Goal: Task Accomplishment & Management: Manage account settings

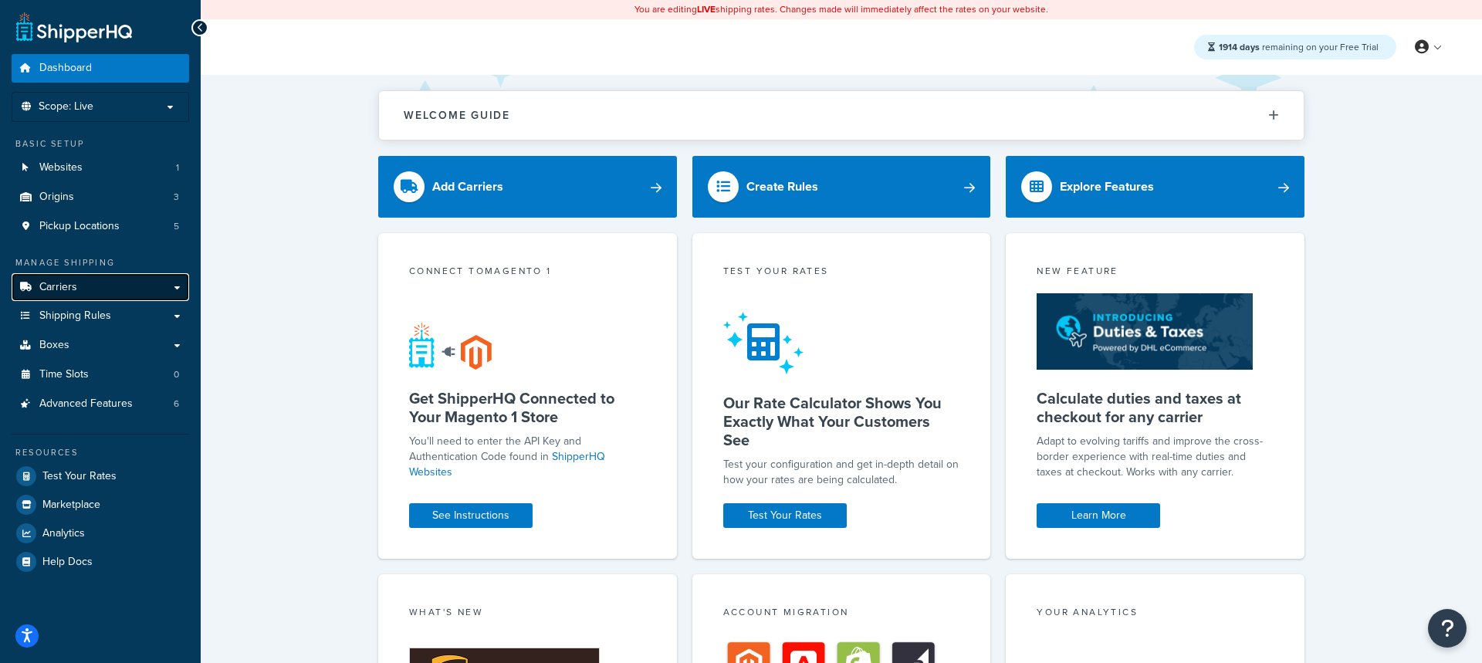
click at [54, 293] on span "Carriers" at bounding box center [58, 287] width 38 height 13
click at [109, 110] on p "Scope: Live" at bounding box center [101, 106] width 164 height 13
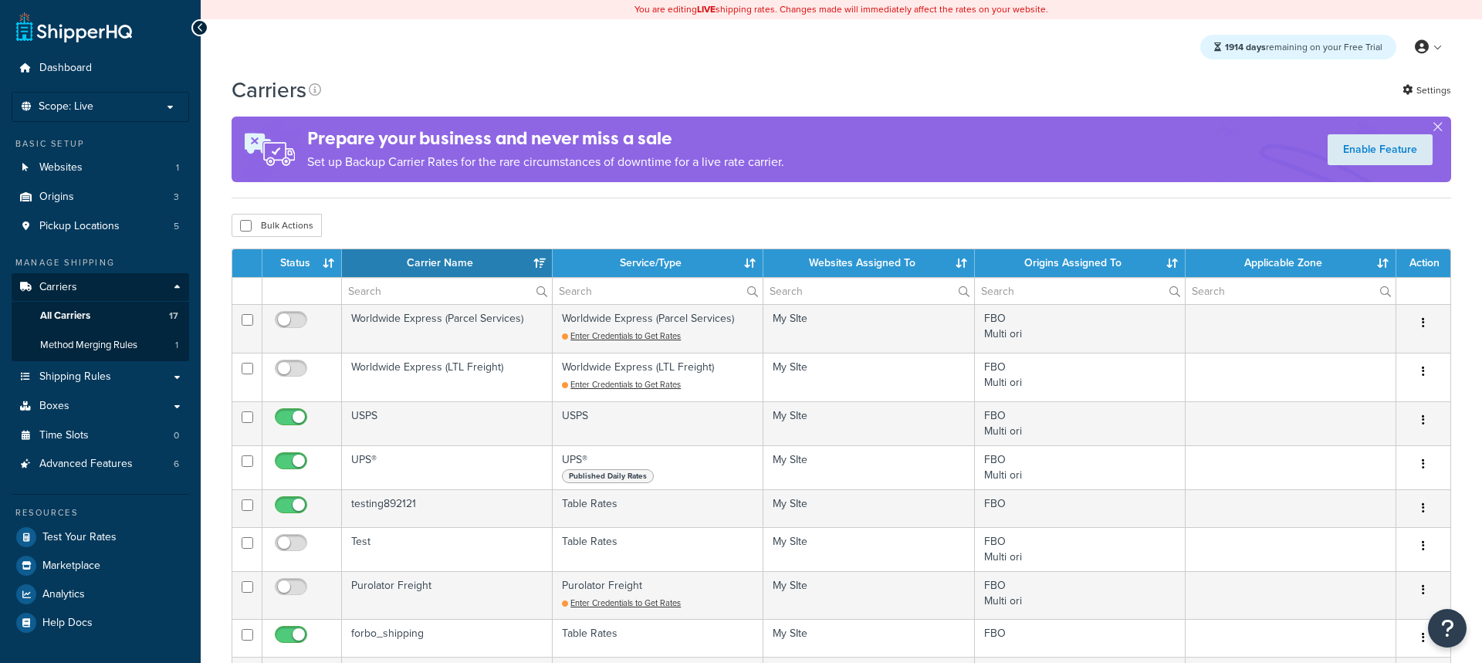
select select "15"
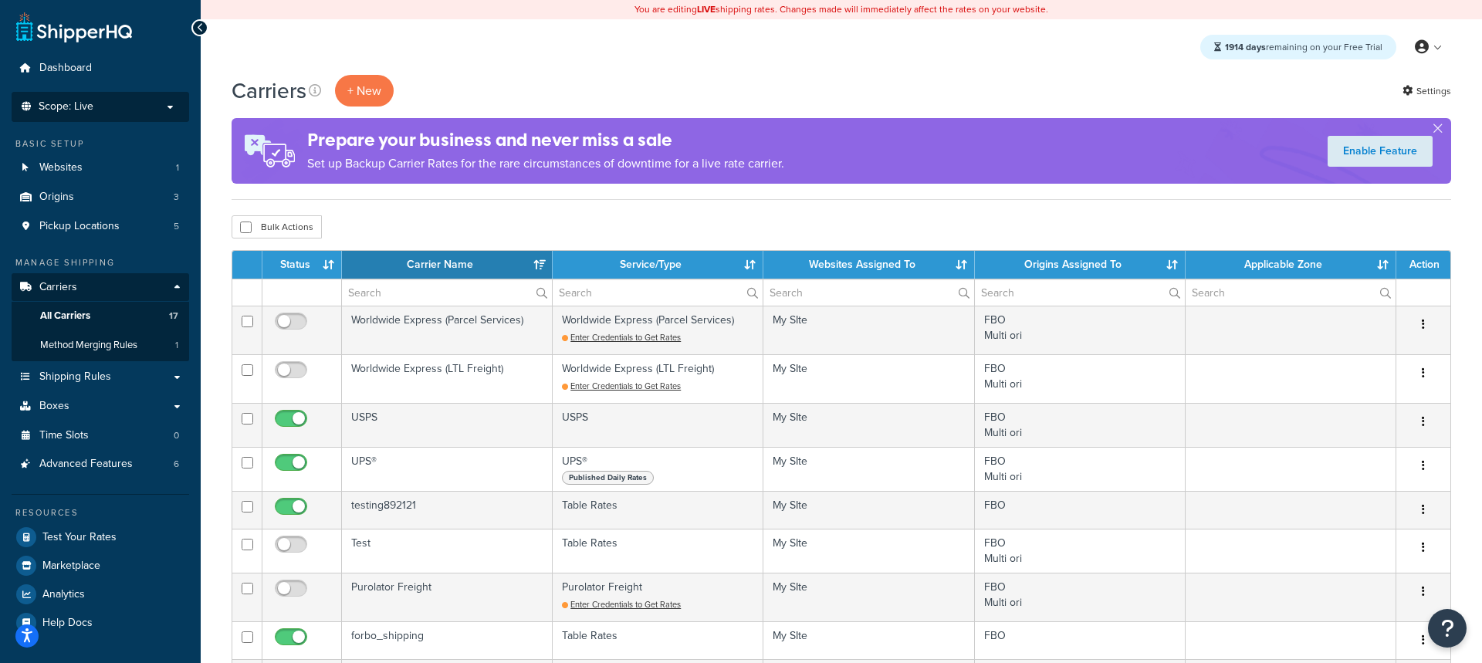
click at [113, 106] on p "Scope: Live" at bounding box center [101, 106] width 164 height 13
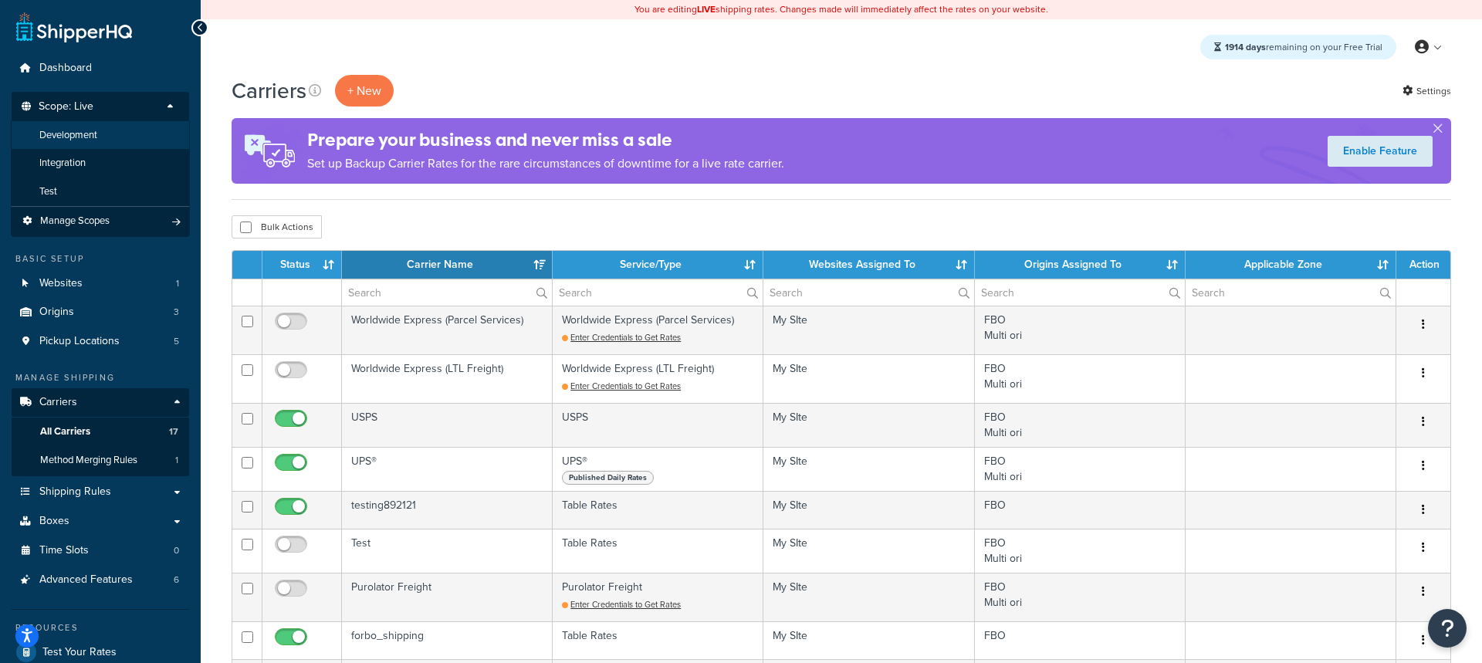
click at [120, 139] on li "Development" at bounding box center [100, 135] width 179 height 29
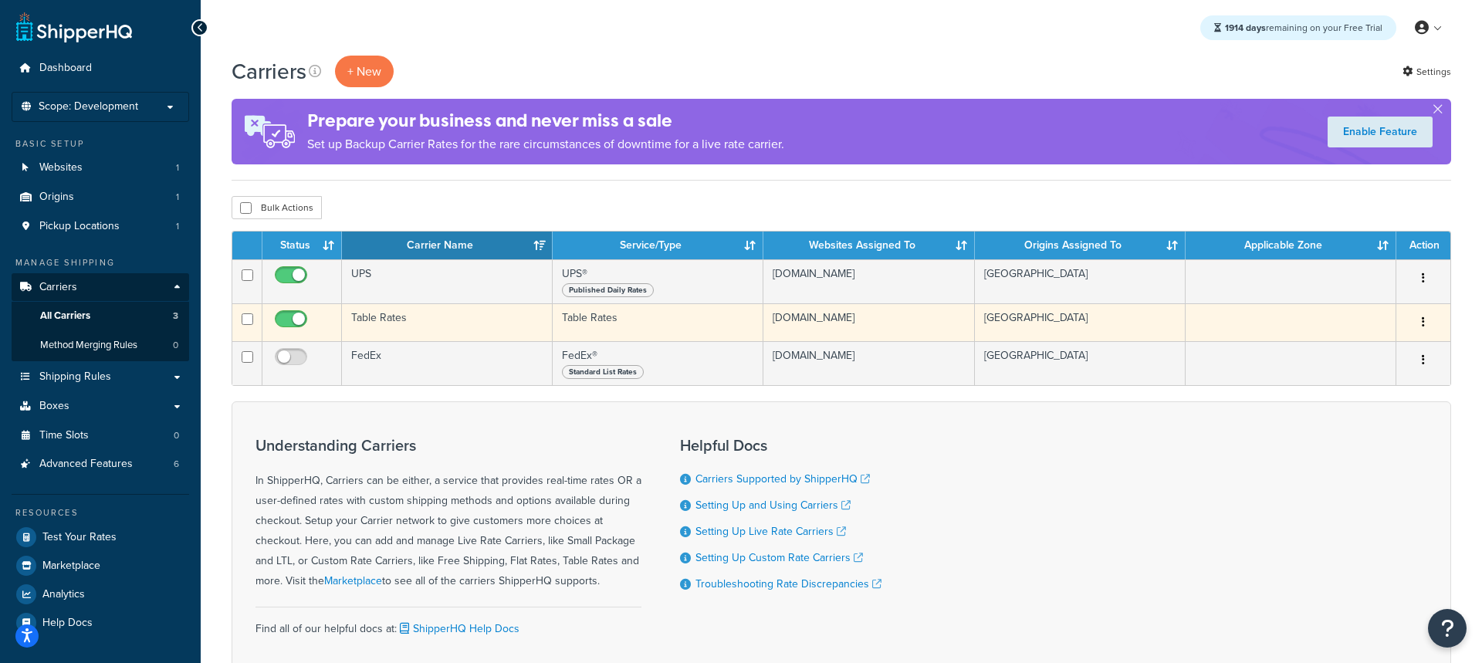
click at [393, 339] on td "Table Rates" at bounding box center [447, 322] width 211 height 38
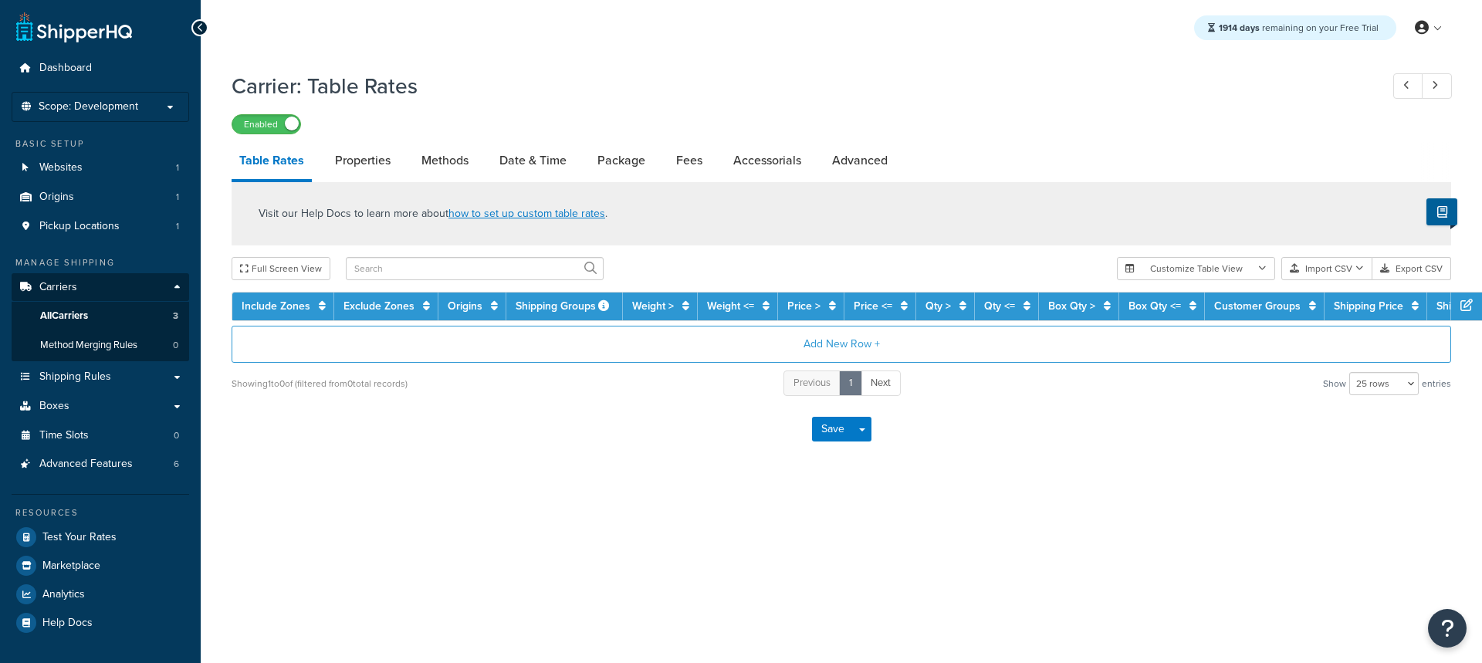
select select "25"
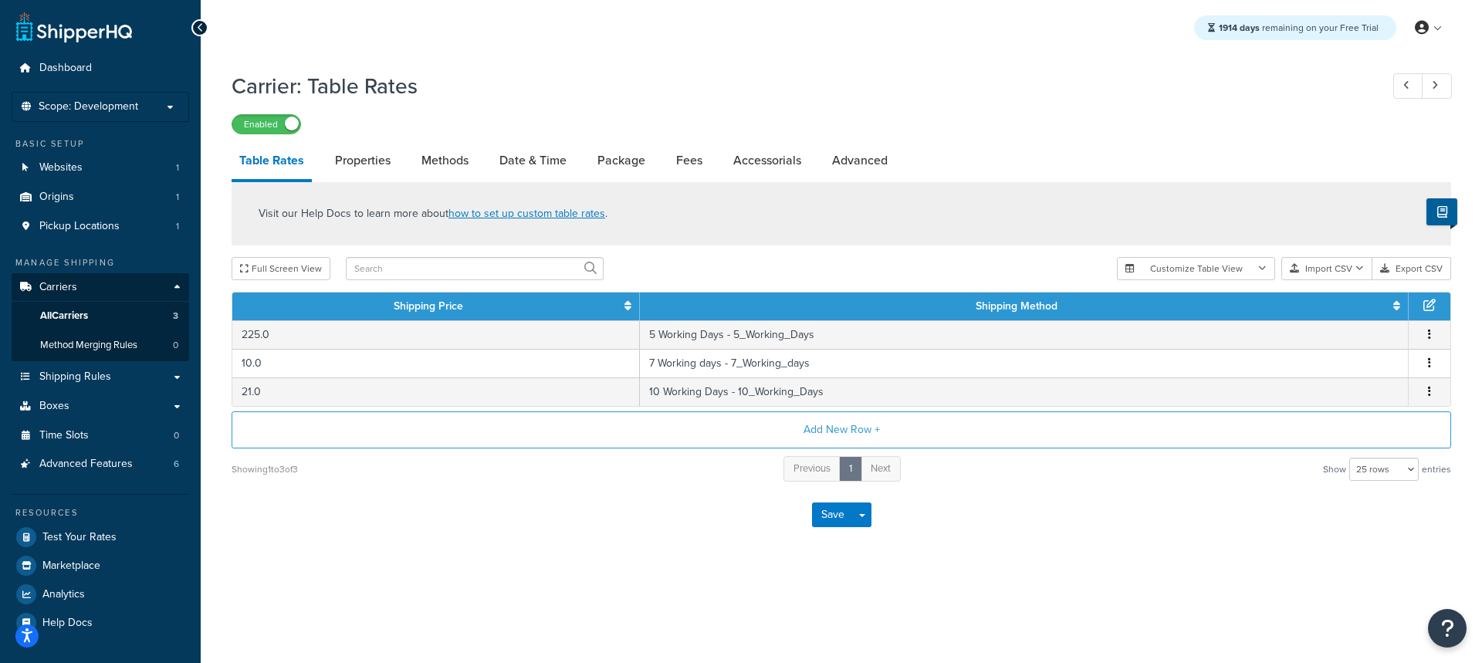
click at [487, 164] on li "Methods" at bounding box center [453, 160] width 78 height 37
click at [467, 165] on link "Methods" at bounding box center [445, 160] width 63 height 37
select select "25"
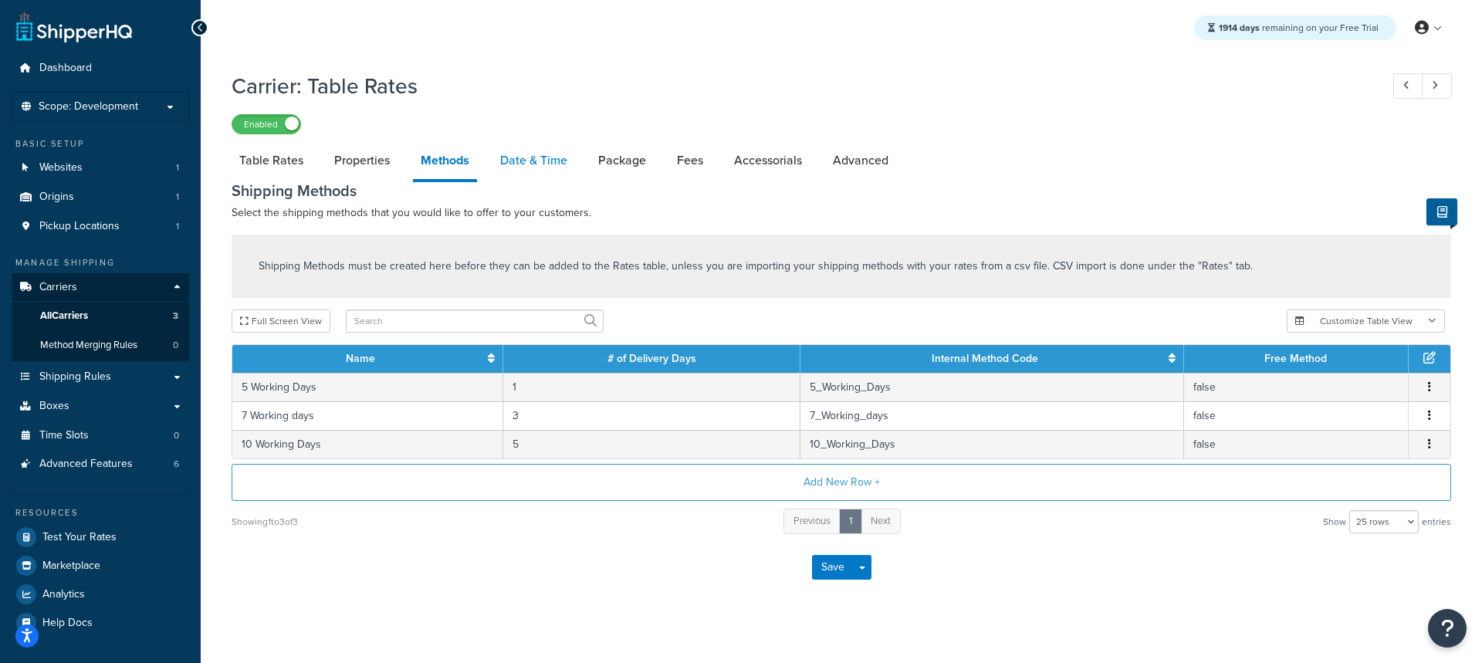
click at [515, 144] on link "Date & Time" at bounding box center [533, 160] width 83 height 37
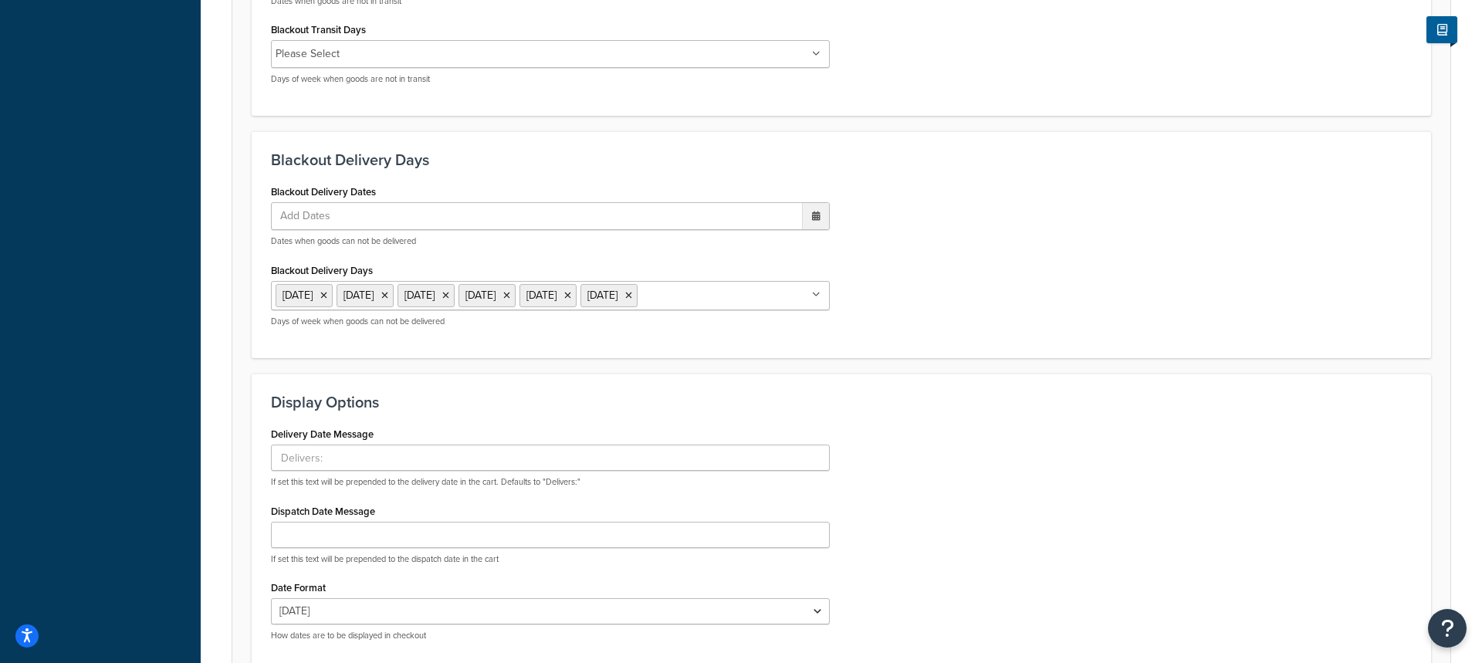
scroll to position [857, 0]
click at [327, 293] on icon at bounding box center [323, 293] width 7 height 9
click at [333, 293] on li "Thursday" at bounding box center [304, 293] width 57 height 23
click at [327, 293] on icon at bounding box center [323, 293] width 7 height 9
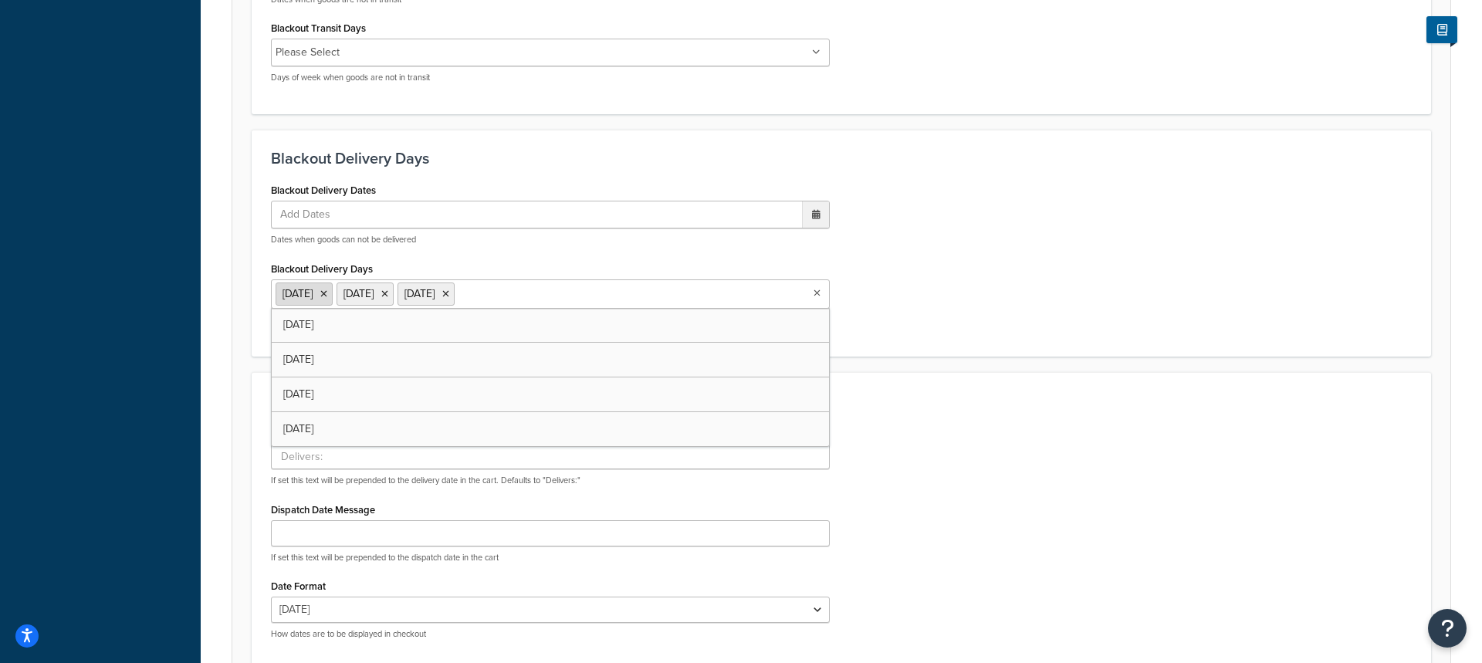
click at [325, 293] on icon at bounding box center [323, 293] width 7 height 9
click at [327, 293] on icon at bounding box center [323, 293] width 7 height 9
click at [333, 293] on li "Sunday" at bounding box center [304, 293] width 57 height 23
click at [327, 293] on icon at bounding box center [323, 293] width 7 height 9
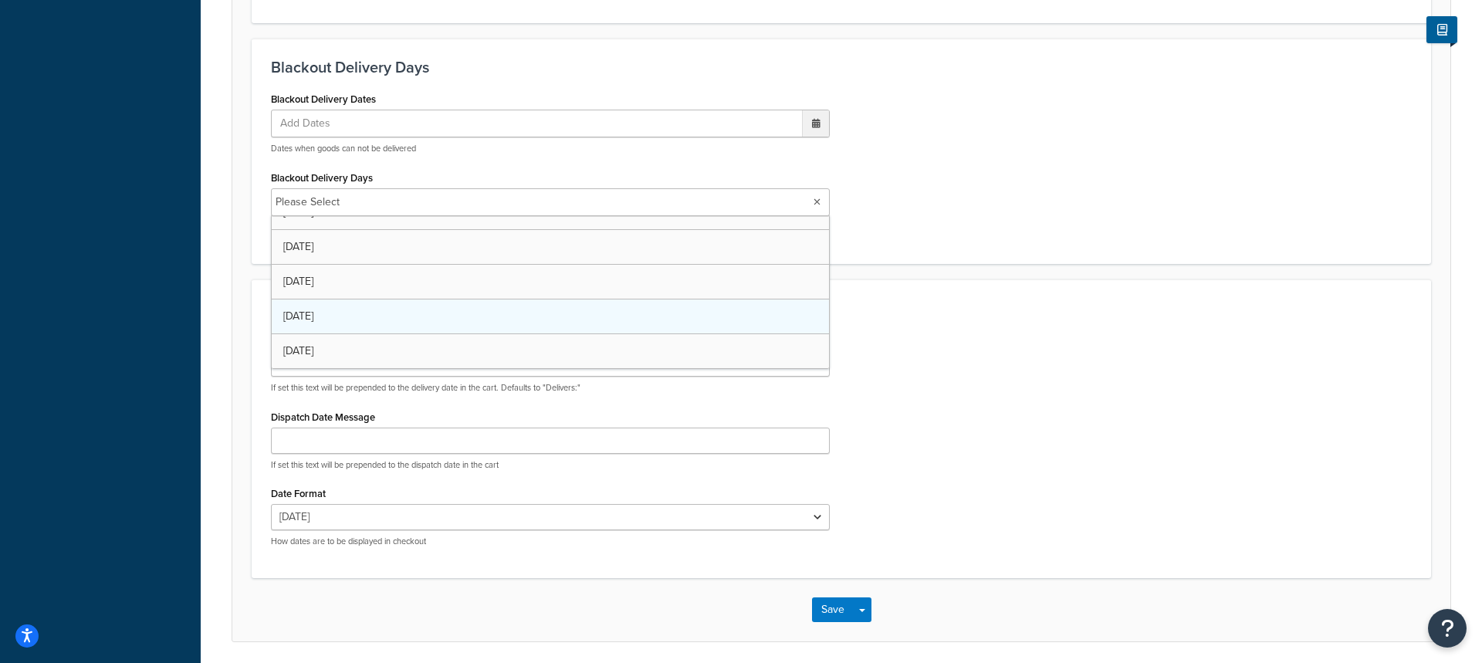
scroll to position [0, 0]
click at [878, 309] on h3 "Display Options" at bounding box center [841, 309] width 1141 height 17
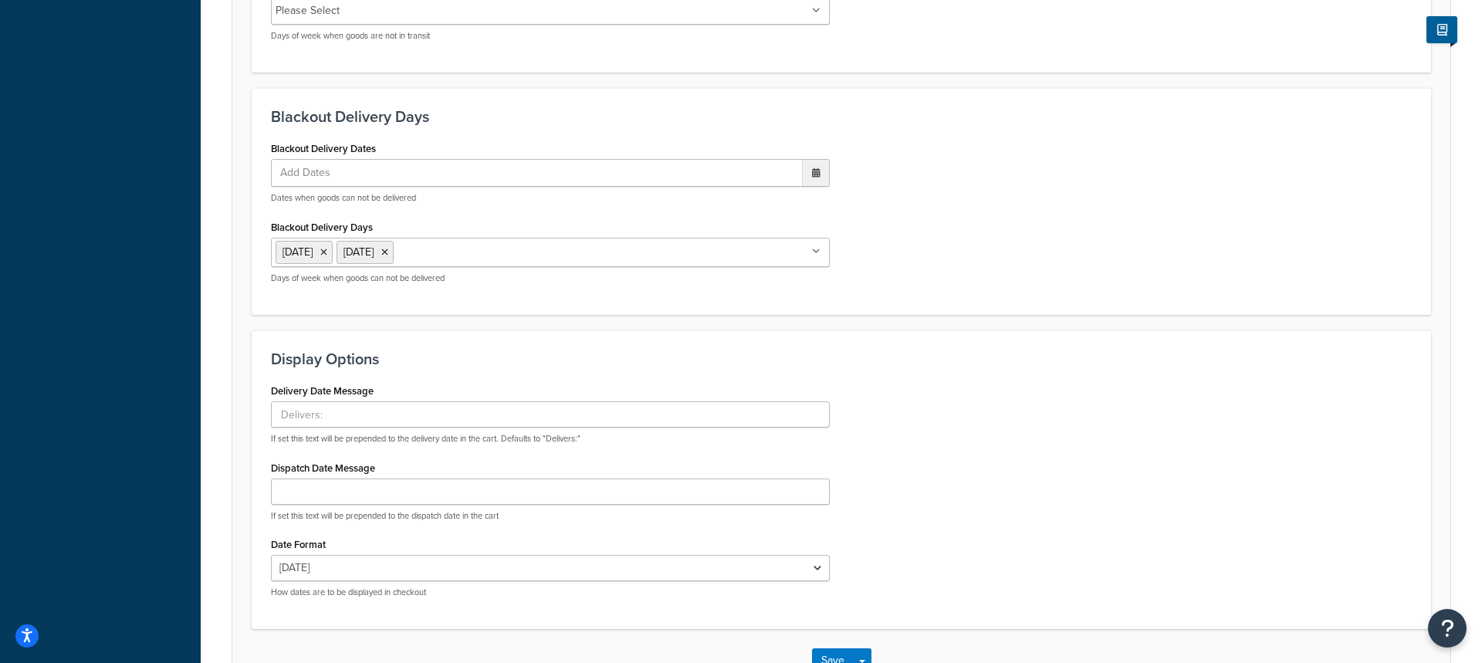
scroll to position [1006, 0]
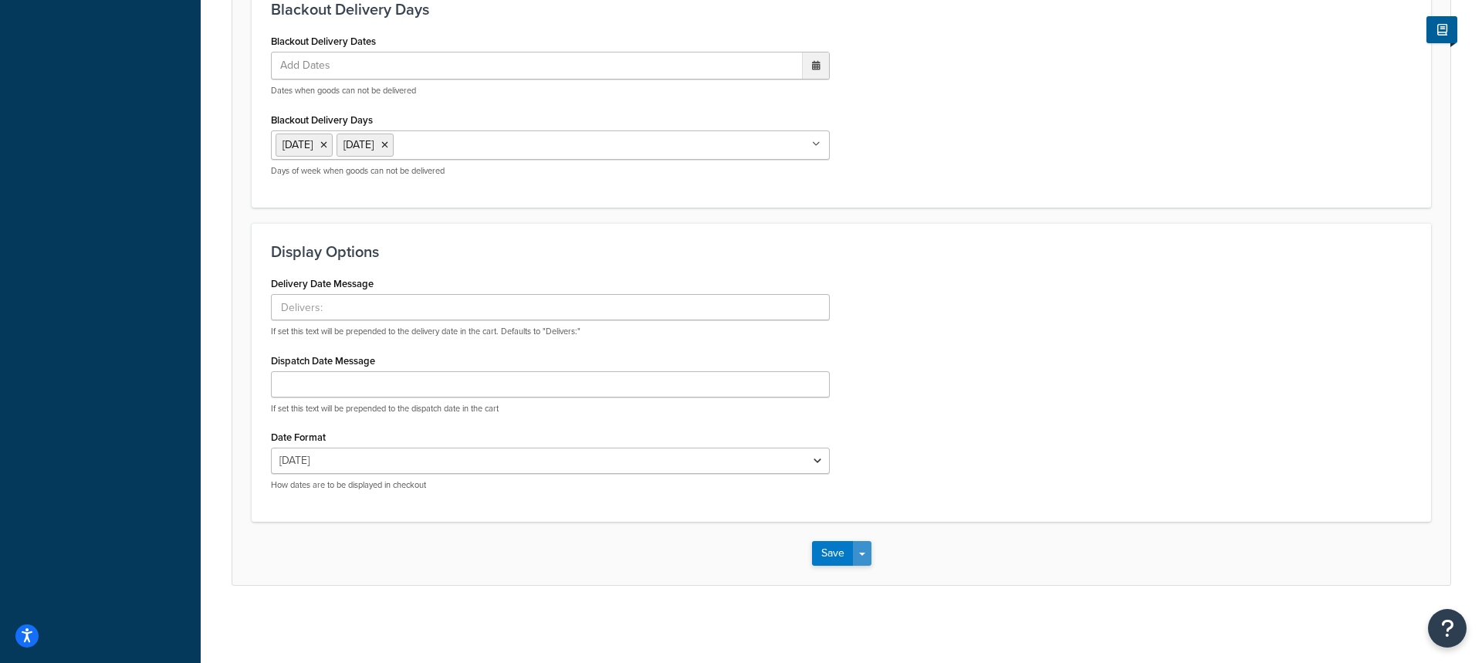
click at [860, 553] on span "button" at bounding box center [862, 554] width 6 height 3
click at [868, 573] on button "Save and Edit" at bounding box center [868, 582] width 113 height 32
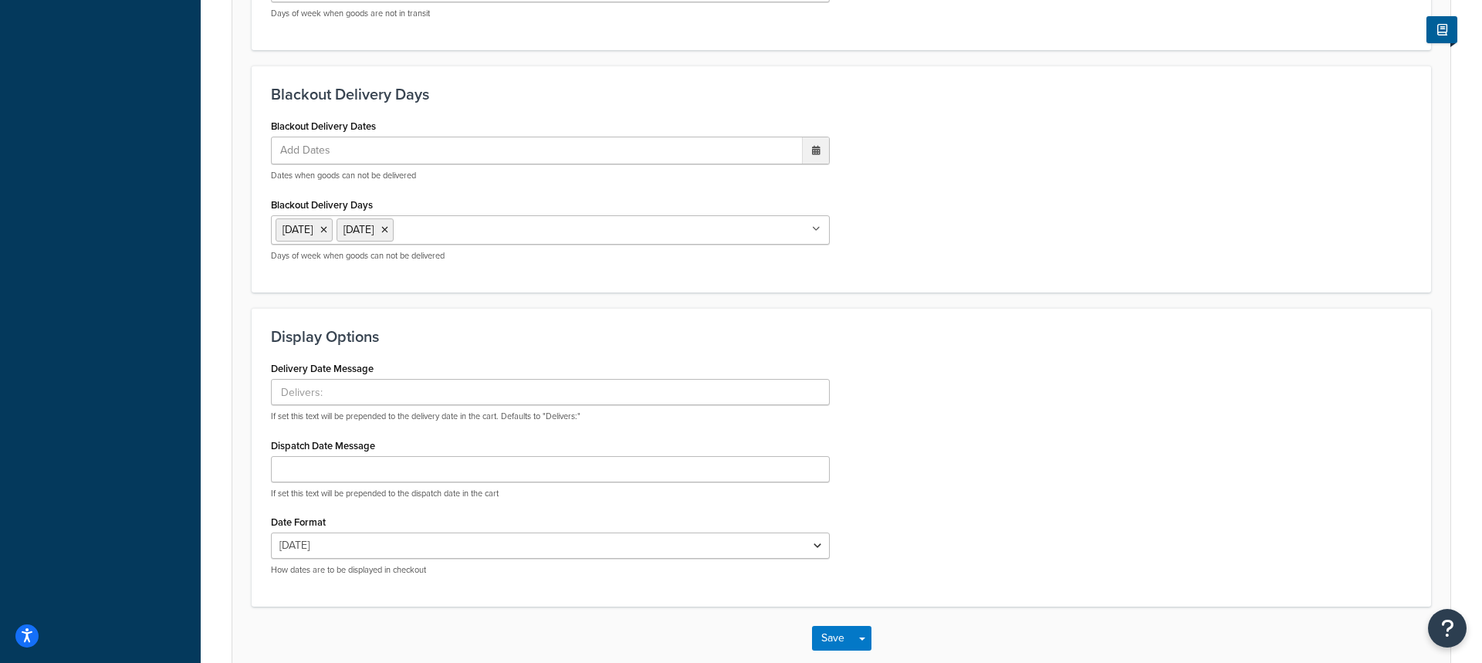
scroll to position [0, 0]
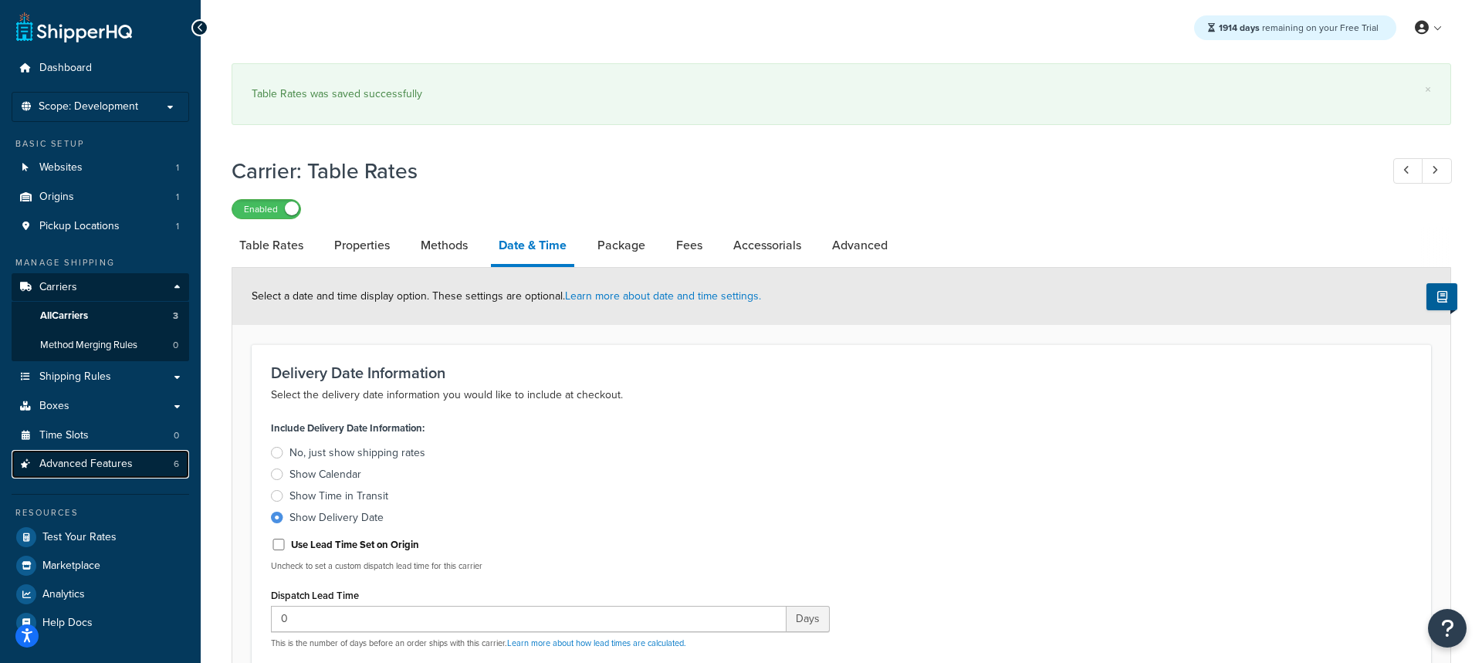
click at [141, 471] on link "Advanced Features 6" at bounding box center [101, 464] width 178 height 29
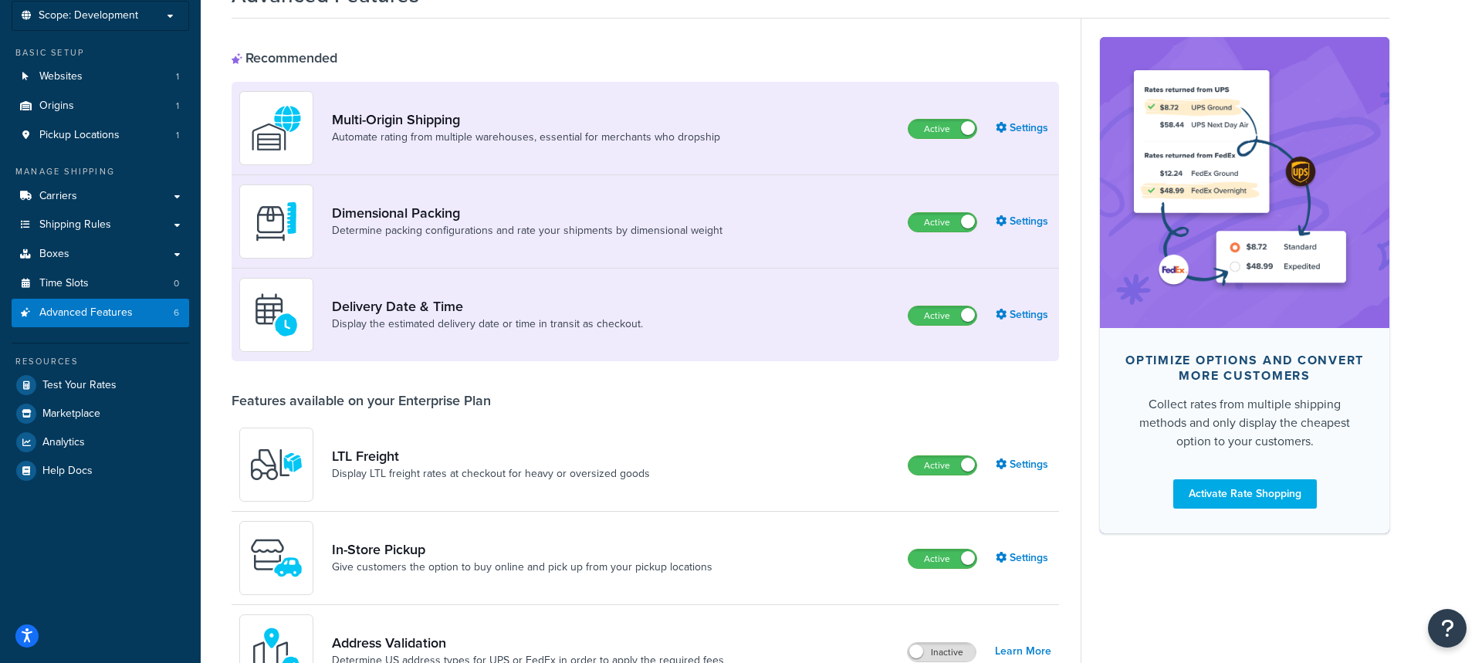
scroll to position [99, 0]
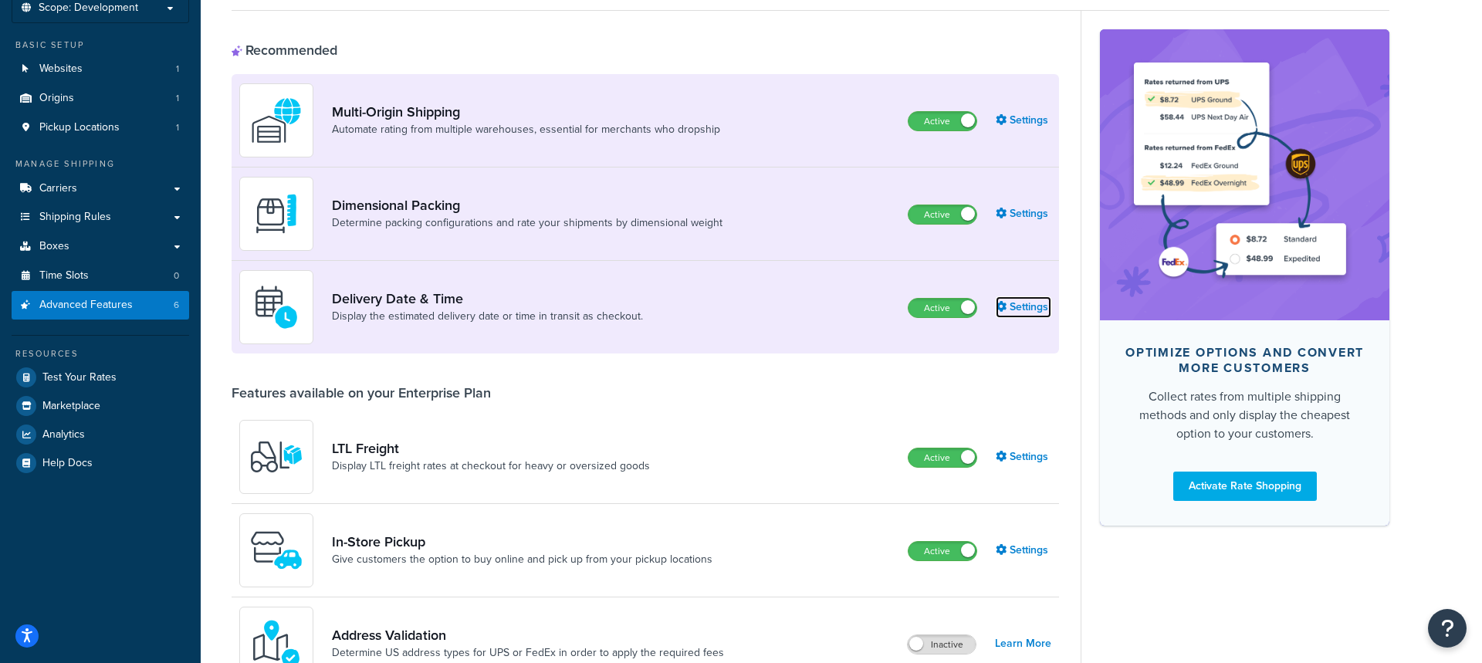
click at [1036, 306] on link "Settings" at bounding box center [1024, 307] width 56 height 22
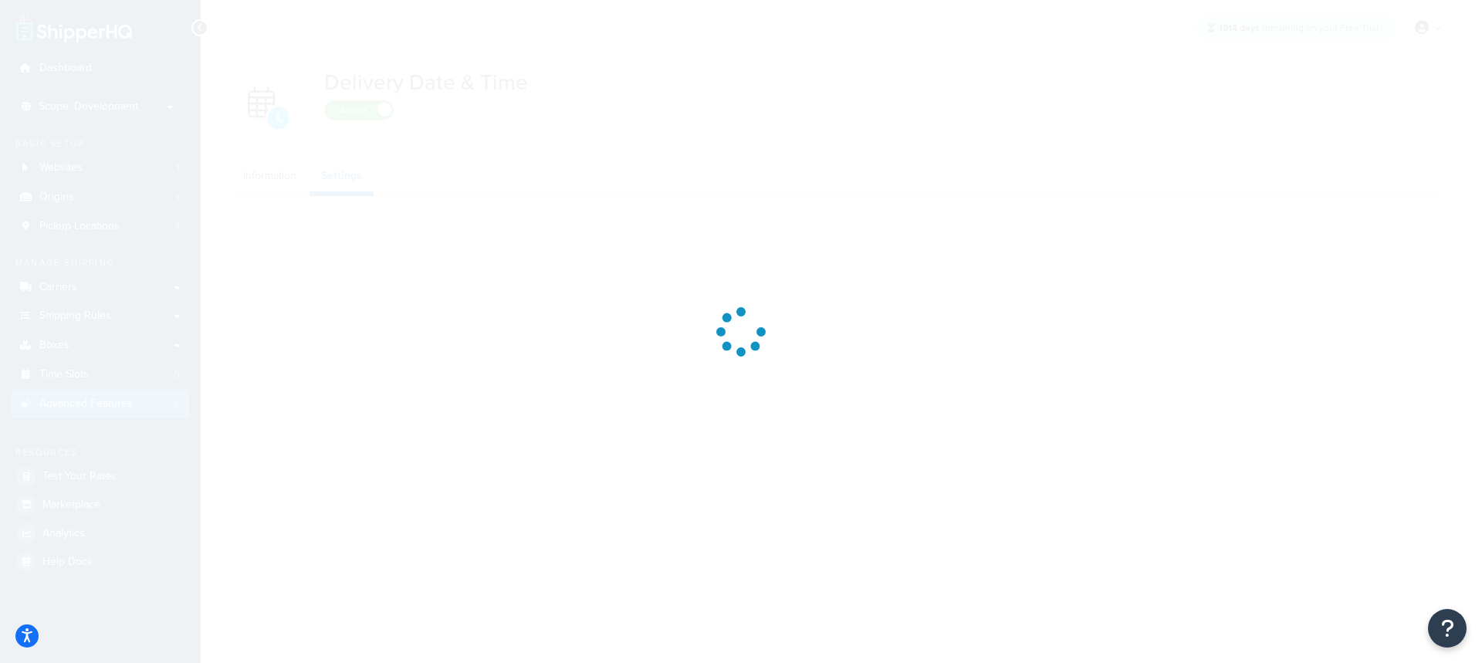
select select "Inline"
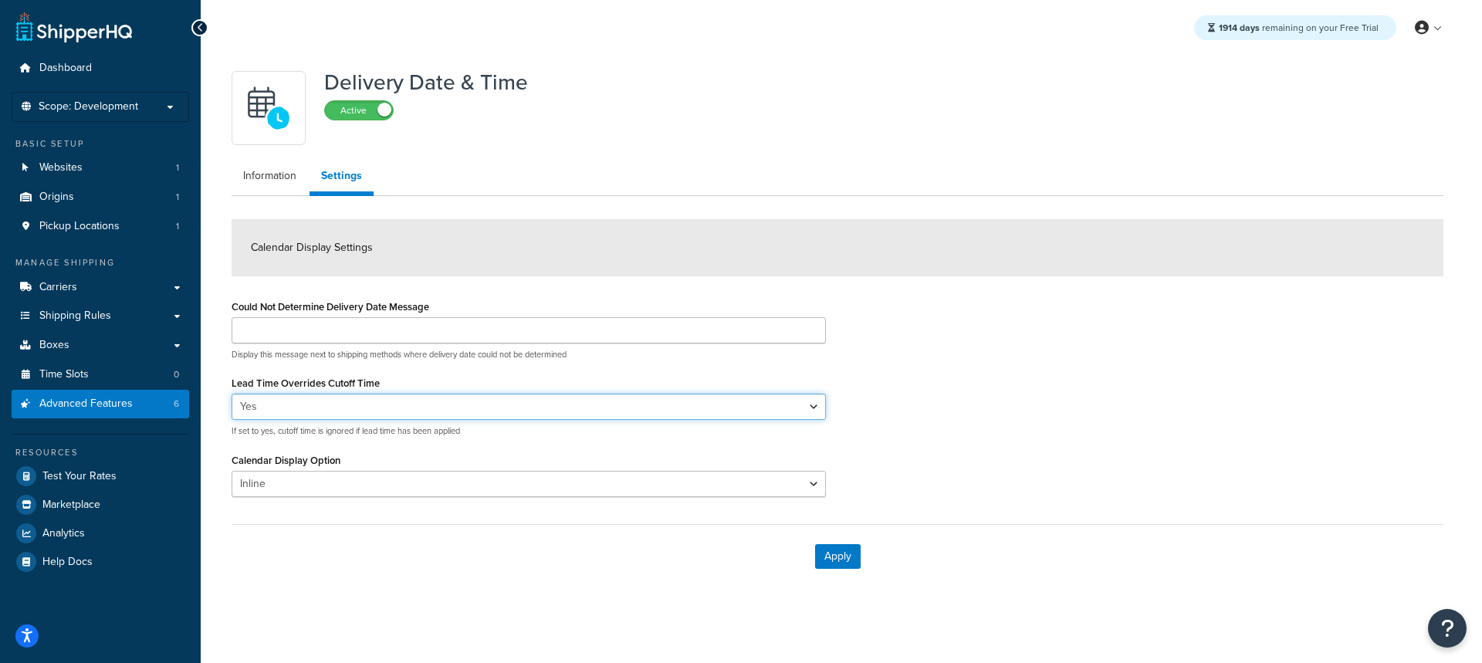
click at [390, 410] on select "Yes No" at bounding box center [529, 407] width 594 height 26
select select "false"
click at [232, 394] on select "Yes No" at bounding box center [529, 407] width 594 height 26
click at [458, 407] on select "Yes No" at bounding box center [529, 407] width 594 height 26
click at [826, 563] on button "Apply" at bounding box center [838, 556] width 46 height 25
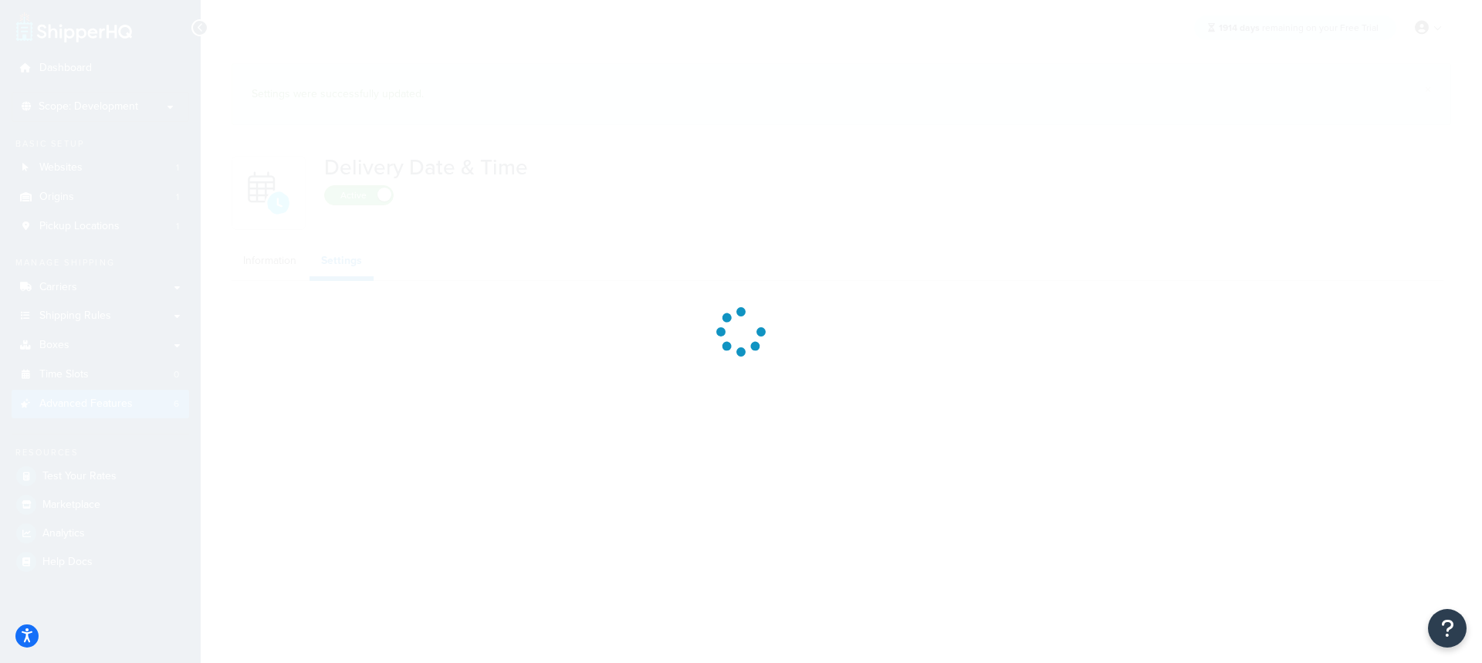
select select "false"
select select "Inline"
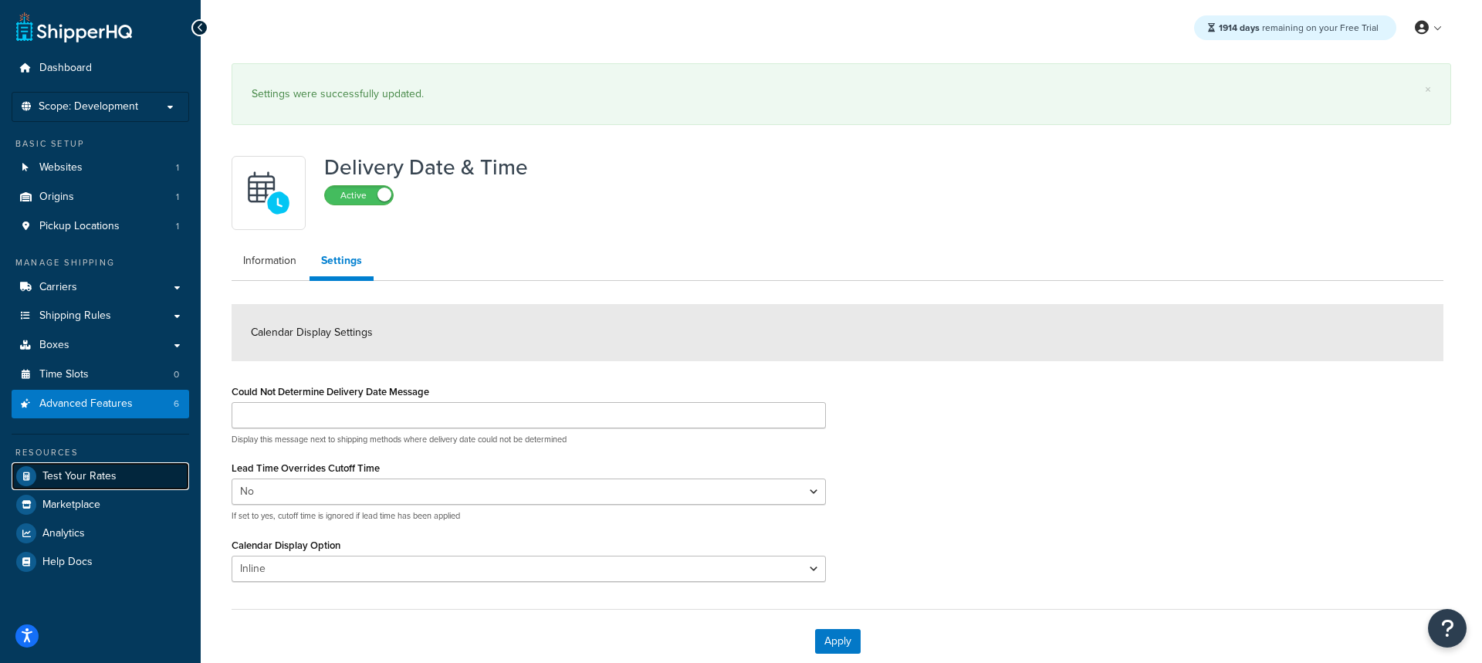
click at [107, 472] on span "Test Your Rates" at bounding box center [79, 476] width 74 height 13
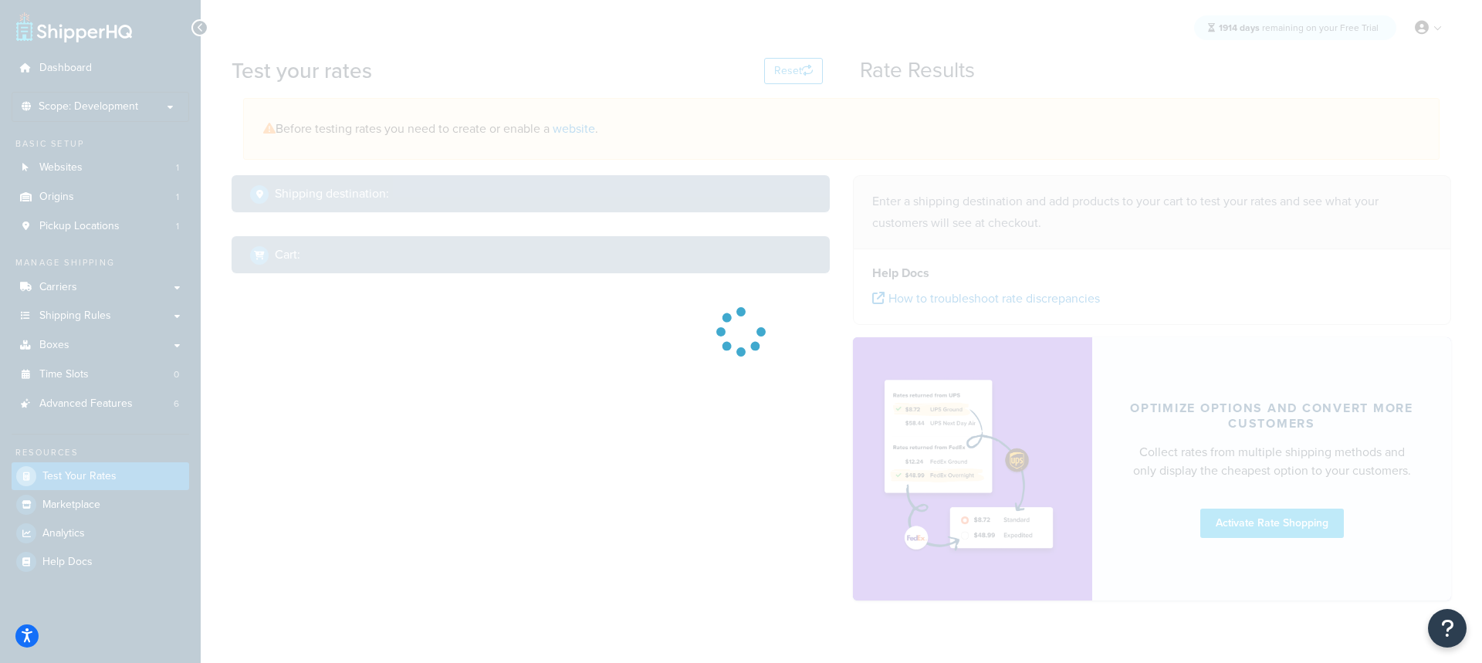
select select "TX"
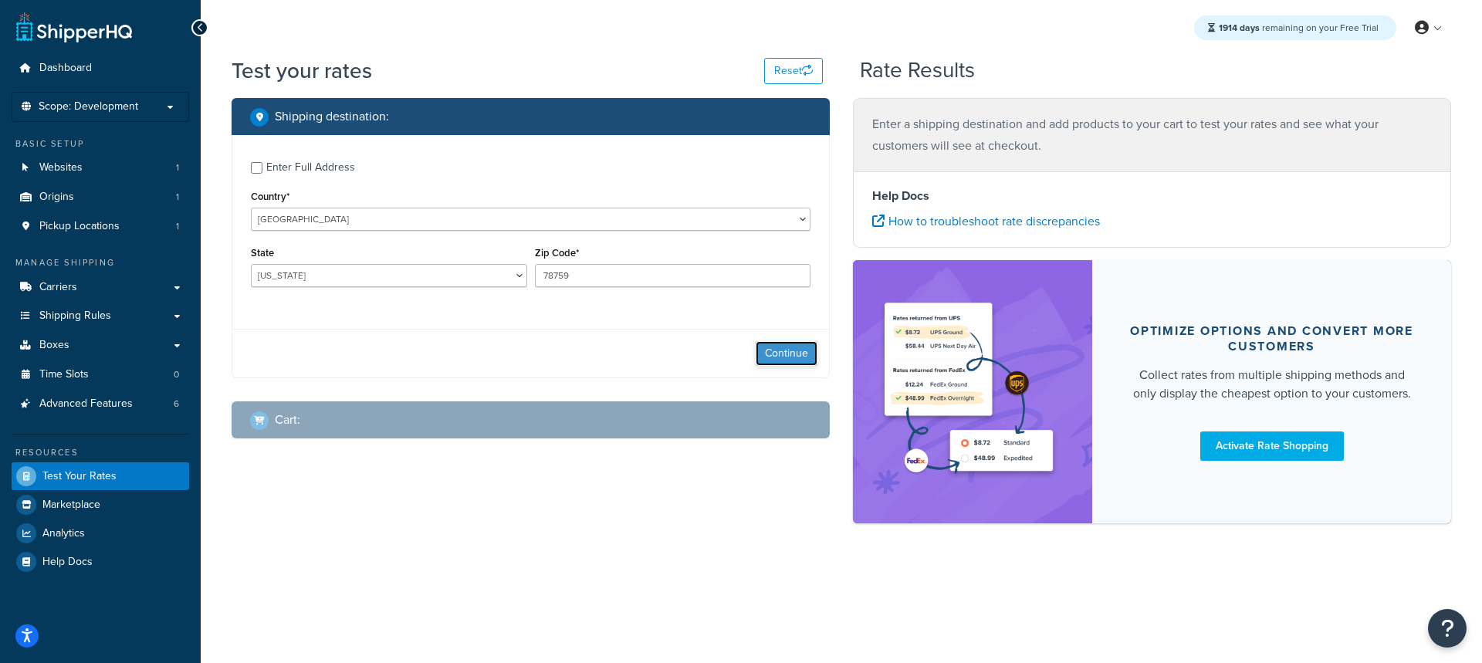
click at [766, 353] on button "Continue" at bounding box center [787, 353] width 62 height 25
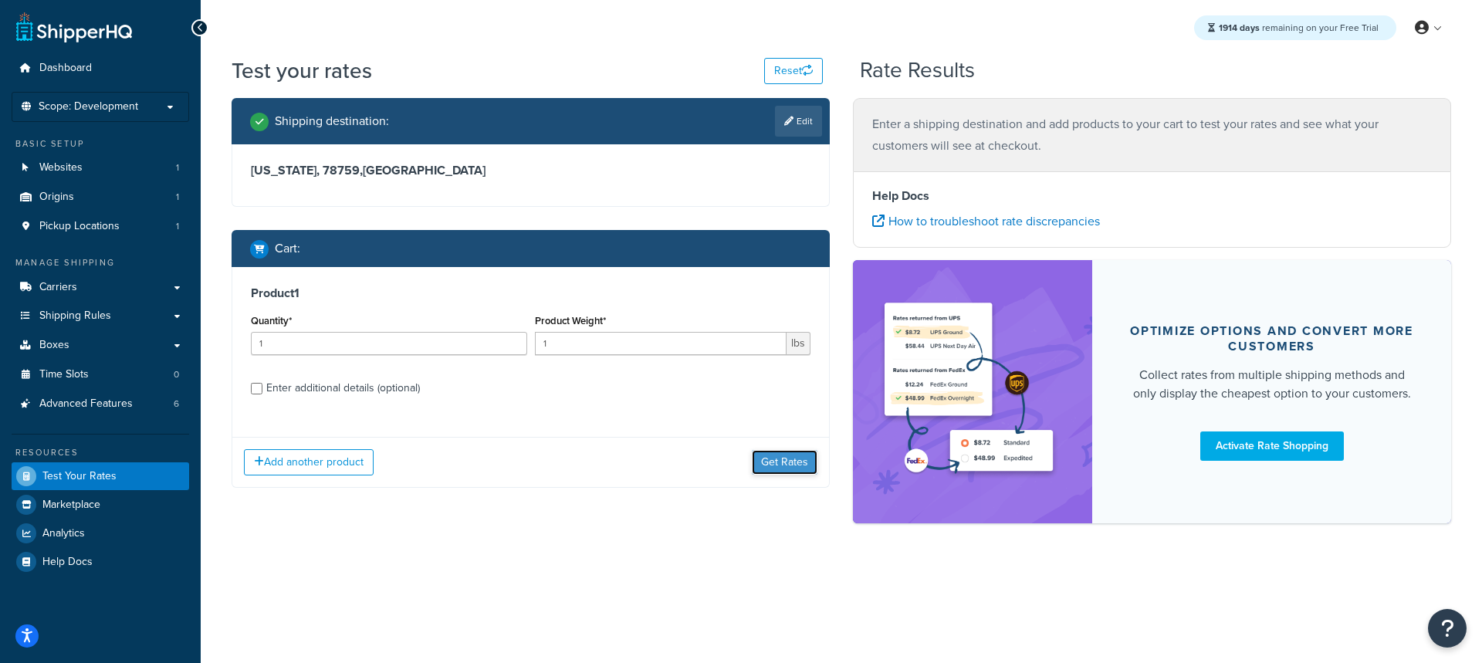
click at [789, 465] on button "Get Rates" at bounding box center [785, 462] width 66 height 25
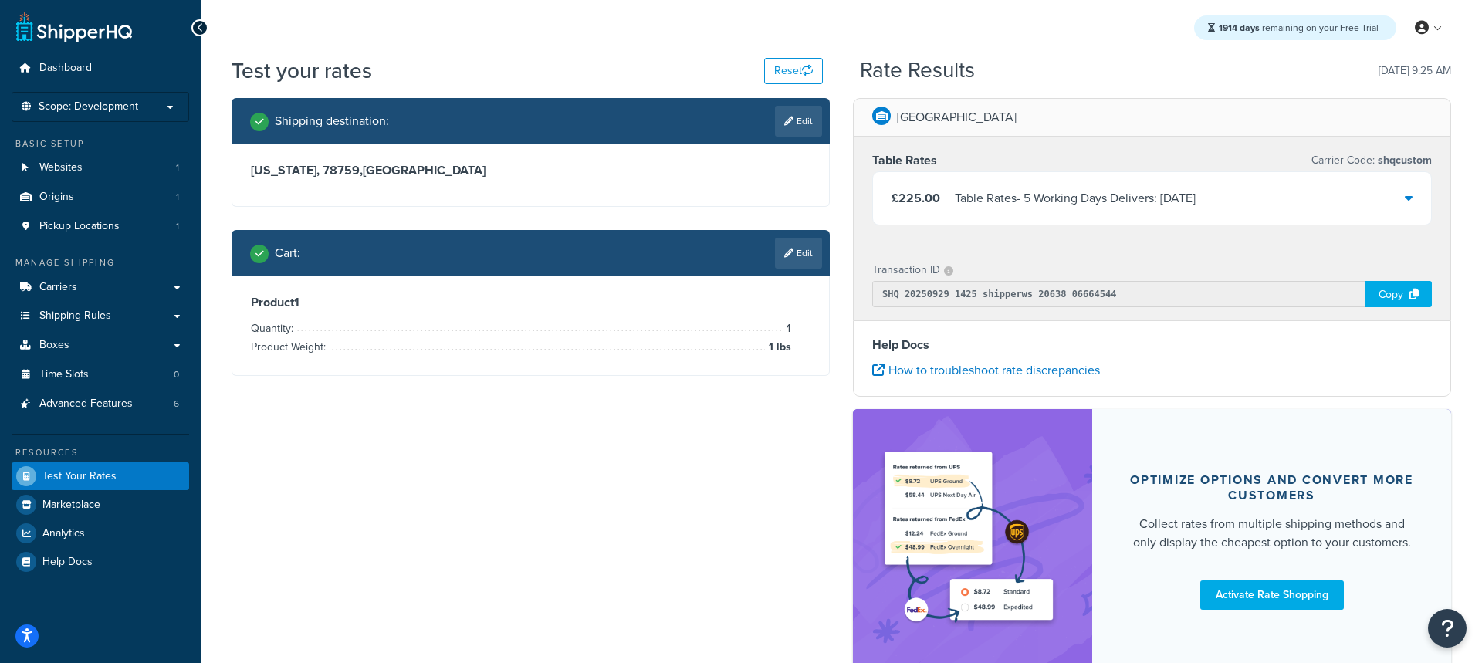
click at [1148, 199] on div "Table Rates - 5 Working Days Delivers: Thu, 2 Oct" at bounding box center [1075, 199] width 241 height 22
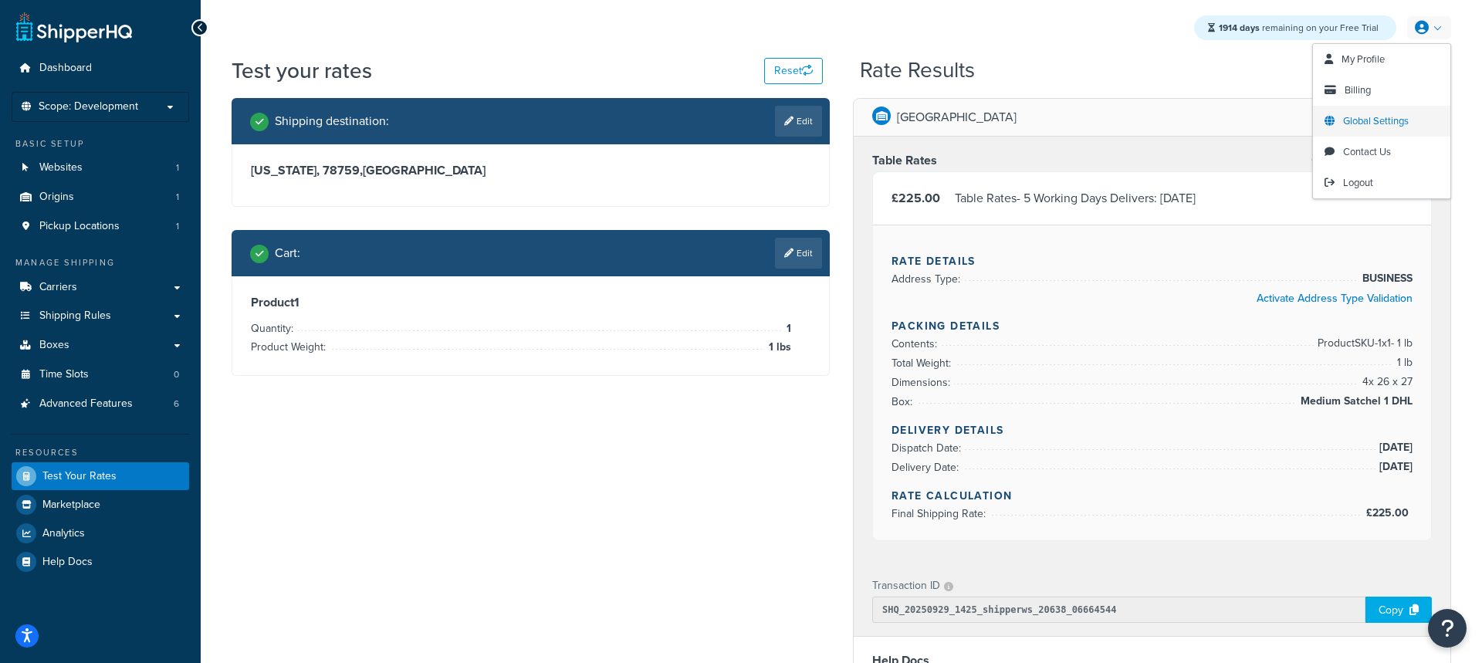
click at [1369, 122] on span "Global Settings" at bounding box center [1376, 120] width 66 height 15
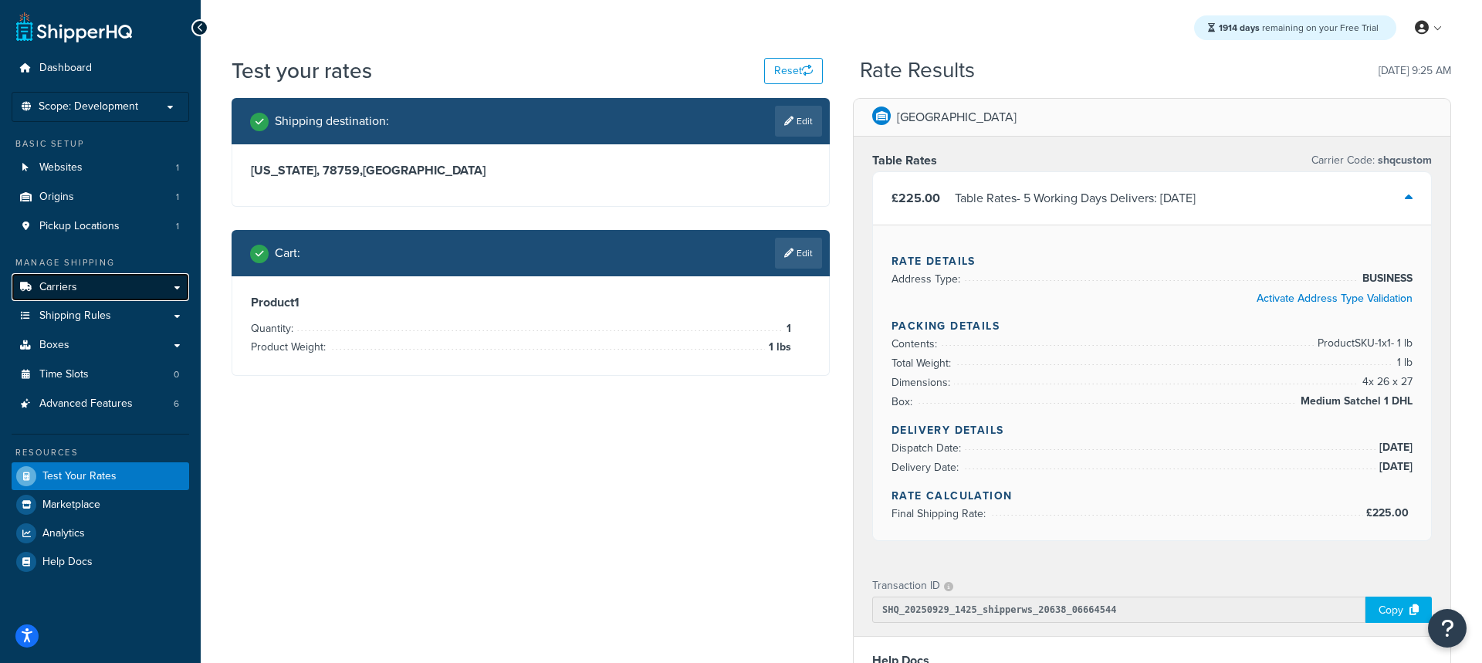
click at [144, 284] on link "Carriers" at bounding box center [101, 287] width 178 height 29
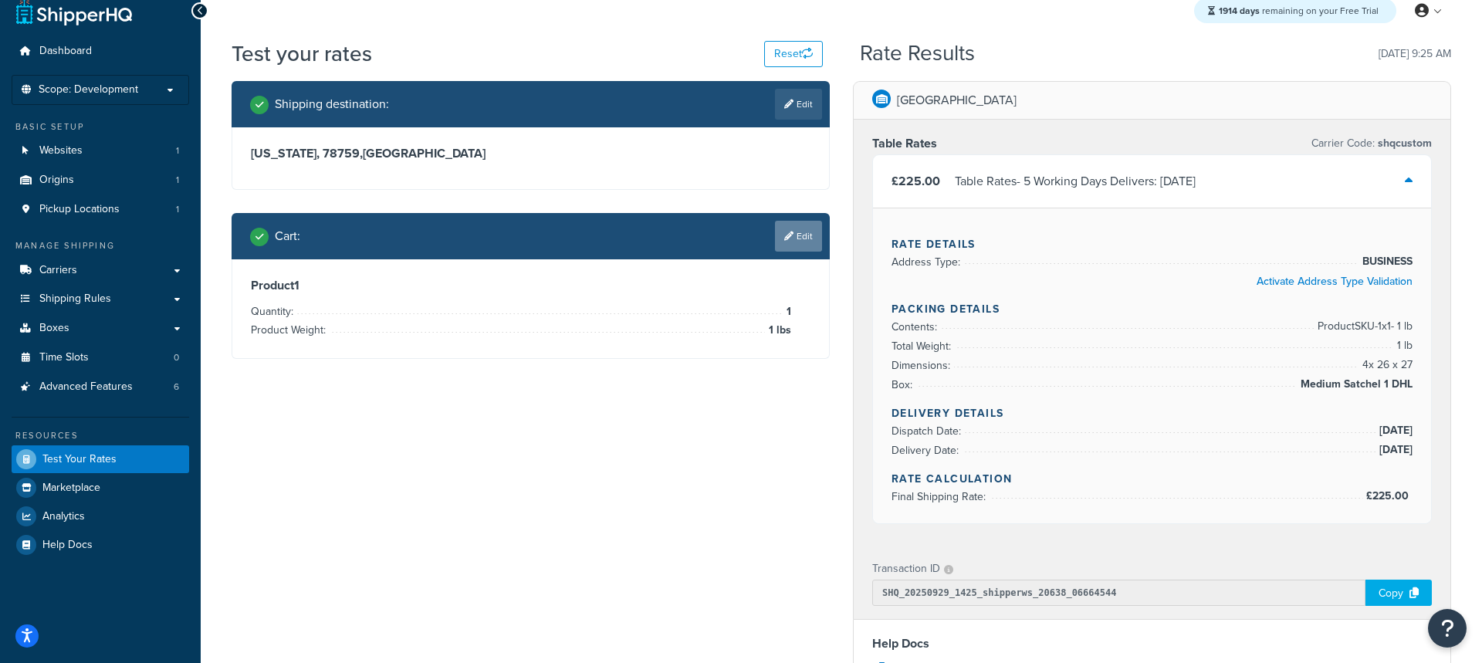
click at [819, 227] on link "Edit" at bounding box center [798, 236] width 47 height 31
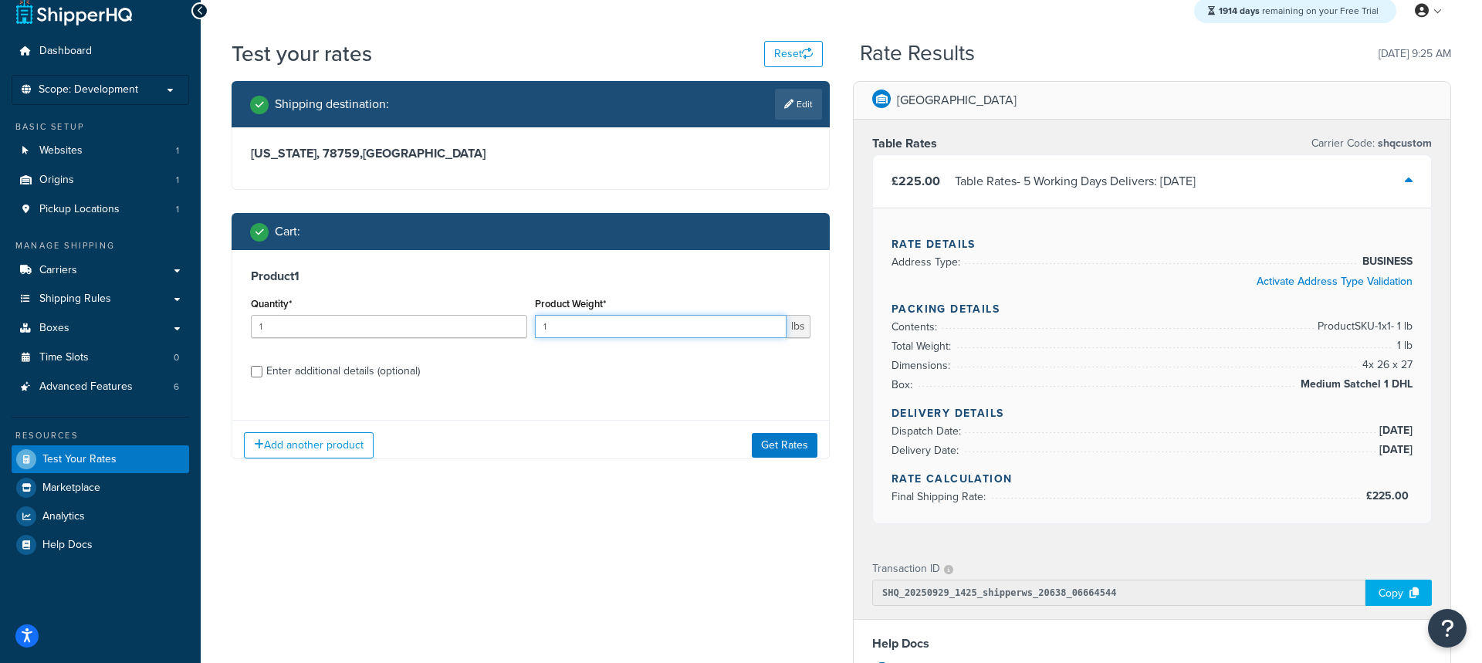
click at [631, 324] on input "1" at bounding box center [661, 326] width 252 height 23
type input "1.4"
click at [779, 445] on button "Get Rates" at bounding box center [785, 445] width 66 height 25
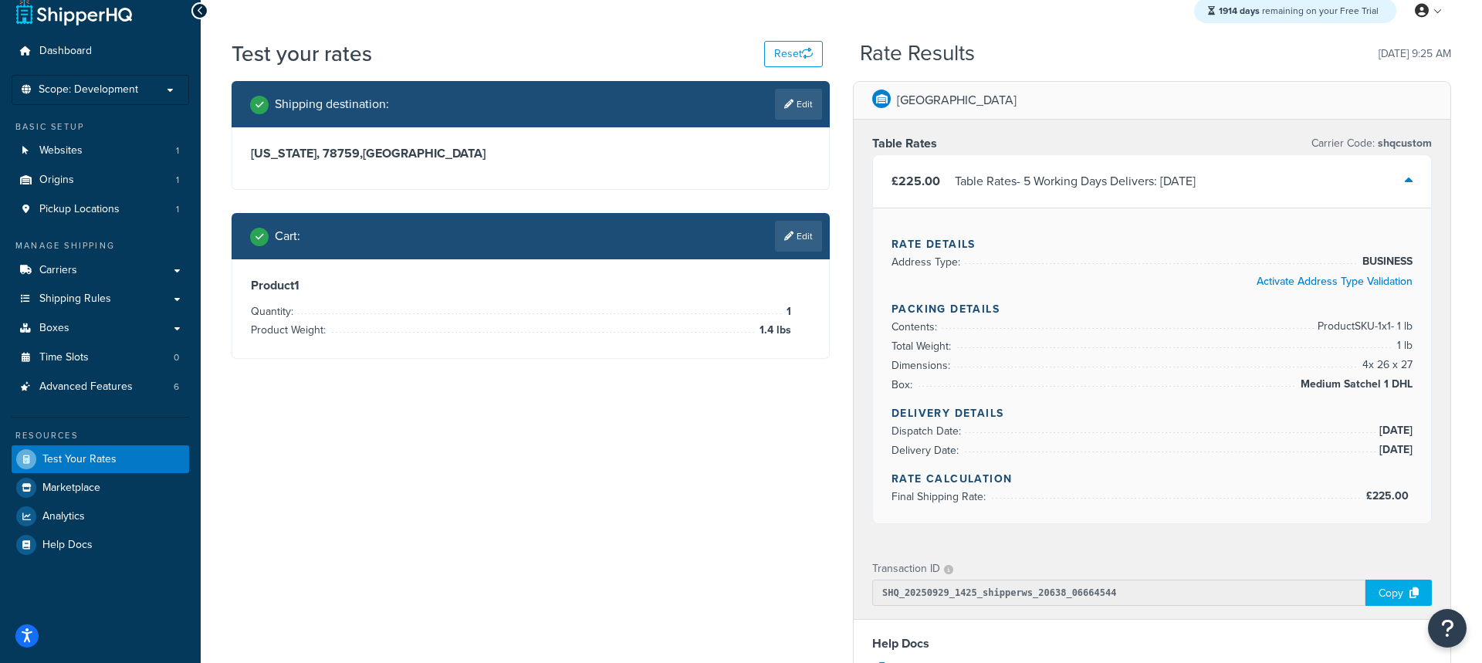
scroll to position [0, 0]
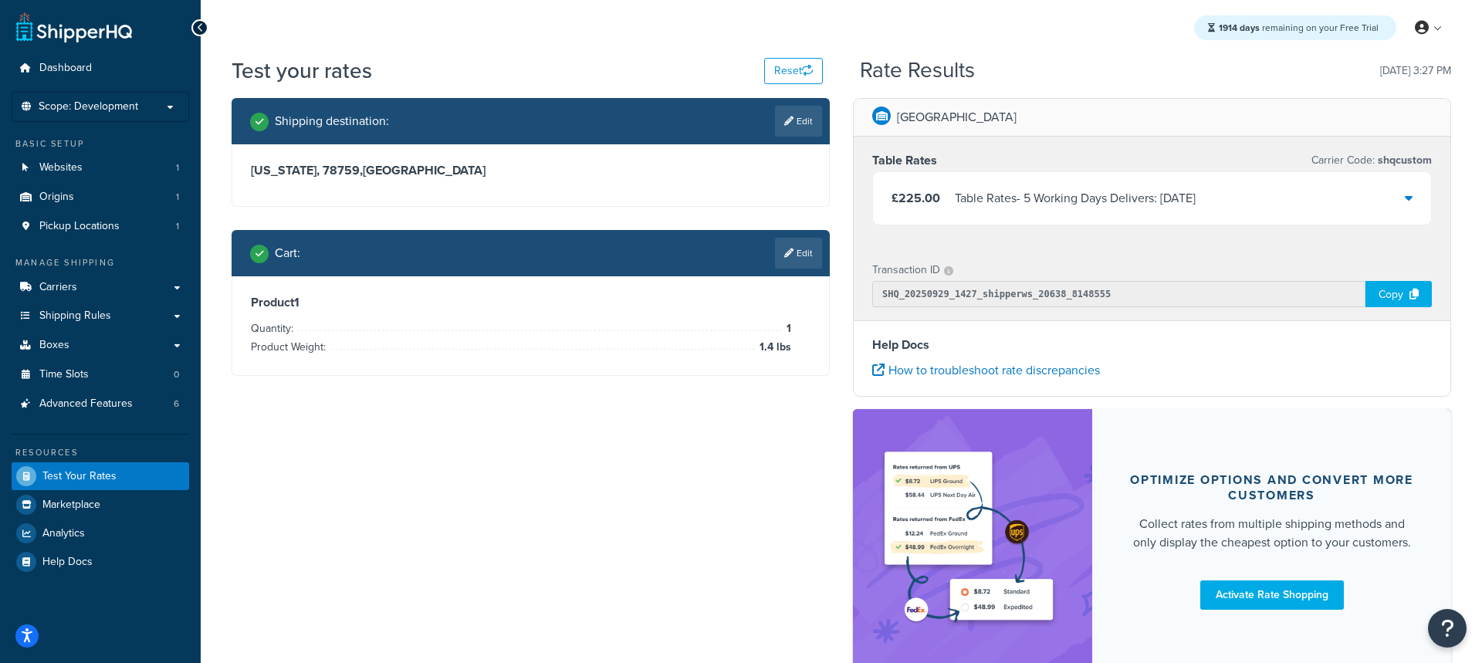
click at [1111, 225] on div "Table Rates Carrier Code: shqcustom £225.00 Table Rates - 5 Working Days Delive…" at bounding box center [1152, 192] width 597 height 110
click at [1115, 218] on div "£225.00 Table Rates - 5 Working Days Delivers: Thu, 2 Oct" at bounding box center [1152, 198] width 558 height 52
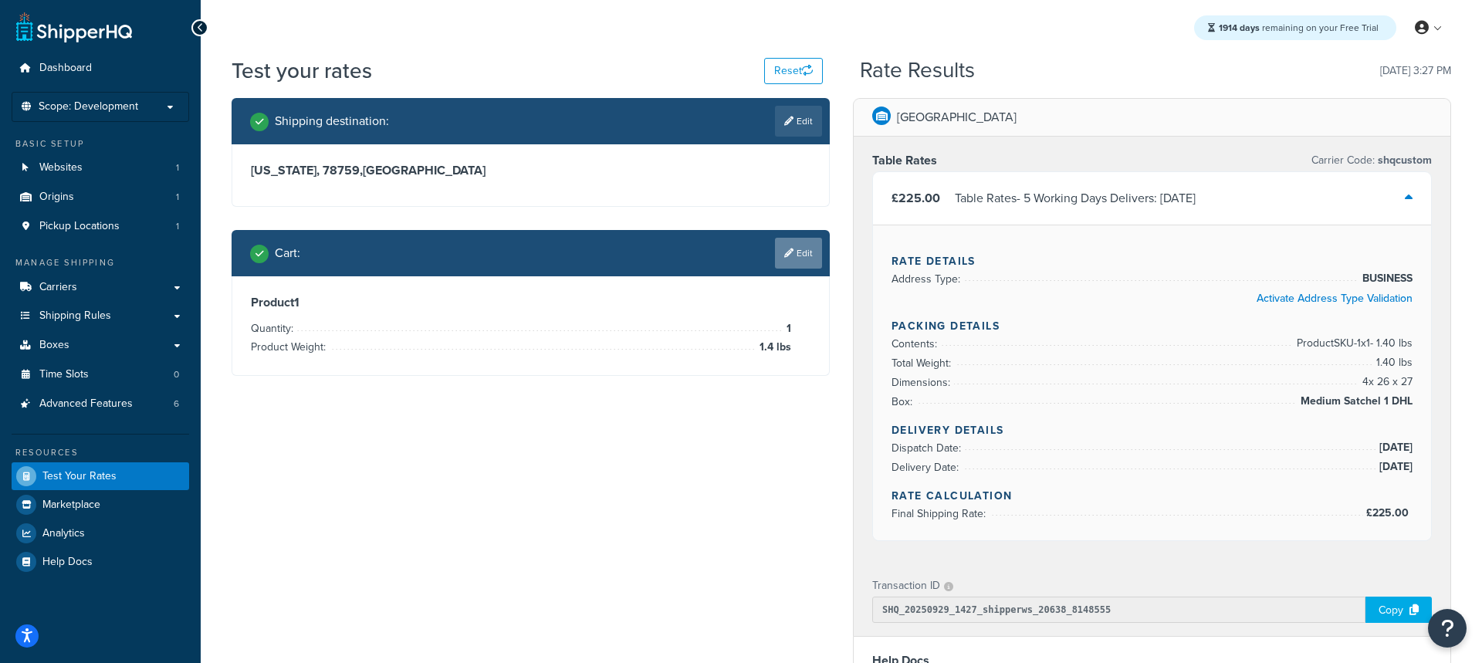
click at [807, 254] on link "Edit" at bounding box center [798, 253] width 47 height 31
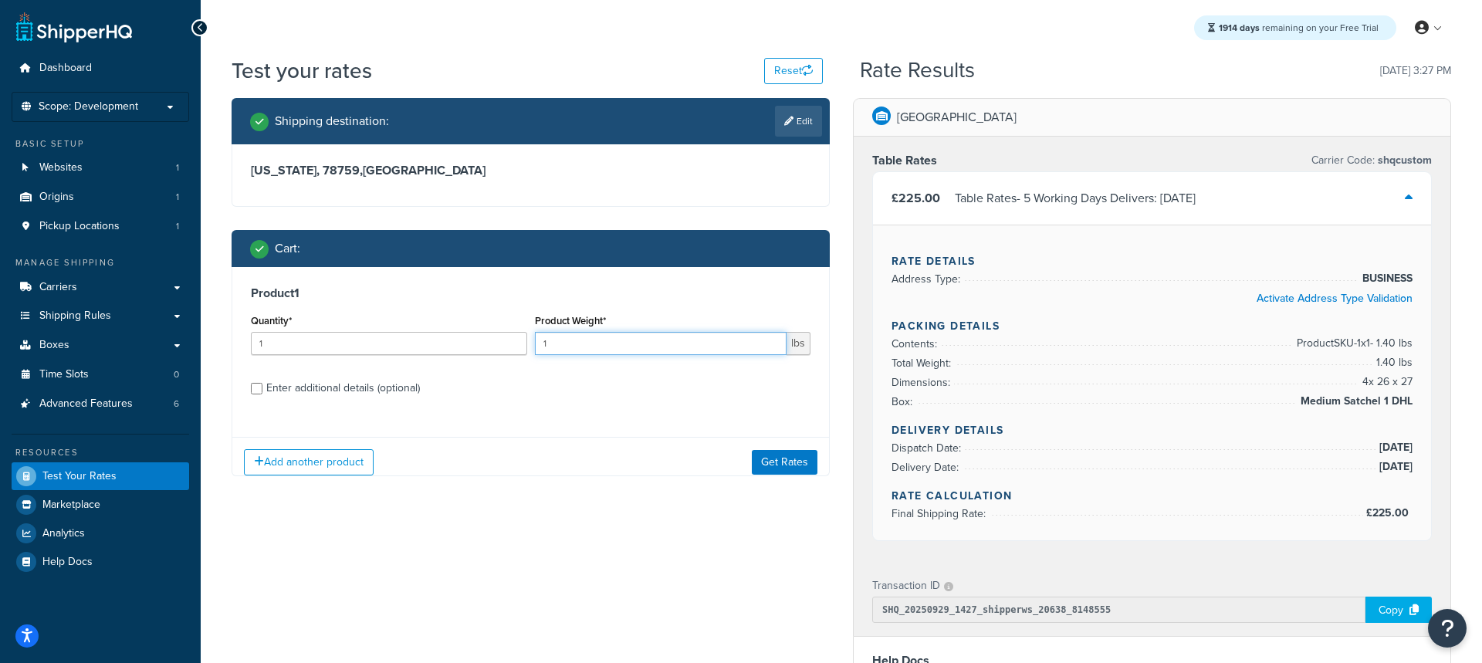
click at [613, 347] on input "1" at bounding box center [661, 343] width 252 height 23
type input "1.9"
click at [800, 469] on button "Get Rates" at bounding box center [785, 462] width 66 height 25
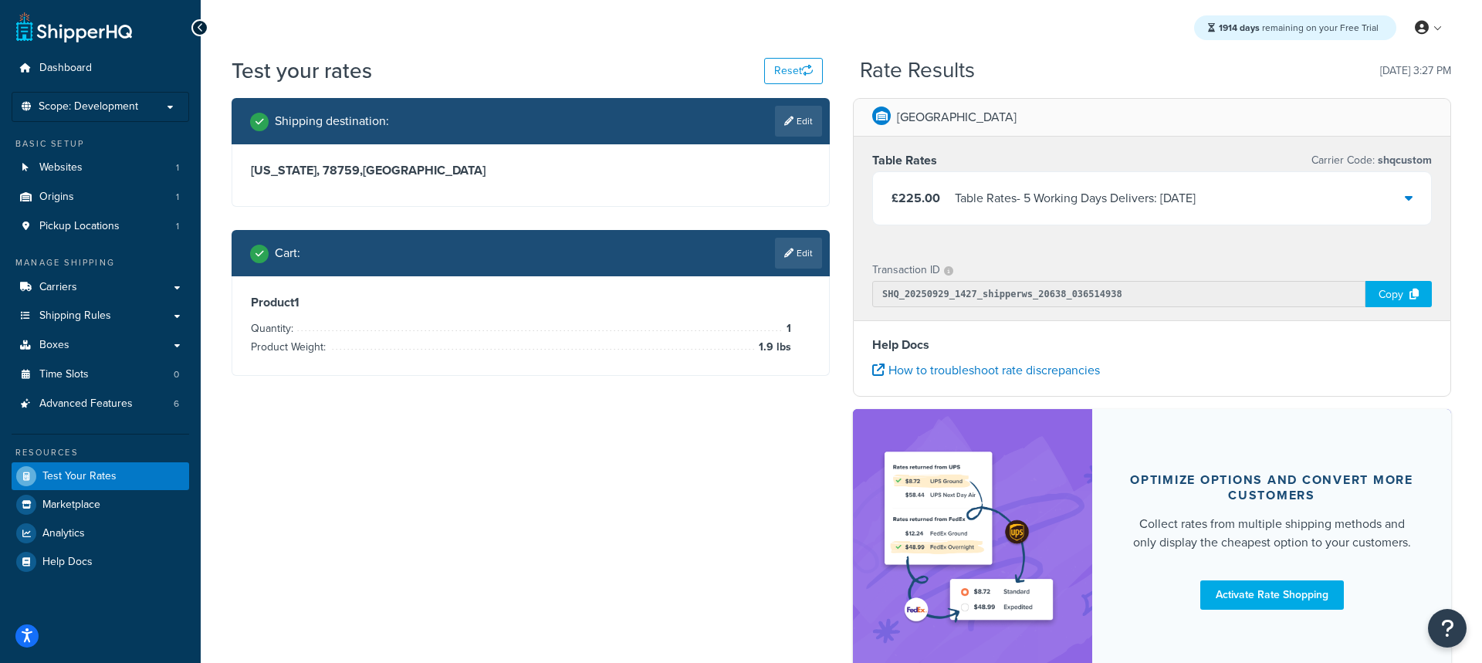
click at [1138, 208] on div "Table Rates - 5 Working Days Delivers: Thu, 2 Oct" at bounding box center [1075, 199] width 241 height 22
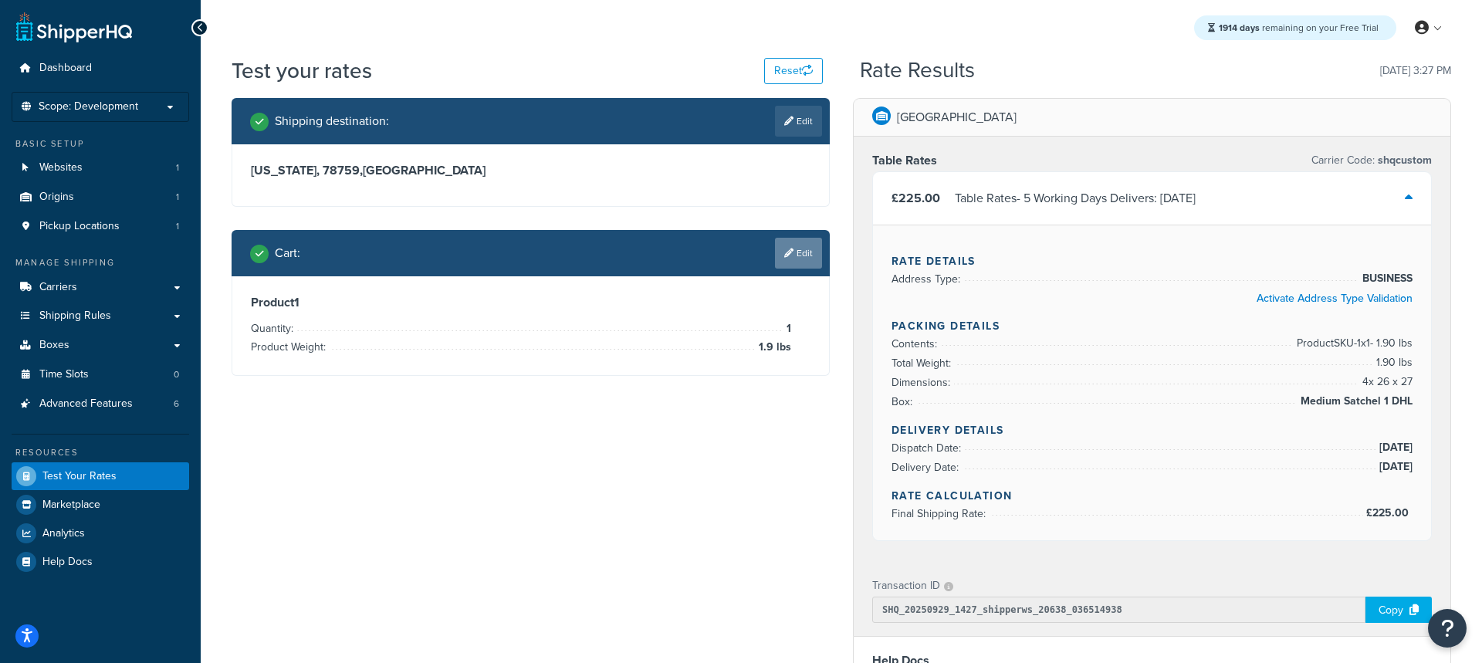
click at [811, 247] on link "Edit" at bounding box center [798, 253] width 47 height 31
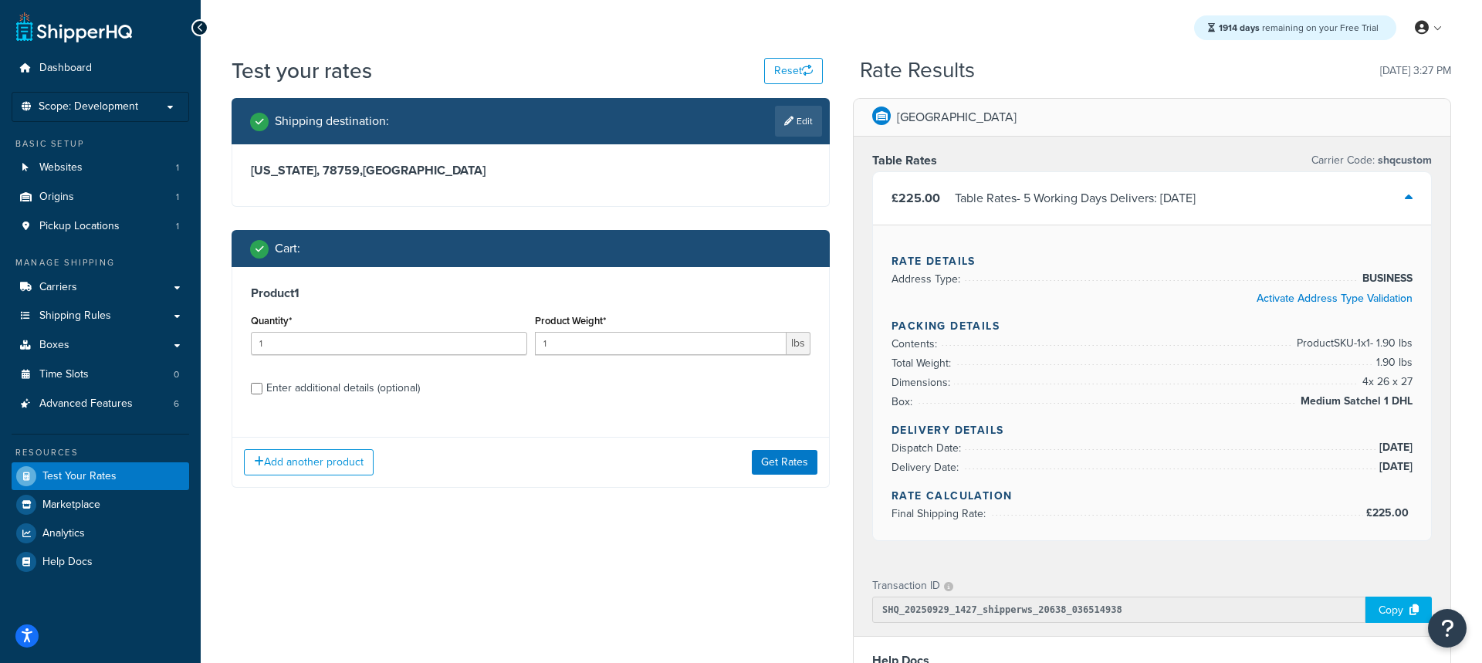
click at [391, 385] on div "Enter additional details (optional)" at bounding box center [343, 388] width 154 height 22
click at [262, 385] on input "Enter additional details (optional)" at bounding box center [257, 389] width 12 height 12
checkbox input "true"
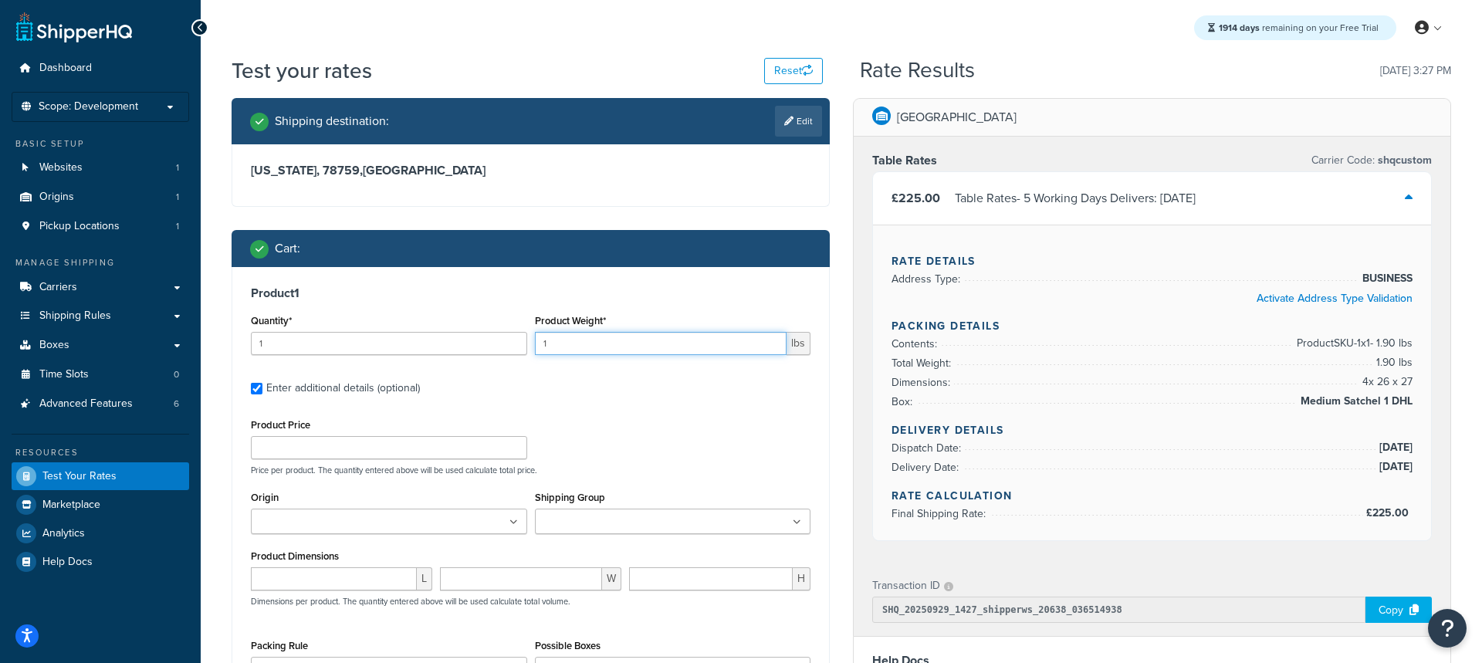
click at [653, 348] on input "1" at bounding box center [661, 343] width 252 height 23
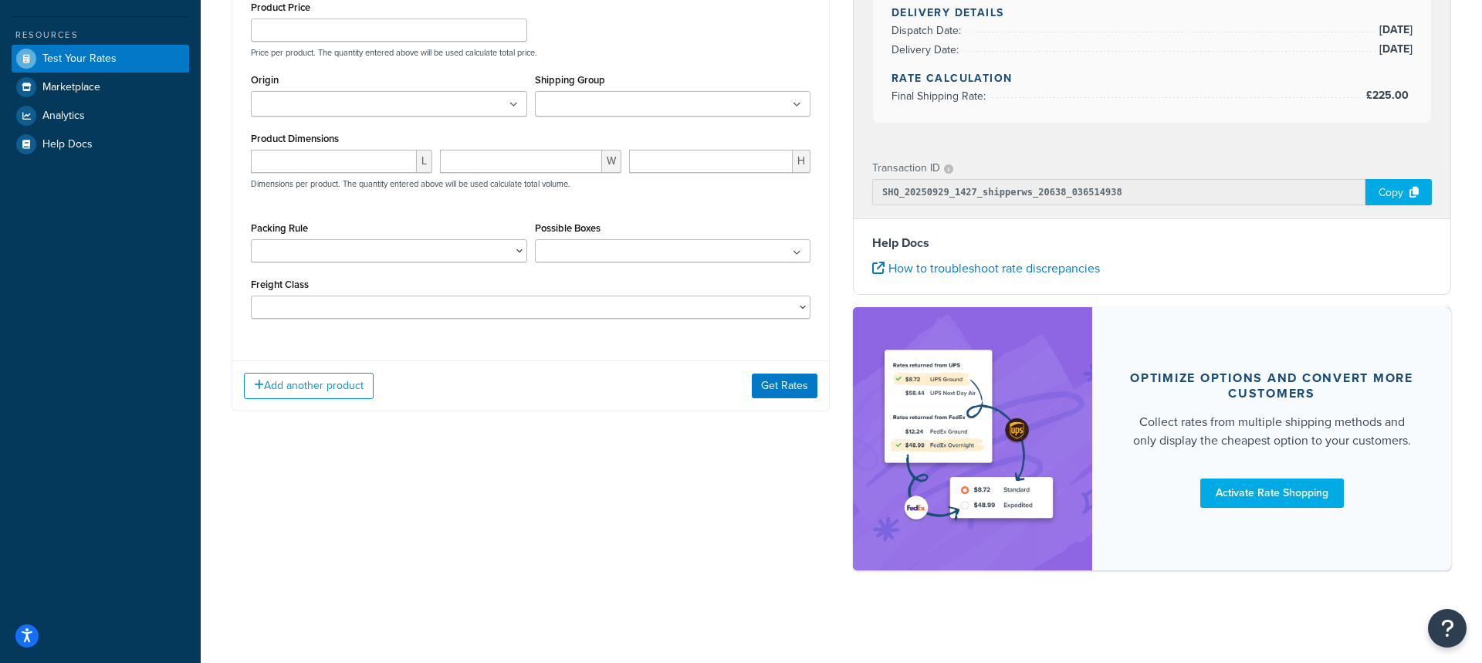
type input "1.9"
click at [806, 400] on div "Add another product Get Rates" at bounding box center [530, 385] width 597 height 50
click at [798, 393] on button "Get Rates" at bounding box center [785, 386] width 66 height 25
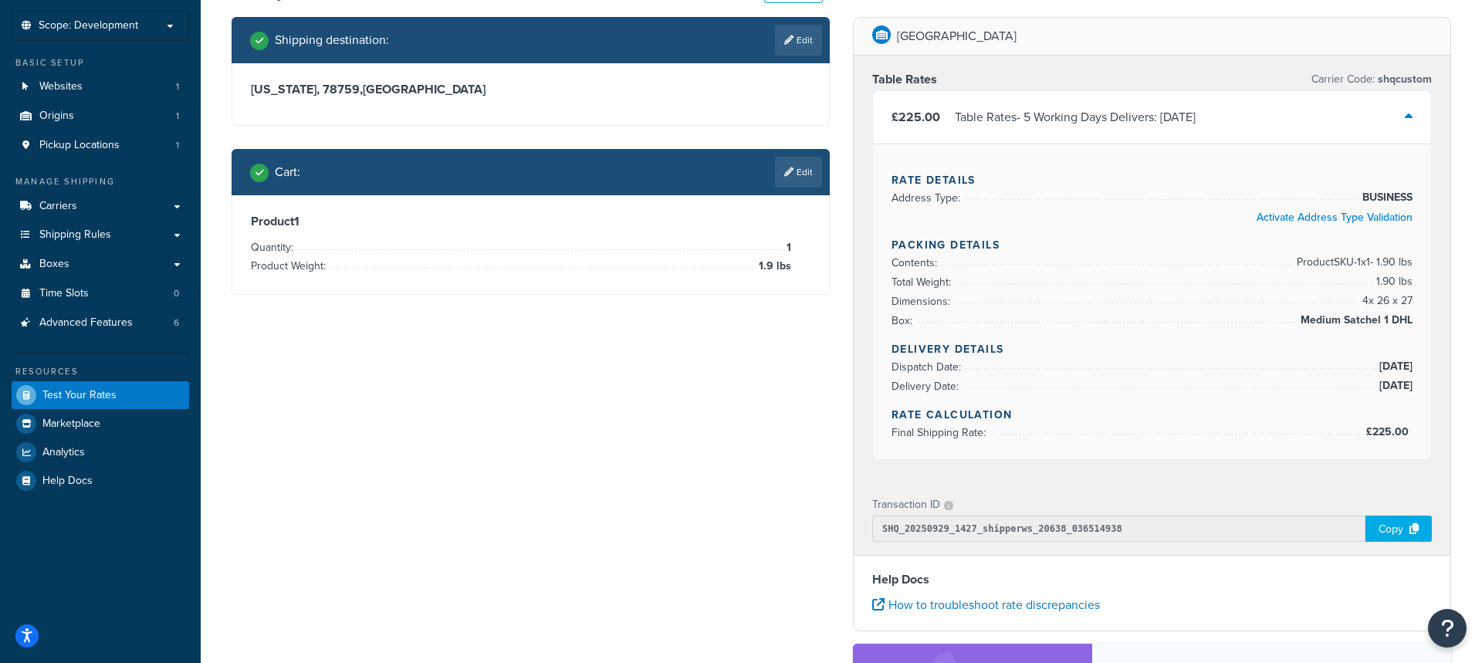
scroll to position [0, 0]
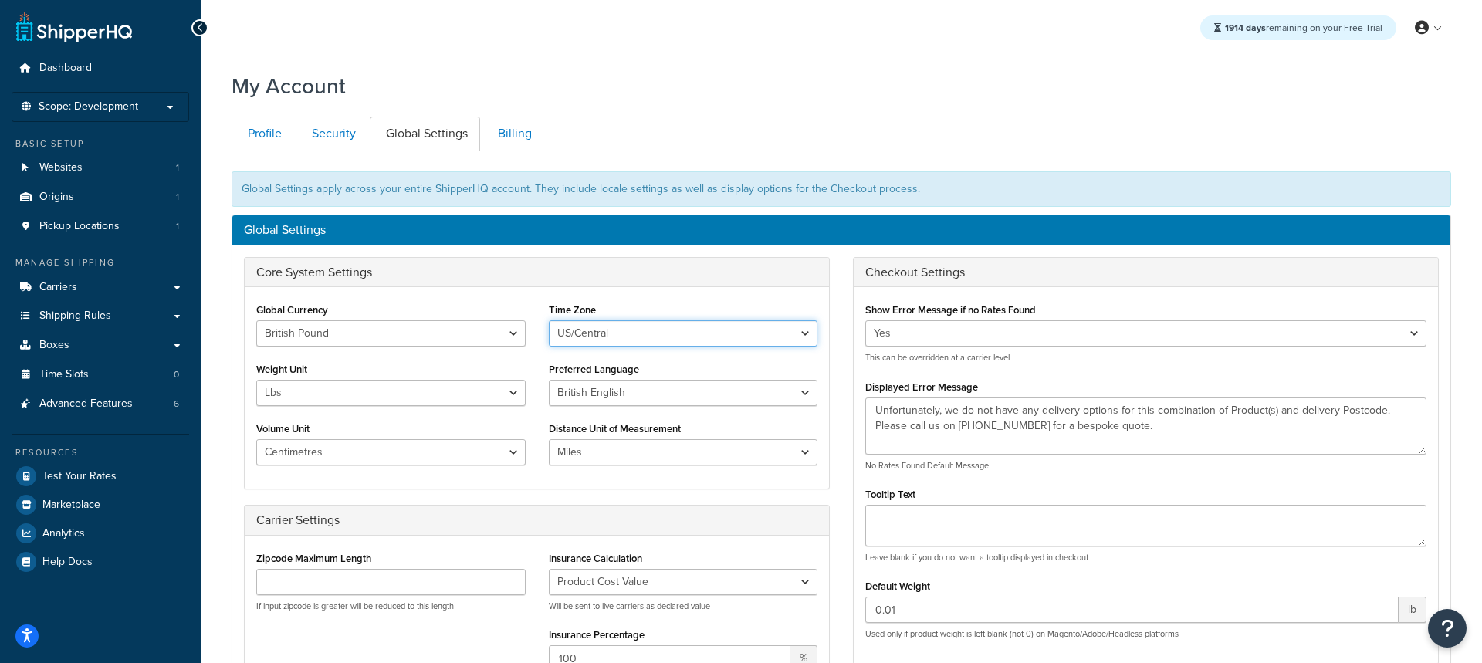
click at [650, 331] on select "US/Hawaii US/Alaska US/Pacific US/Central US/Mountain US/Eastern US/Arizona Afr…" at bounding box center [683, 333] width 269 height 26
select select "Europe/London"
click at [549, 320] on select "US/Hawaii US/Alaska US/Pacific US/Central US/Mountain US/Eastern US/Arizona Afr…" at bounding box center [683, 333] width 269 height 26
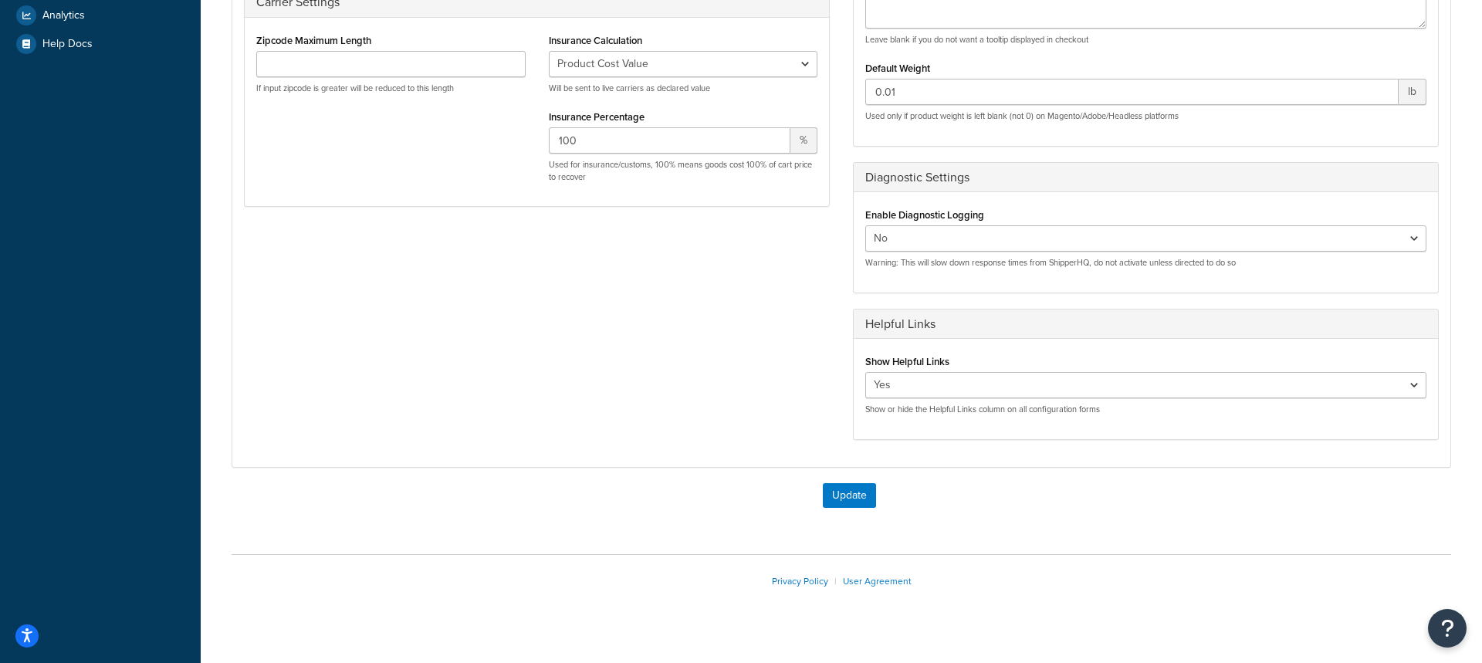
scroll to position [539, 0]
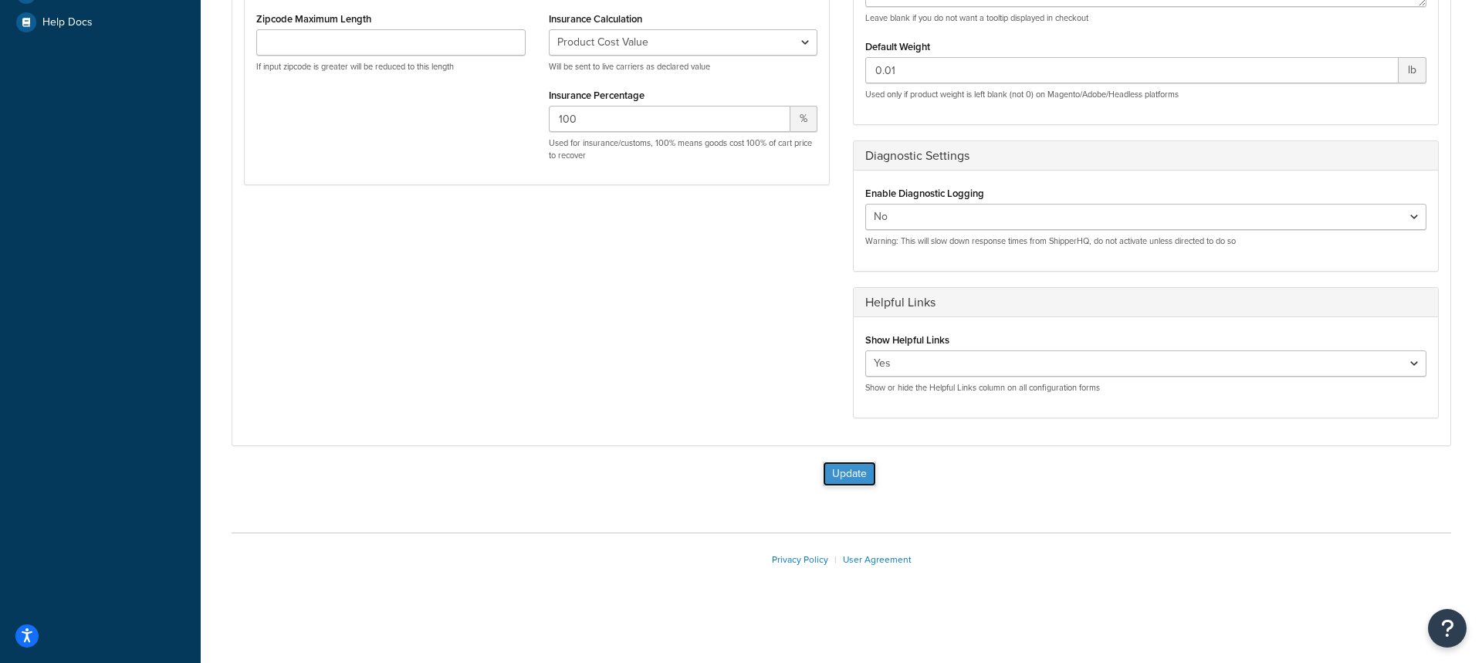
click at [860, 469] on button "Update" at bounding box center [849, 474] width 53 height 25
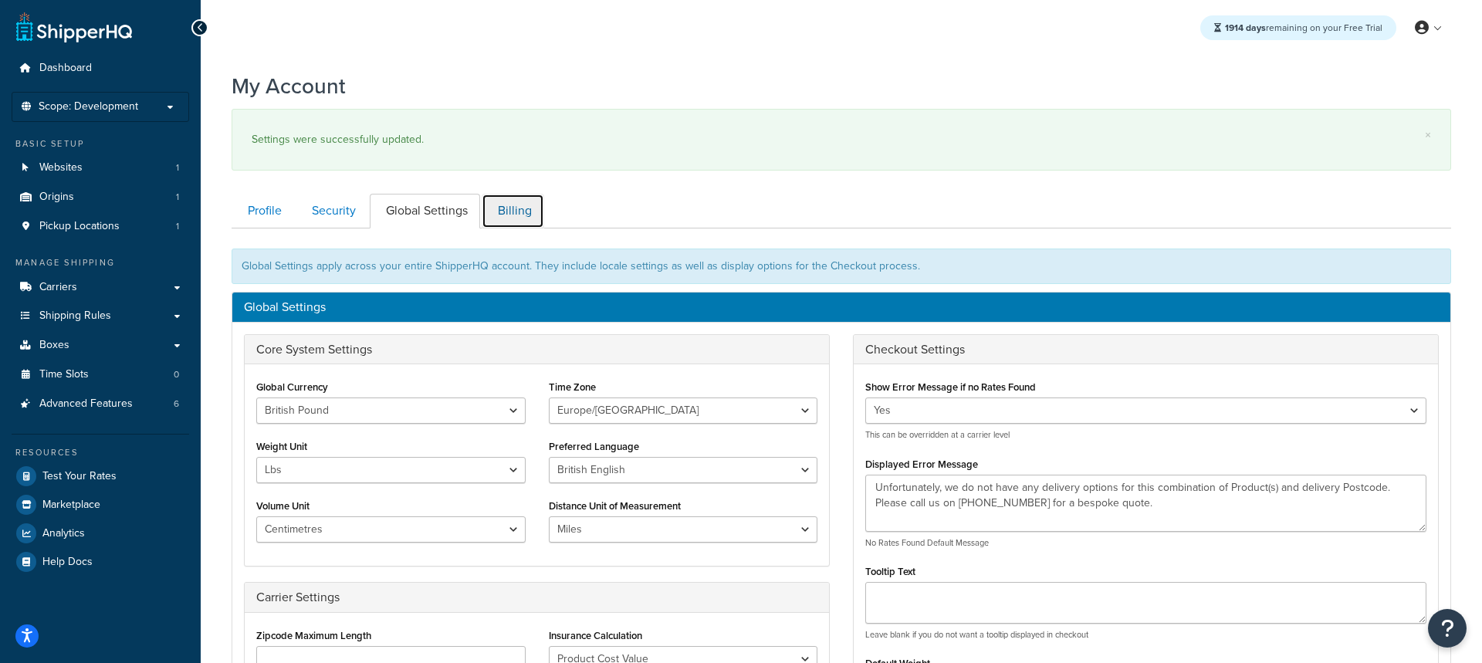
click at [518, 221] on link "Billing" at bounding box center [513, 211] width 63 height 35
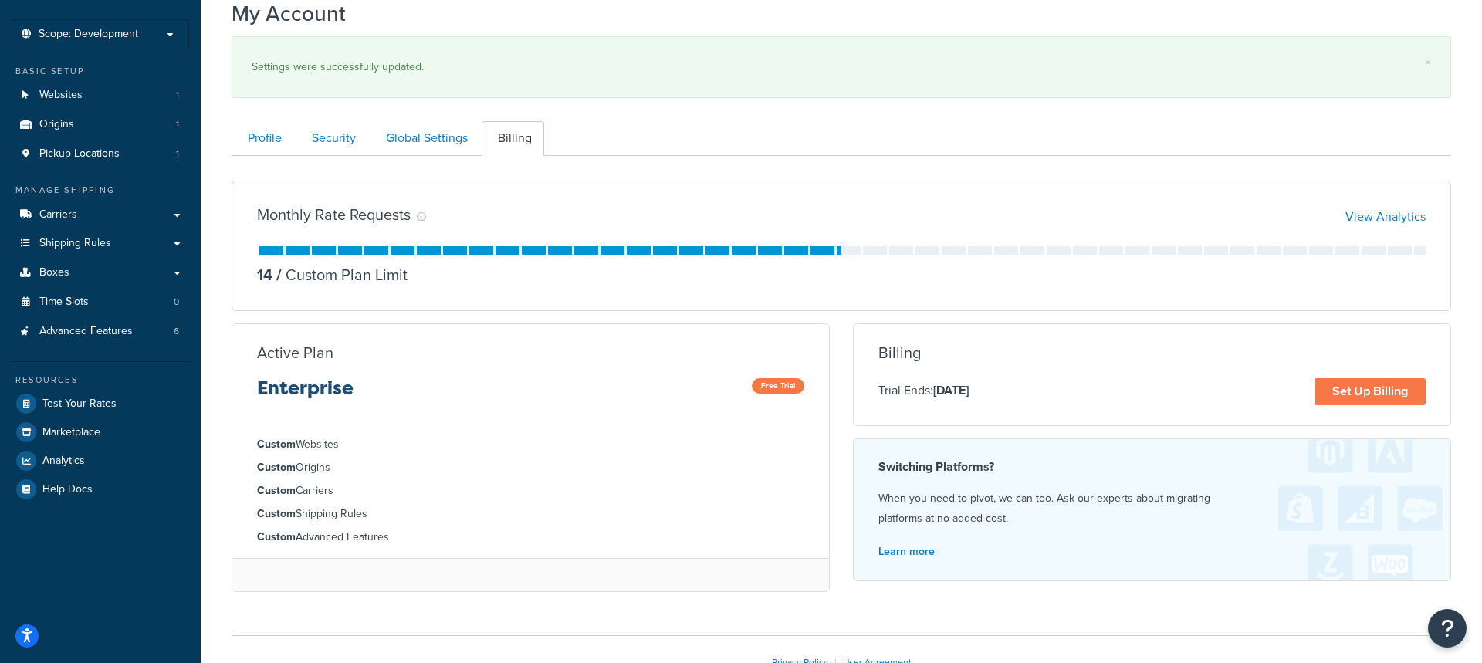
scroll to position [57, 0]
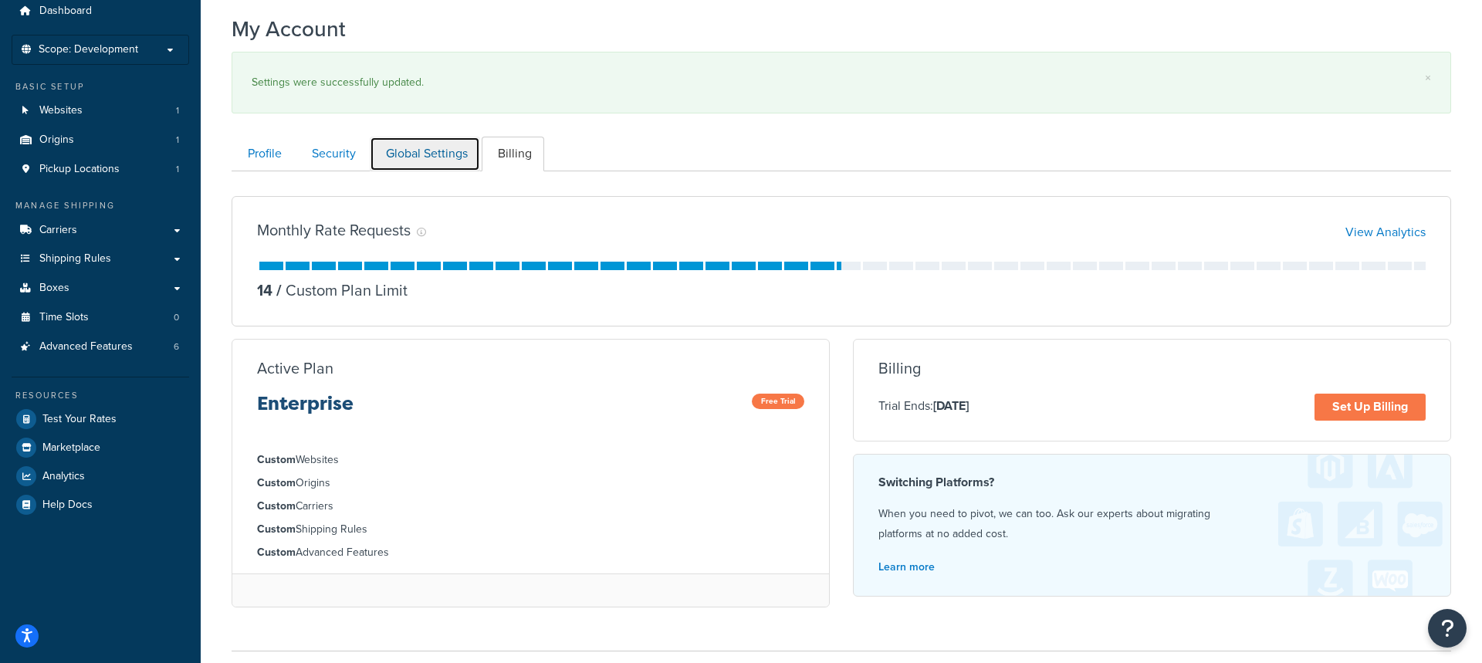
click at [436, 154] on link "Global Settings" at bounding box center [425, 154] width 110 height 35
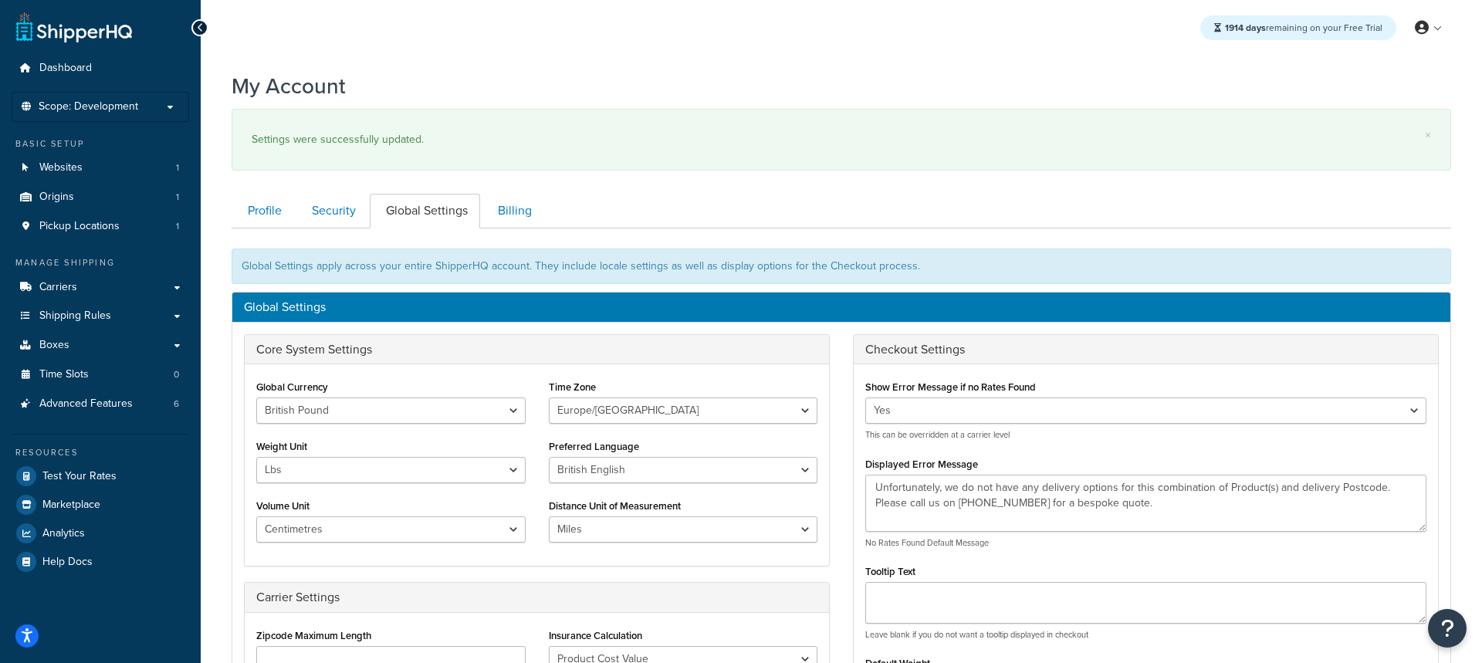
click at [303, 192] on div "Profile Security Global Settings Billing Your Profile contains contact informat…" at bounding box center [841, 652] width 1219 height 932
click at [334, 215] on link "Security" at bounding box center [332, 211] width 73 height 35
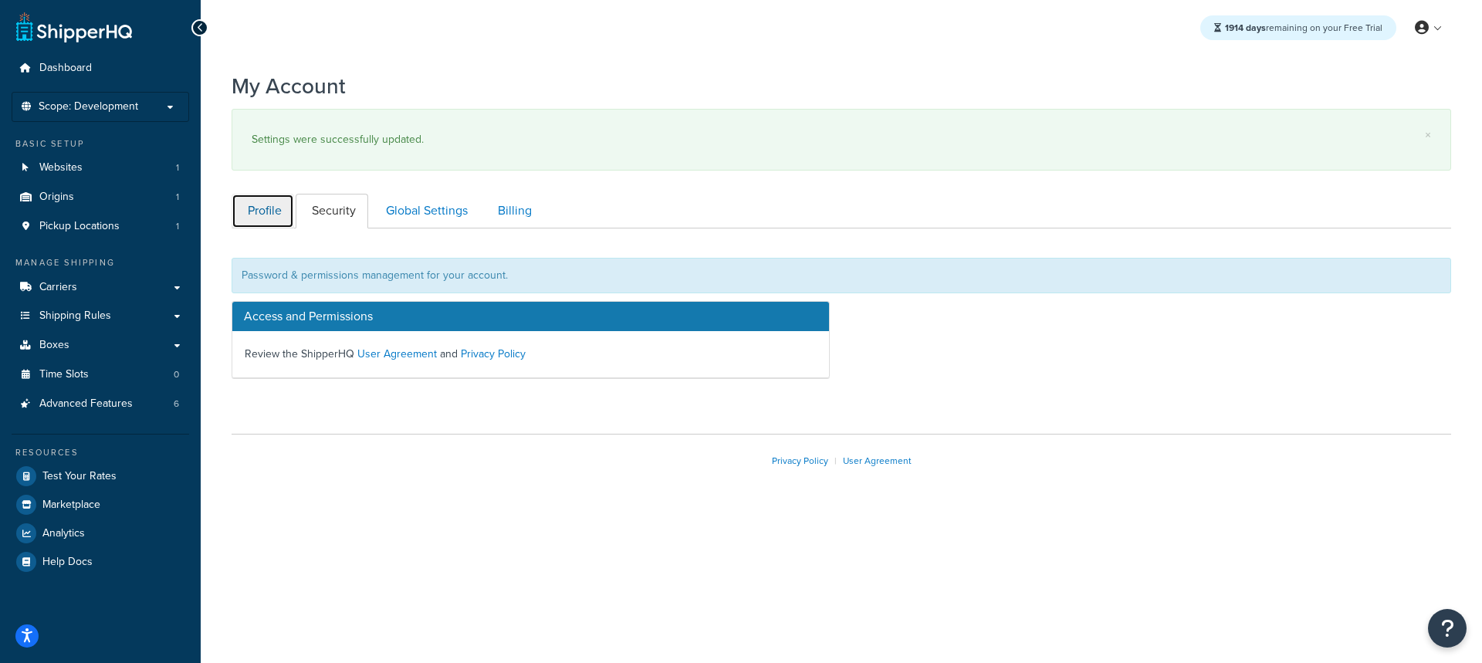
click at [271, 215] on link "Profile" at bounding box center [263, 211] width 63 height 35
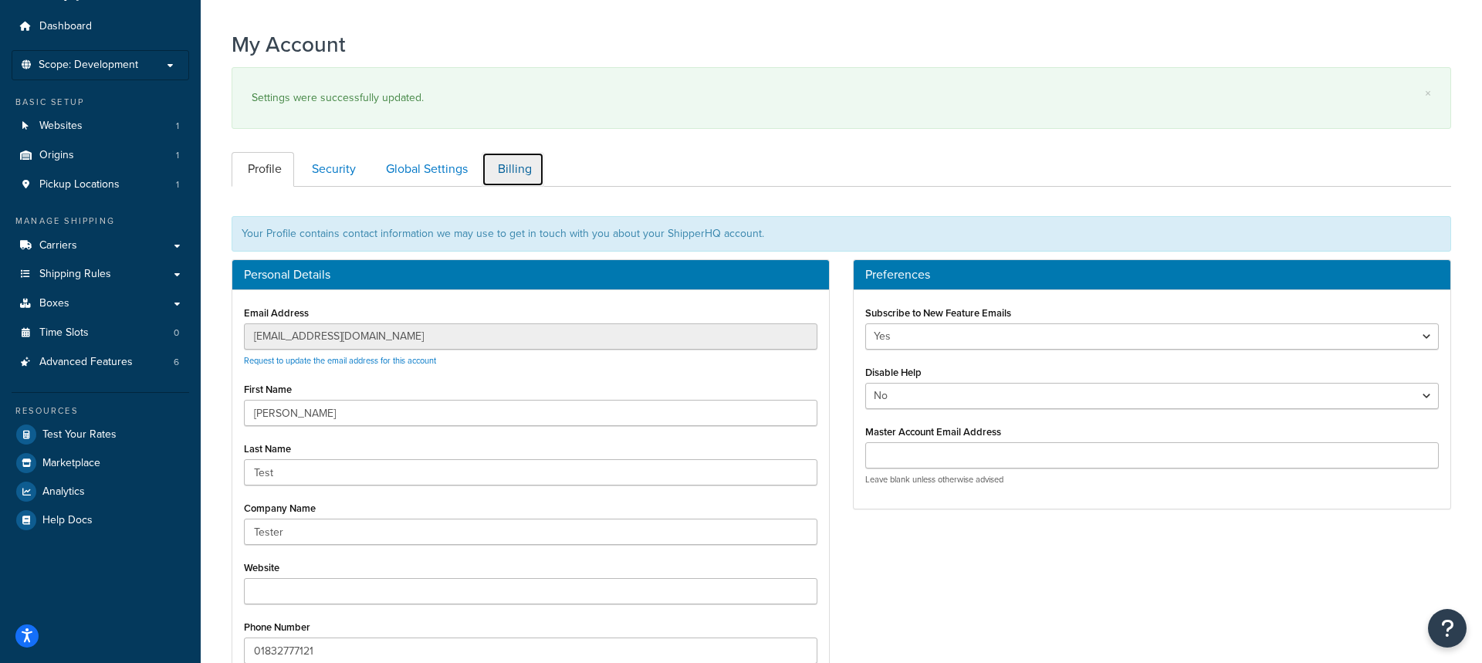
click at [519, 177] on link "Billing" at bounding box center [513, 169] width 63 height 35
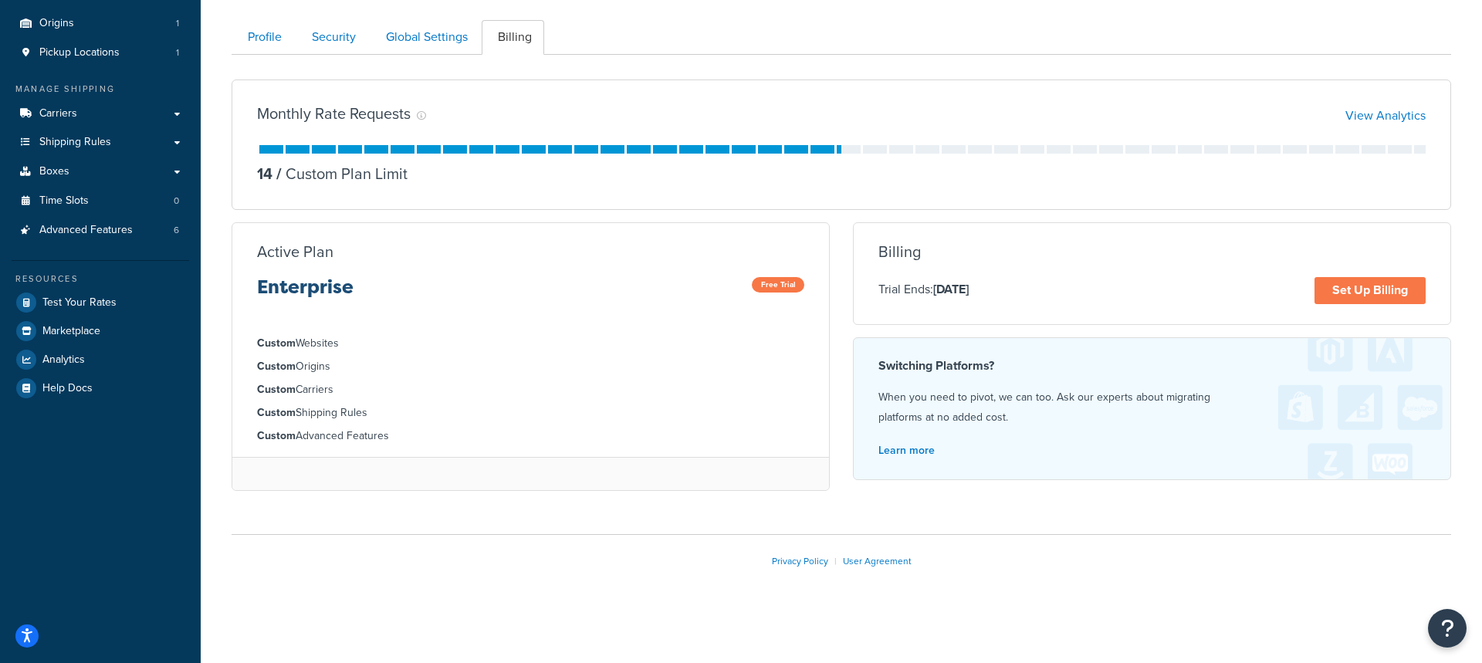
scroll to position [175, 0]
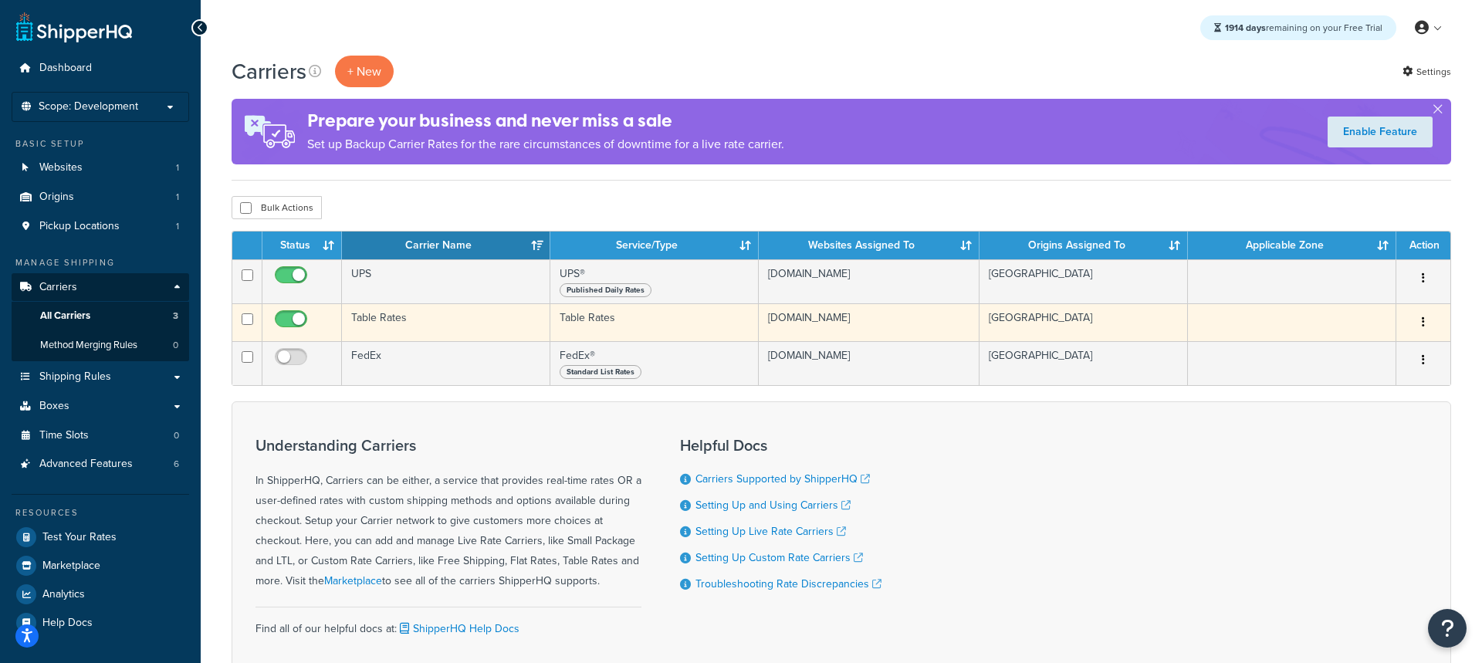
click at [484, 330] on td "Table Rates" at bounding box center [446, 322] width 208 height 38
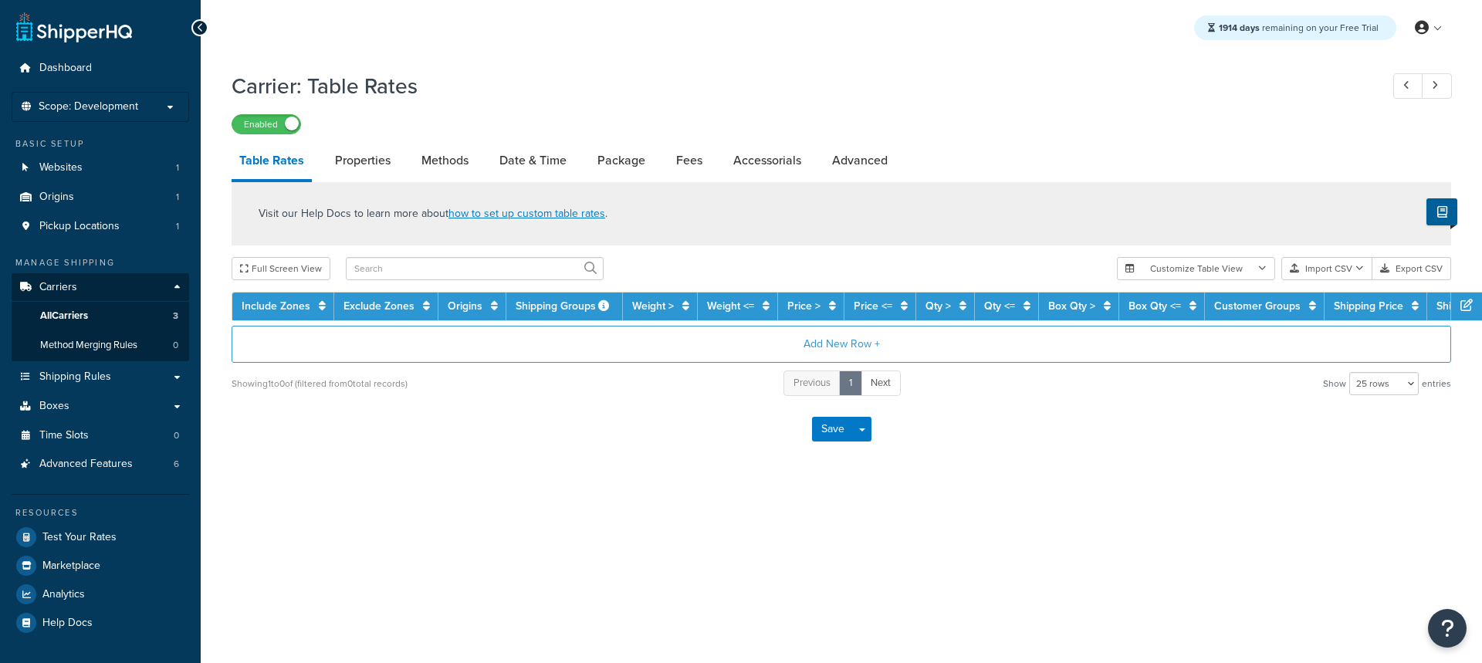
select select "25"
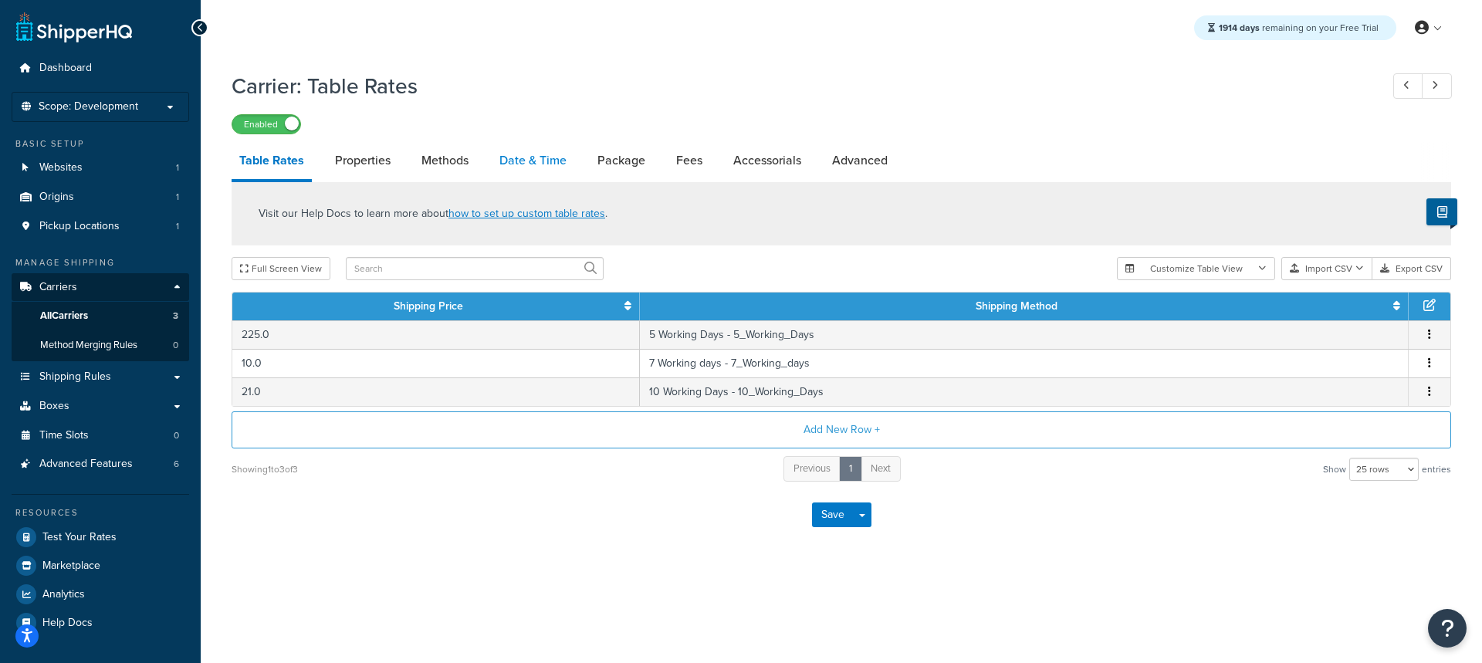
click at [550, 175] on link "Date & Time" at bounding box center [533, 160] width 83 height 37
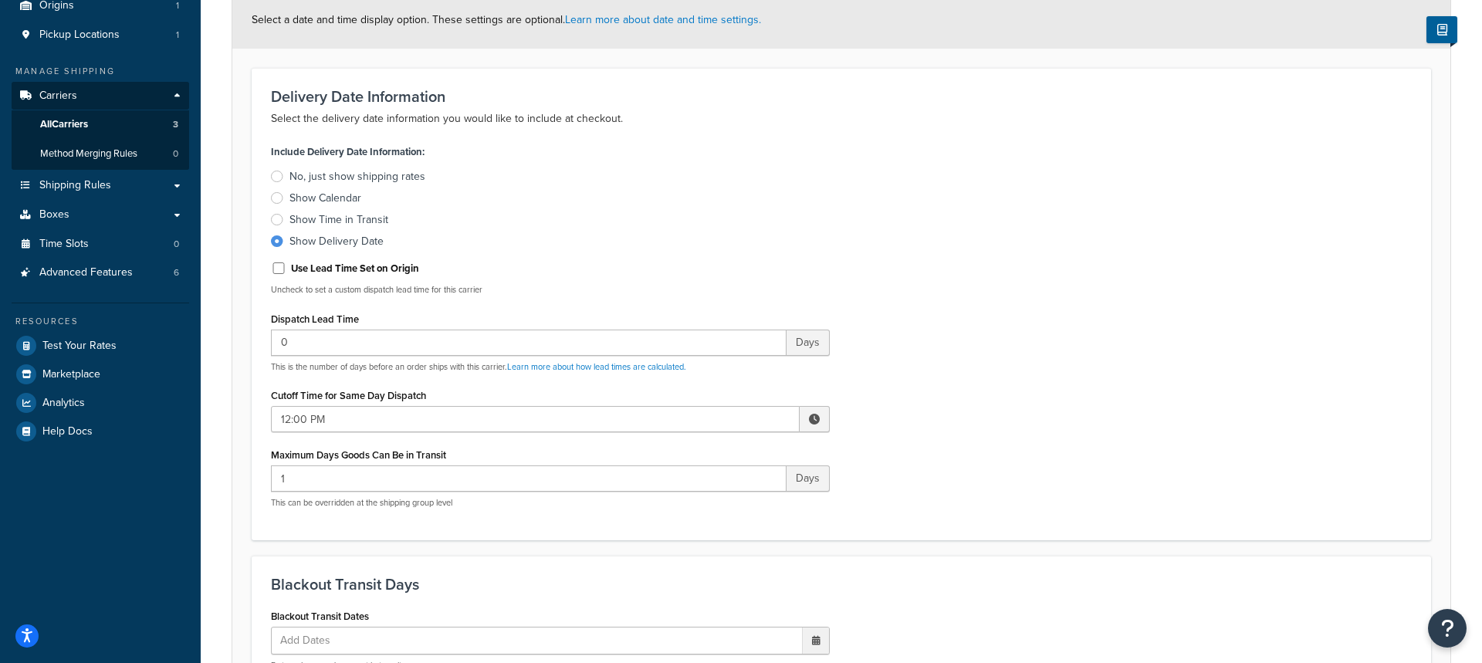
scroll to position [196, 0]
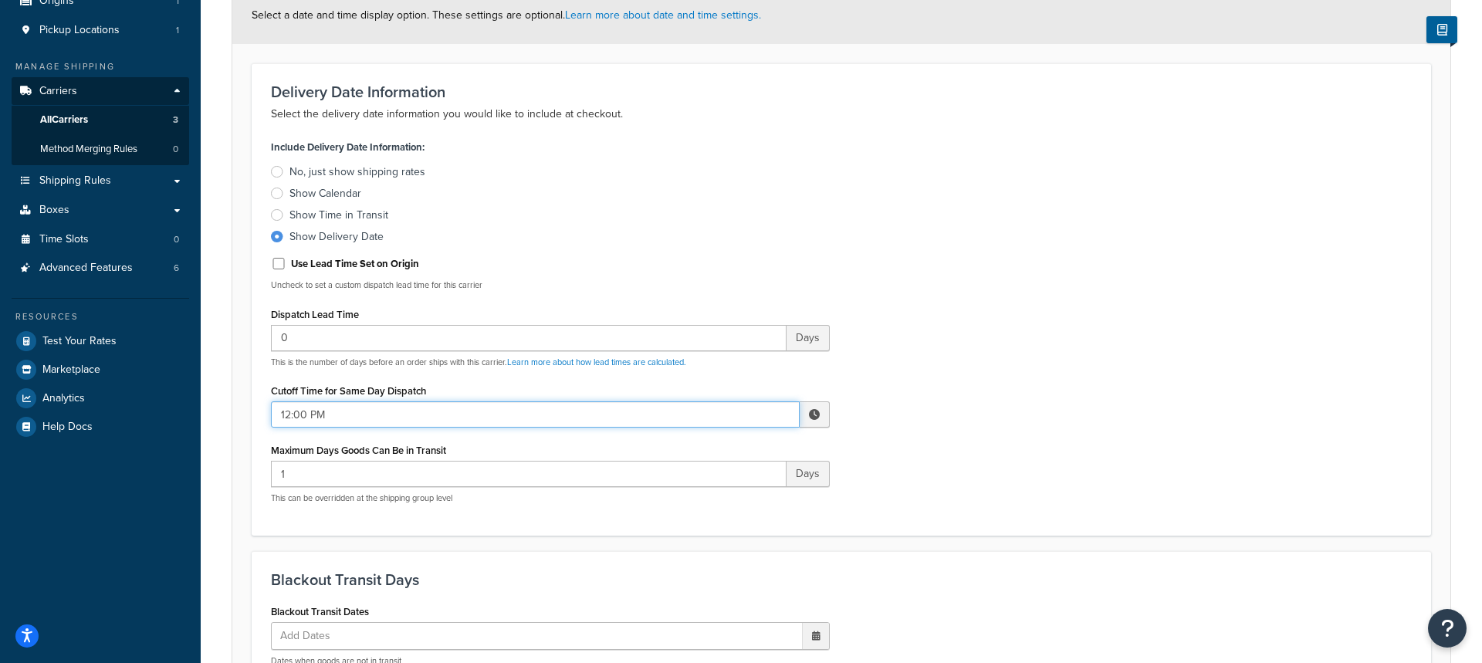
click at [508, 420] on input "12:00 PM" at bounding box center [535, 414] width 529 height 26
click at [683, 389] on div "Cutoff Time for Same Day Dispatch 12:00 PM ▲ 12 ▼ : ▲ 00 ▼ ▲ PM ▼" at bounding box center [550, 404] width 559 height 48
click at [630, 408] on input "12:00 PM" at bounding box center [535, 414] width 529 height 26
click at [699, 454] on span "▲" at bounding box center [700, 448] width 31 height 31
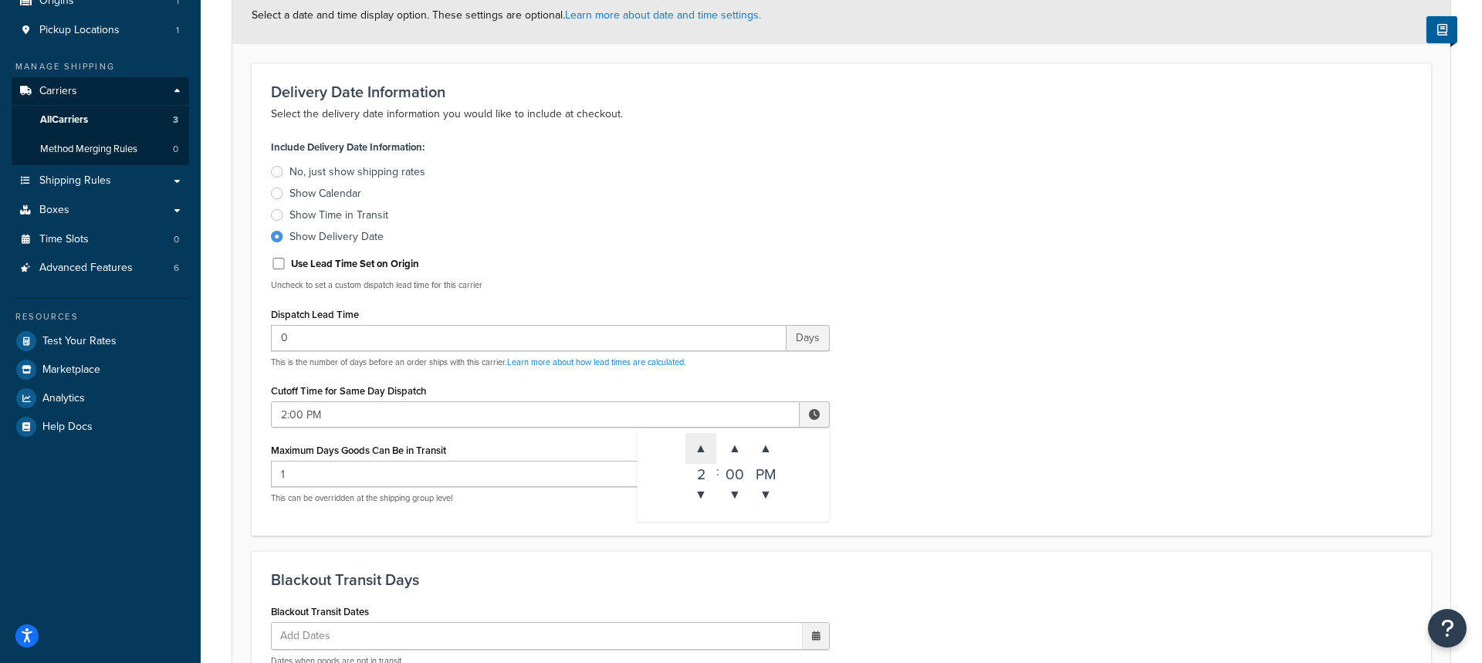
click at [699, 454] on span "▲" at bounding box center [700, 448] width 31 height 31
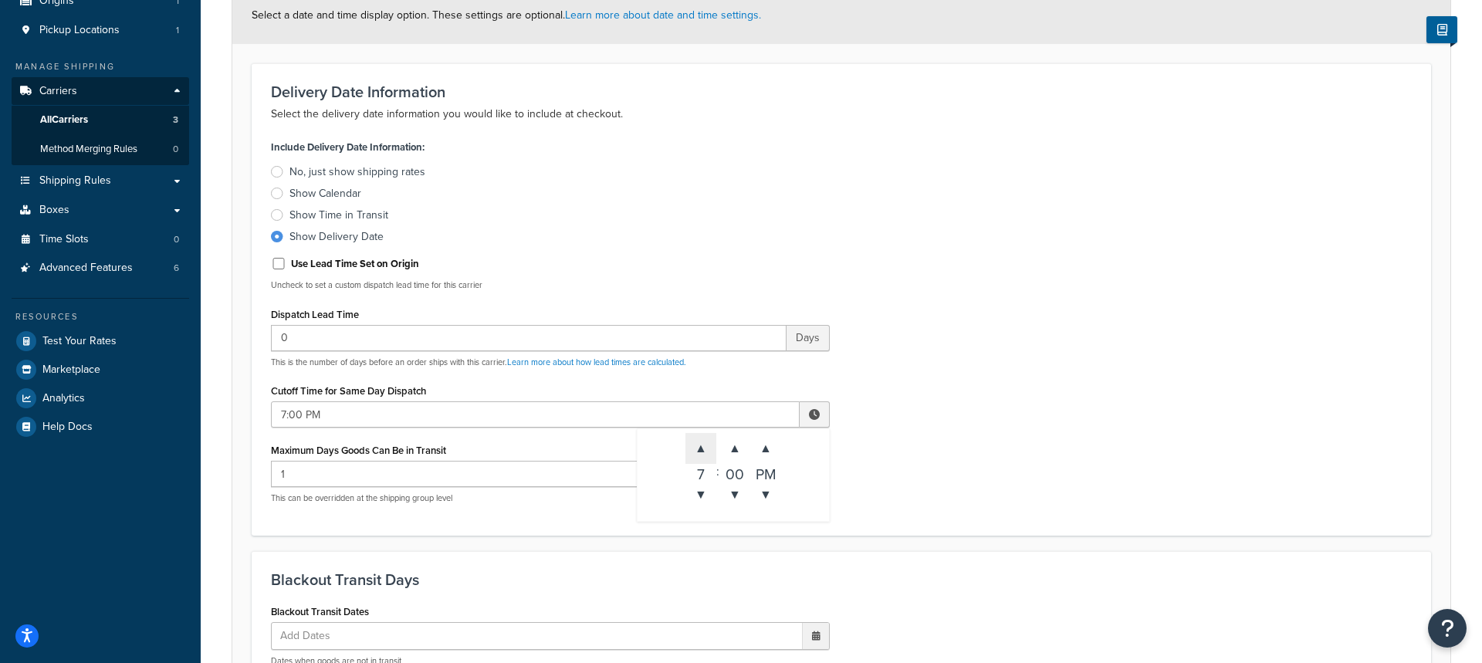
click at [699, 454] on span "▲" at bounding box center [700, 448] width 31 height 31
click at [704, 502] on span "▼" at bounding box center [700, 494] width 31 height 31
type input "7:00 PM"
drag, startPoint x: 1012, startPoint y: 357, endPoint x: 1004, endPoint y: 333, distance: 25.1
click at [1013, 353] on div "Include Delivery Date Information: No, just show shipping rates Show Calendar S…" at bounding box center [841, 326] width 1164 height 380
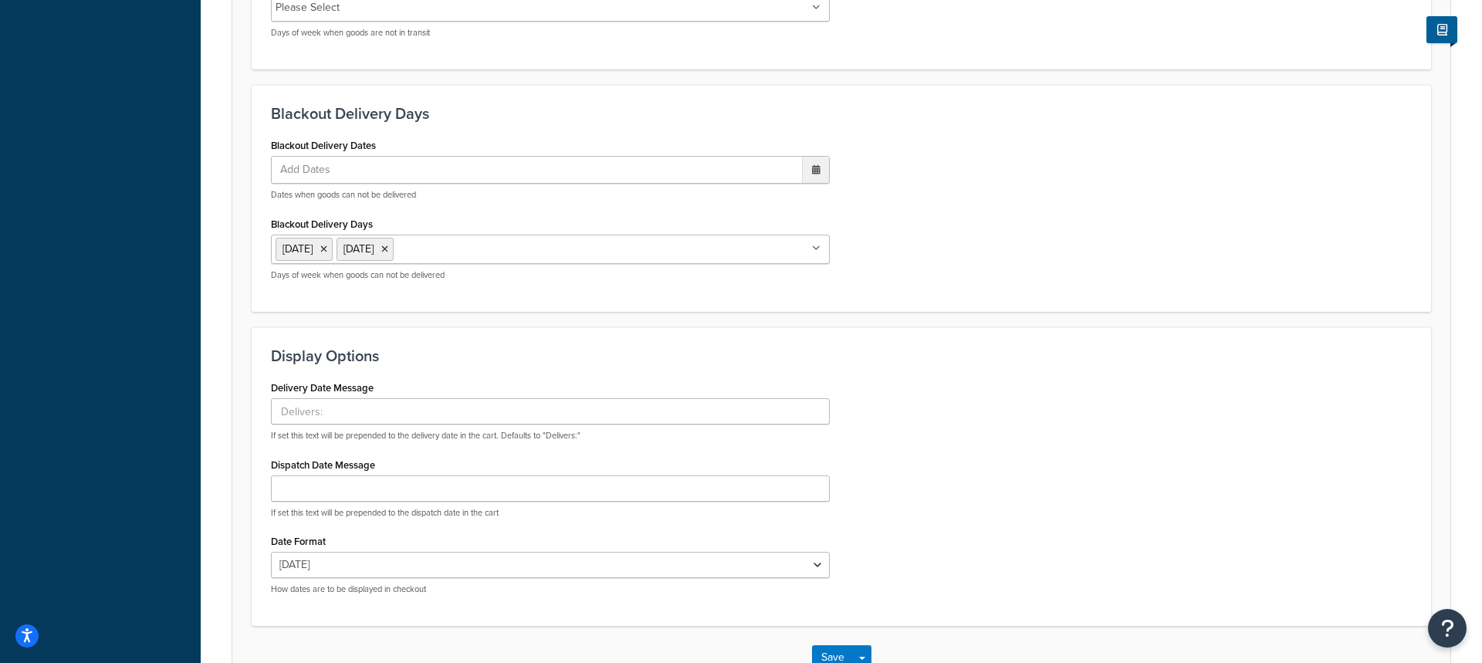
scroll to position [1006, 0]
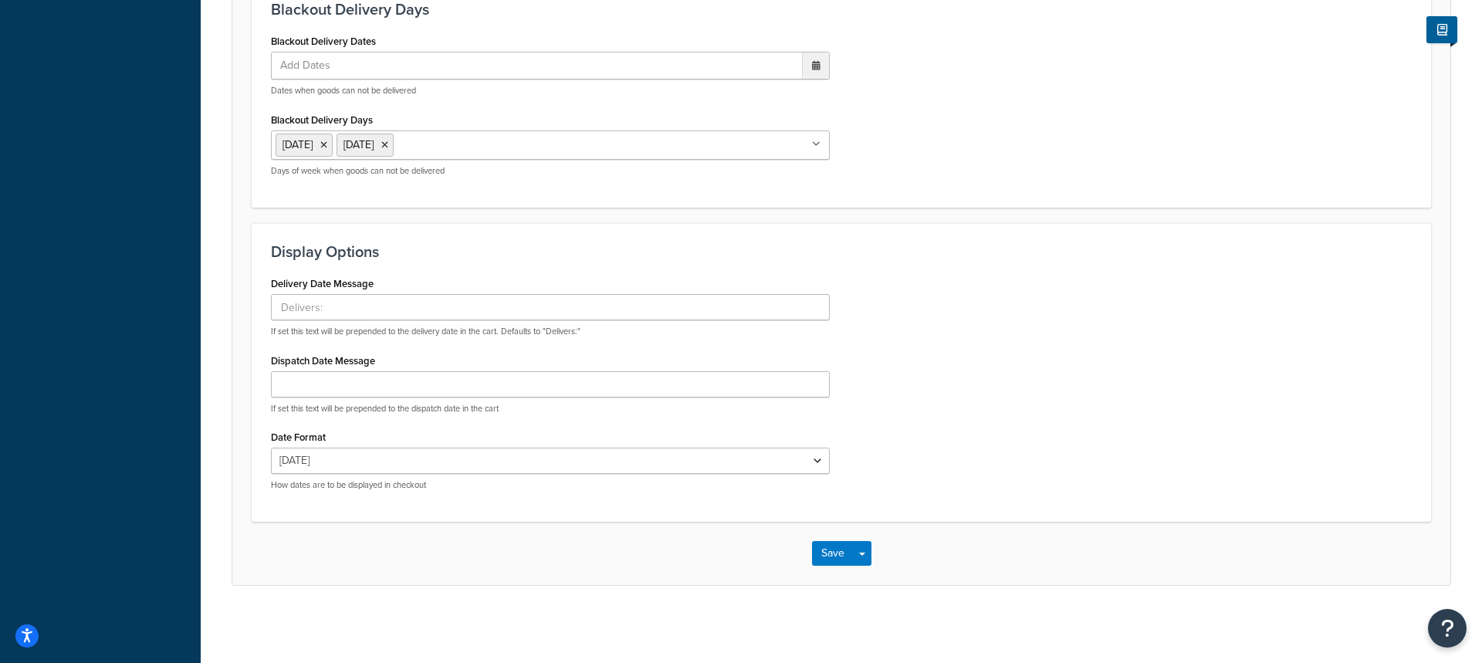
click at [872, 556] on div "Save Save Dropdown Save and Edit" at bounding box center [841, 553] width 1218 height 63
drag, startPoint x: 871, startPoint y: 556, endPoint x: 874, endPoint y: 571, distance: 15.2
click at [871, 560] on button "Save Dropdown" at bounding box center [862, 553] width 19 height 25
click at [876, 574] on button "Save and Edit" at bounding box center [868, 582] width 113 height 32
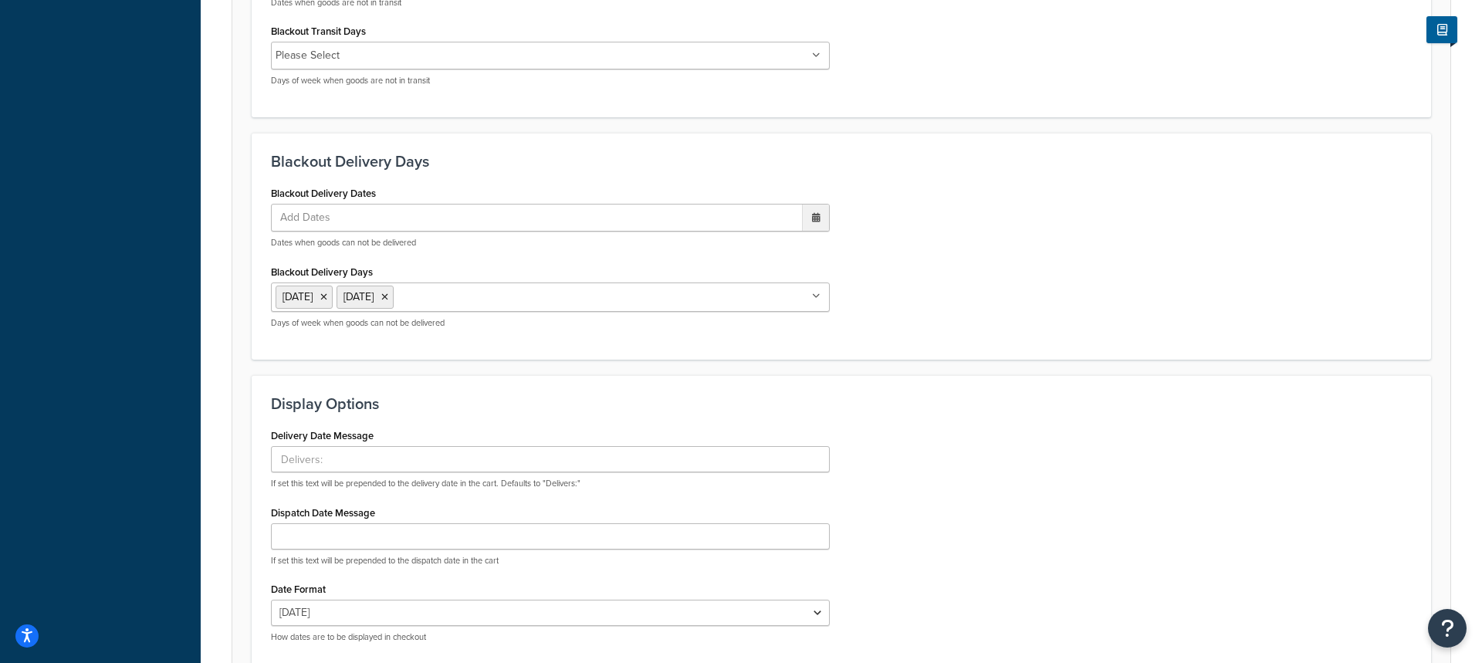
scroll to position [853, 0]
click at [327, 299] on icon at bounding box center [323, 298] width 7 height 9
click at [327, 298] on icon at bounding box center [323, 298] width 7 height 9
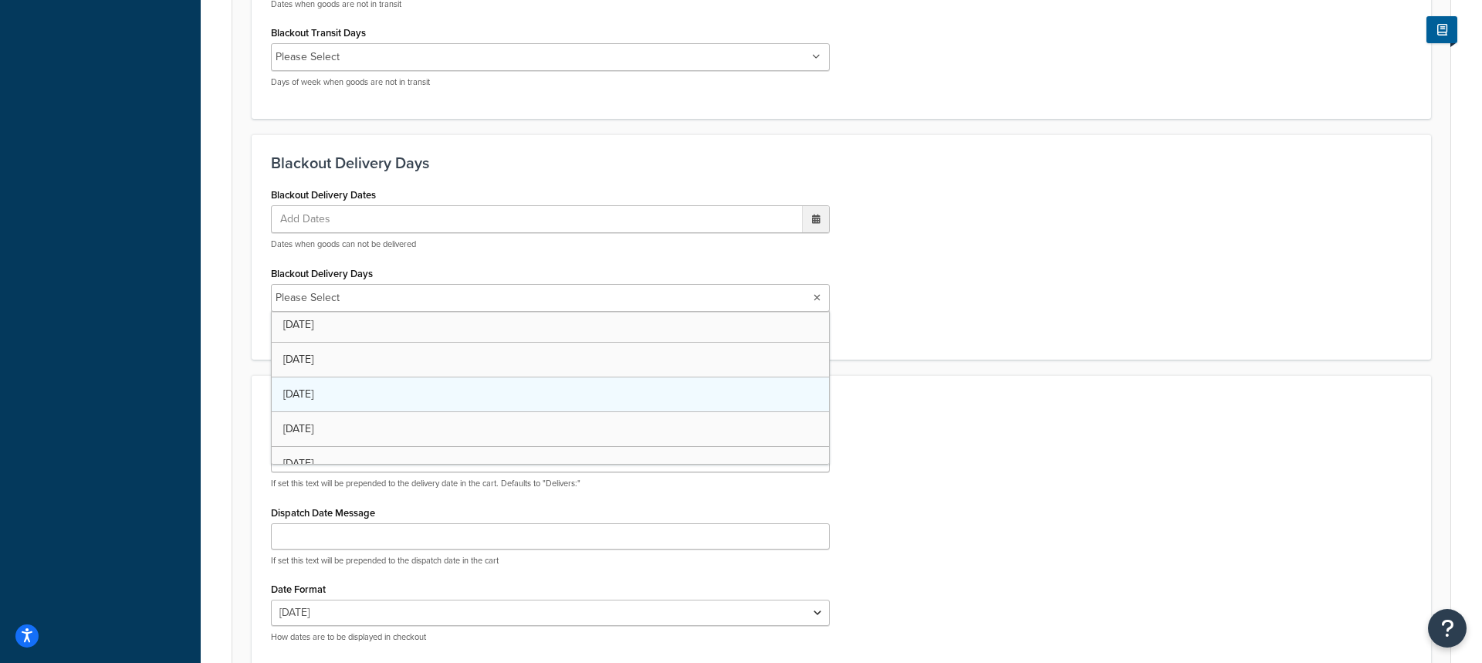
scroll to position [36, 0]
click at [265, 316] on div "Blackout Delivery Dates Add Dates ‹ [DATE] › Su Mo Tu We Th Fr Sa 31 1 2 3 4 5 …" at bounding box center [550, 263] width 582 height 158
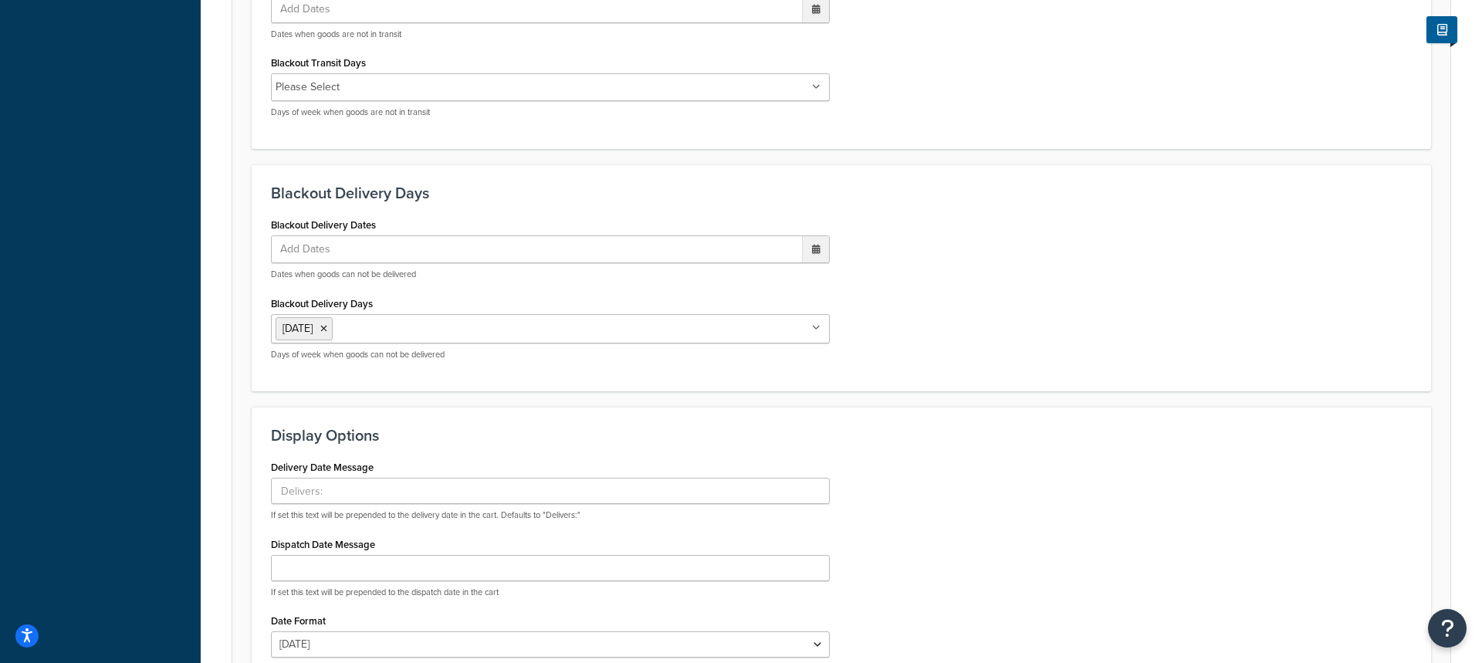
scroll to position [1006, 0]
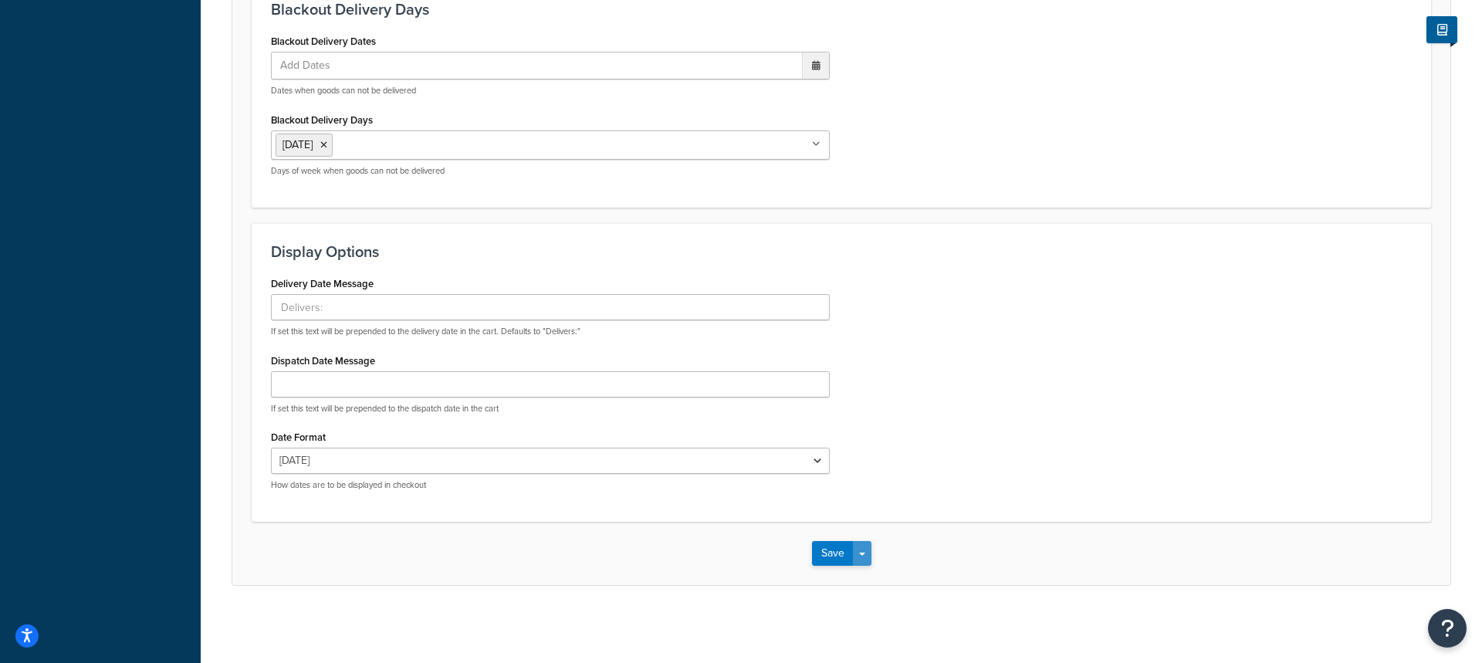
click at [867, 565] on div "Save Save Dropdown Save and Edit" at bounding box center [841, 553] width 1218 height 63
click at [869, 559] on button "Save Dropdown" at bounding box center [862, 553] width 19 height 25
click at [867, 574] on button "Save and Edit" at bounding box center [868, 582] width 113 height 32
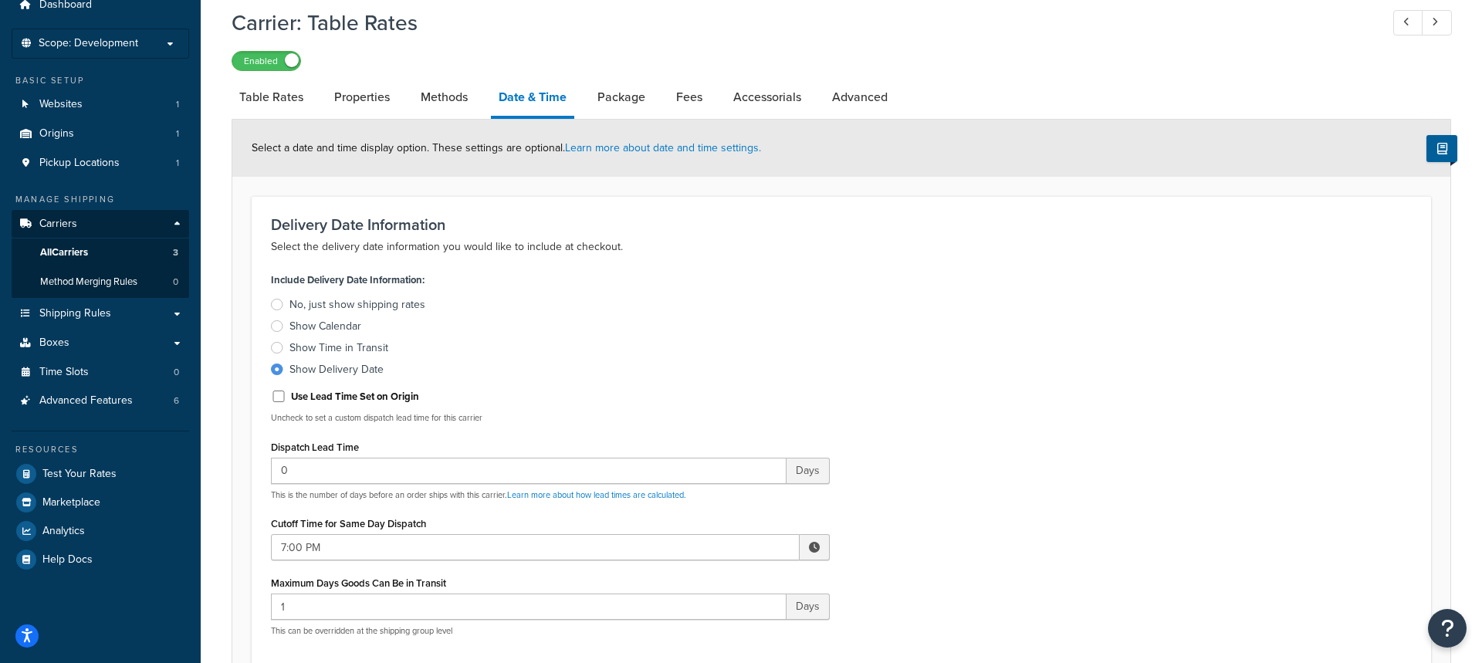
scroll to position [86, 0]
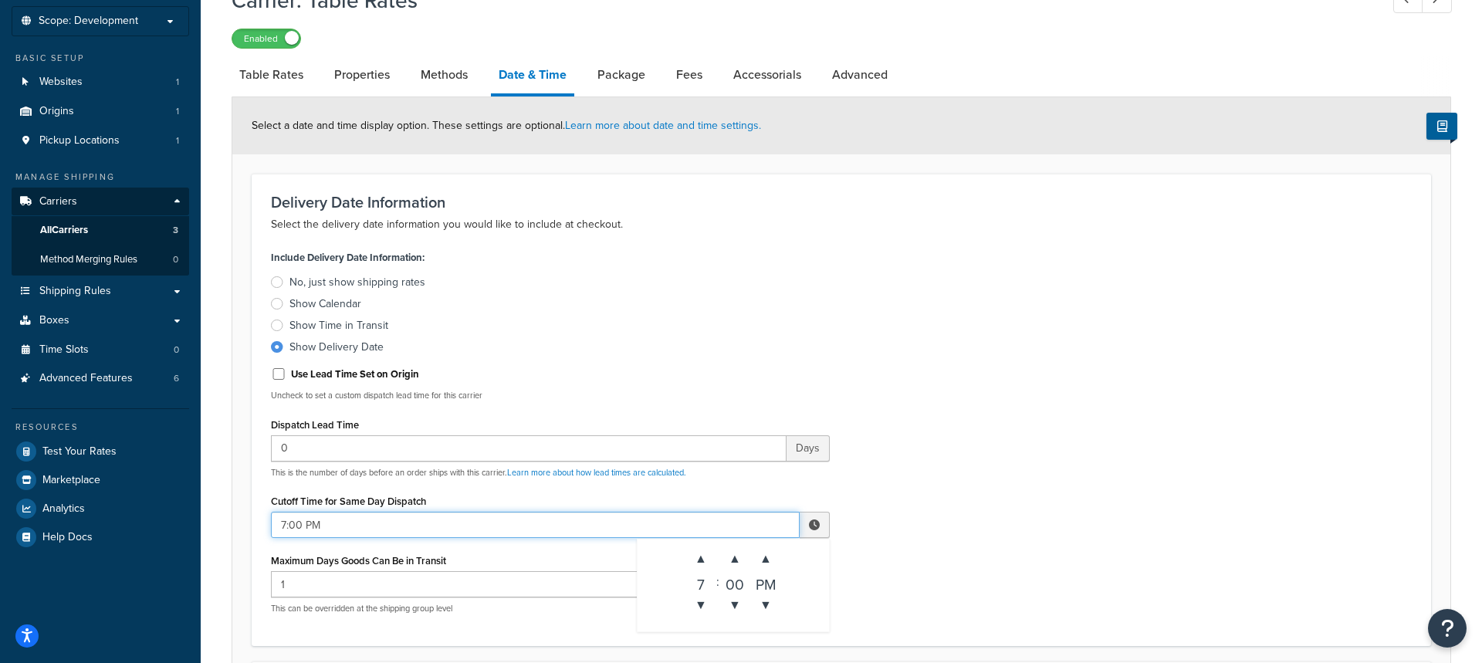
click at [533, 527] on input "7:00 PM" at bounding box center [535, 525] width 529 height 26
click at [758, 562] on span "▲" at bounding box center [765, 558] width 31 height 31
type input "7:00 AM"
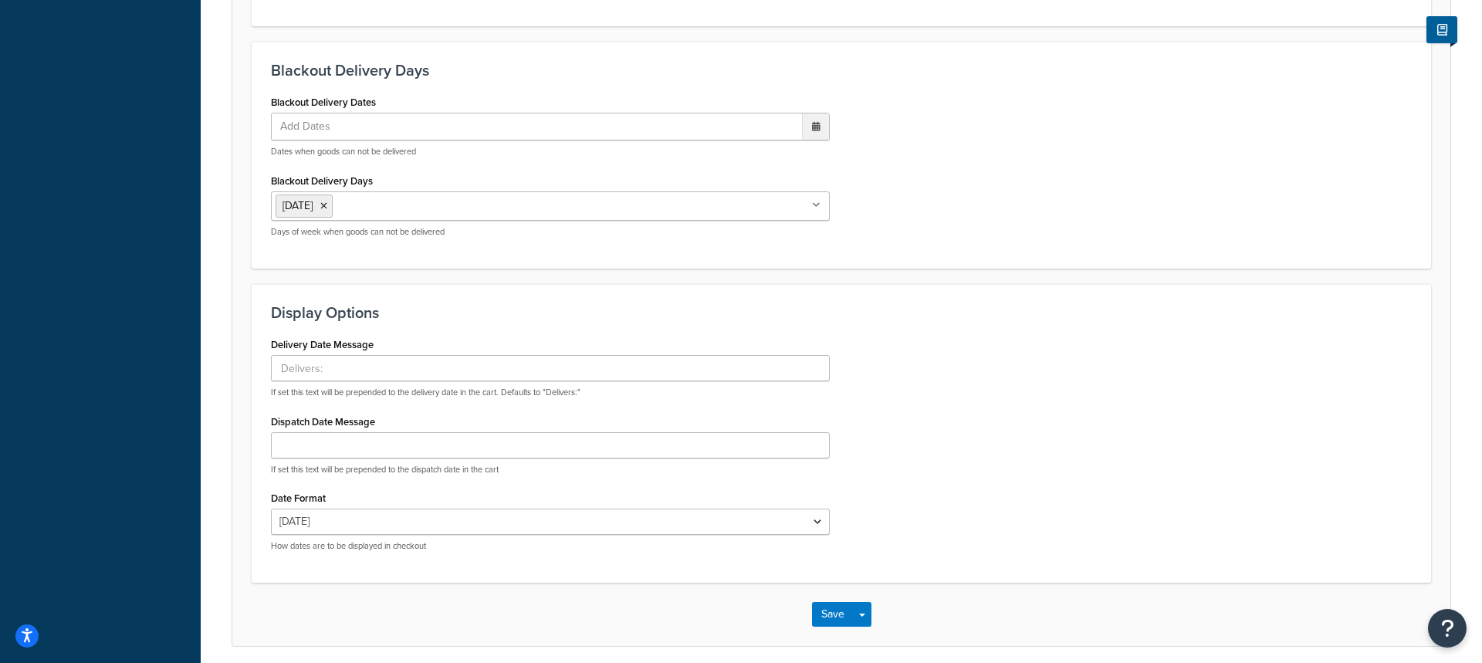
scroll to position [1006, 0]
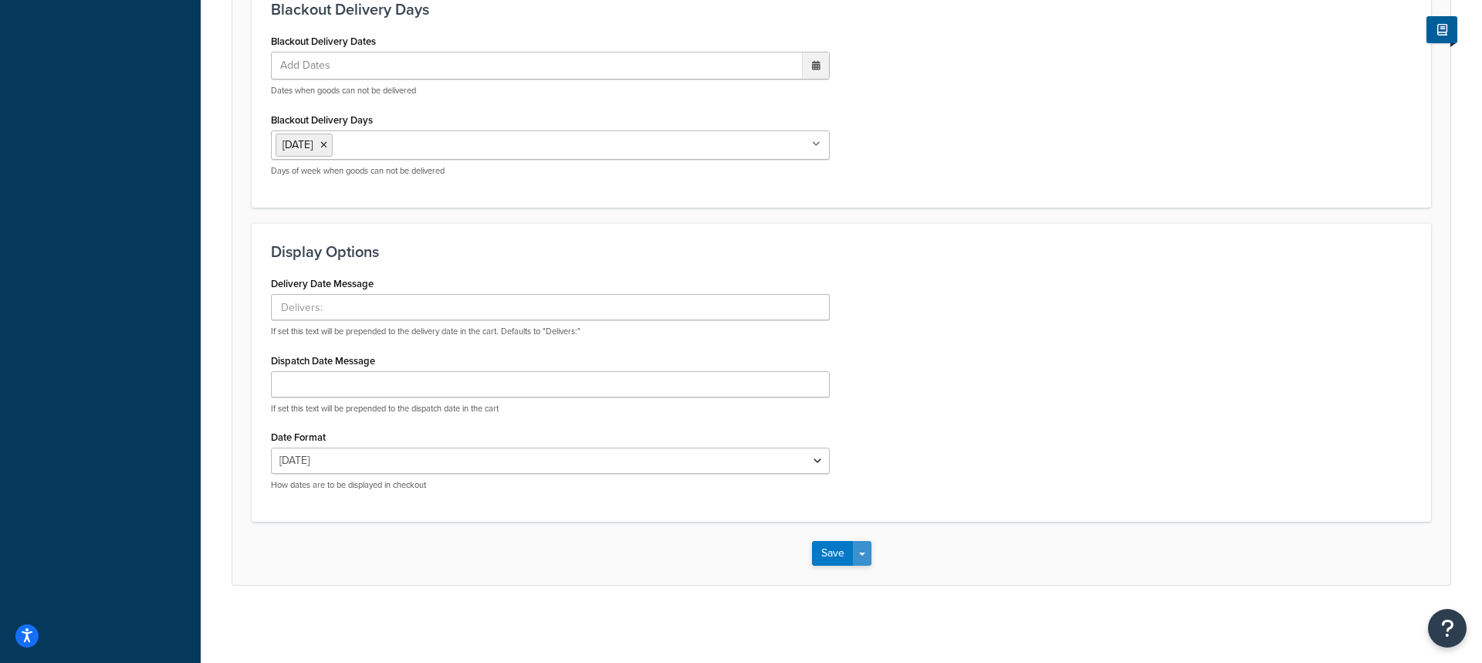
click at [863, 560] on button "Save Dropdown" at bounding box center [862, 553] width 19 height 25
click at [862, 571] on button "Save and Edit" at bounding box center [868, 582] width 113 height 32
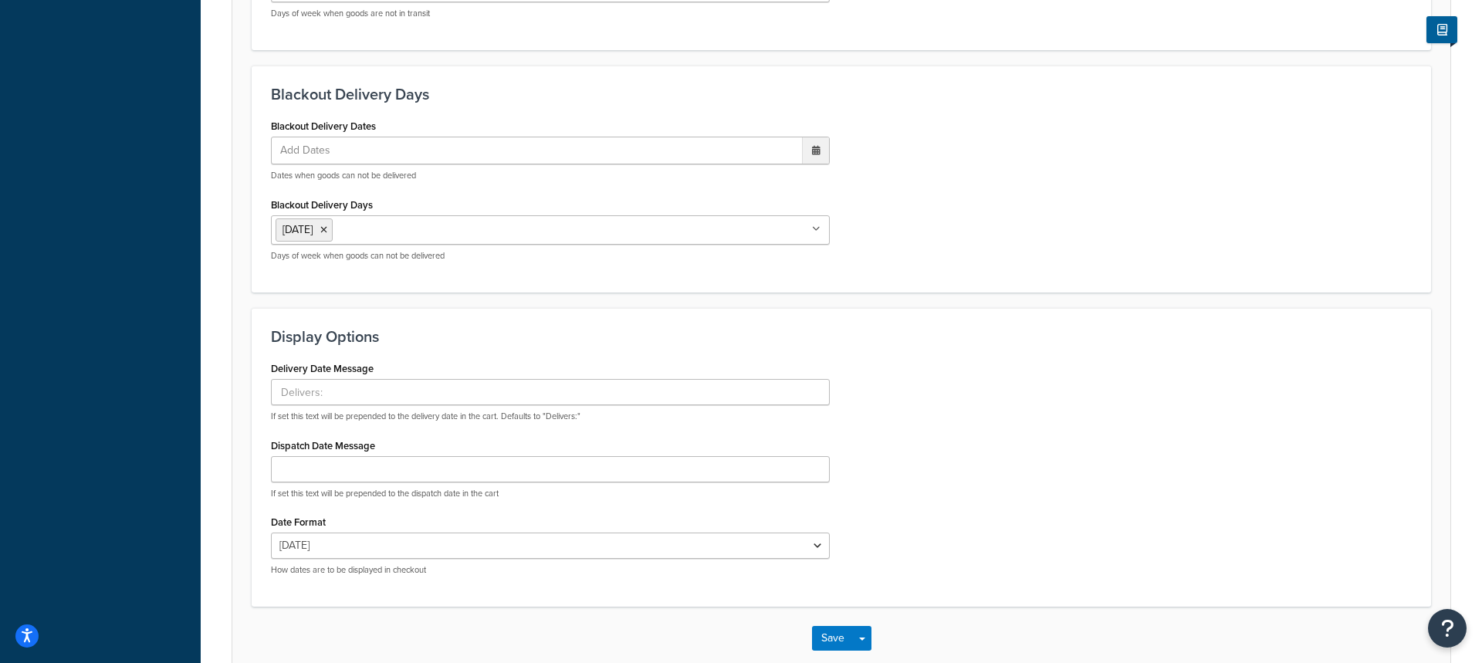
scroll to position [0, 0]
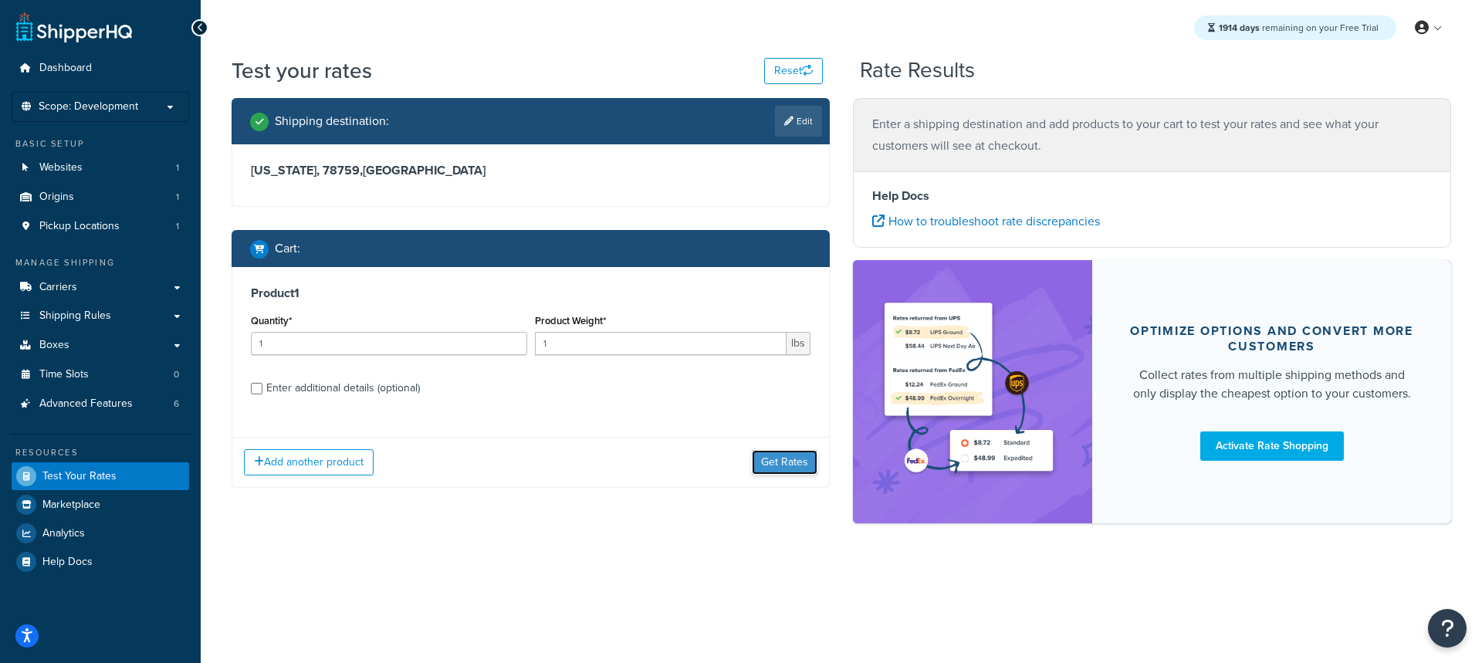
click at [790, 459] on button "Get Rates" at bounding box center [785, 462] width 66 height 25
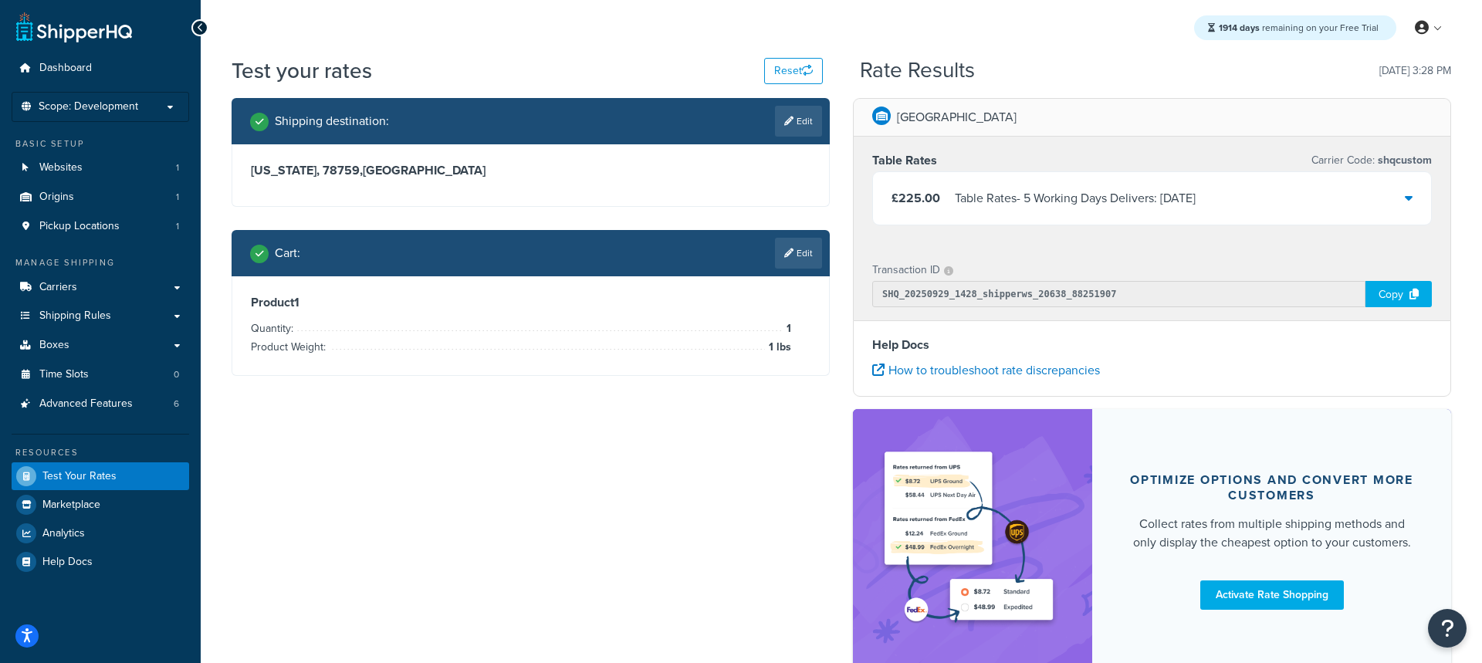
click at [1112, 205] on div "Table Rates - 5 Working Days Delivers: [DATE]" at bounding box center [1075, 199] width 241 height 22
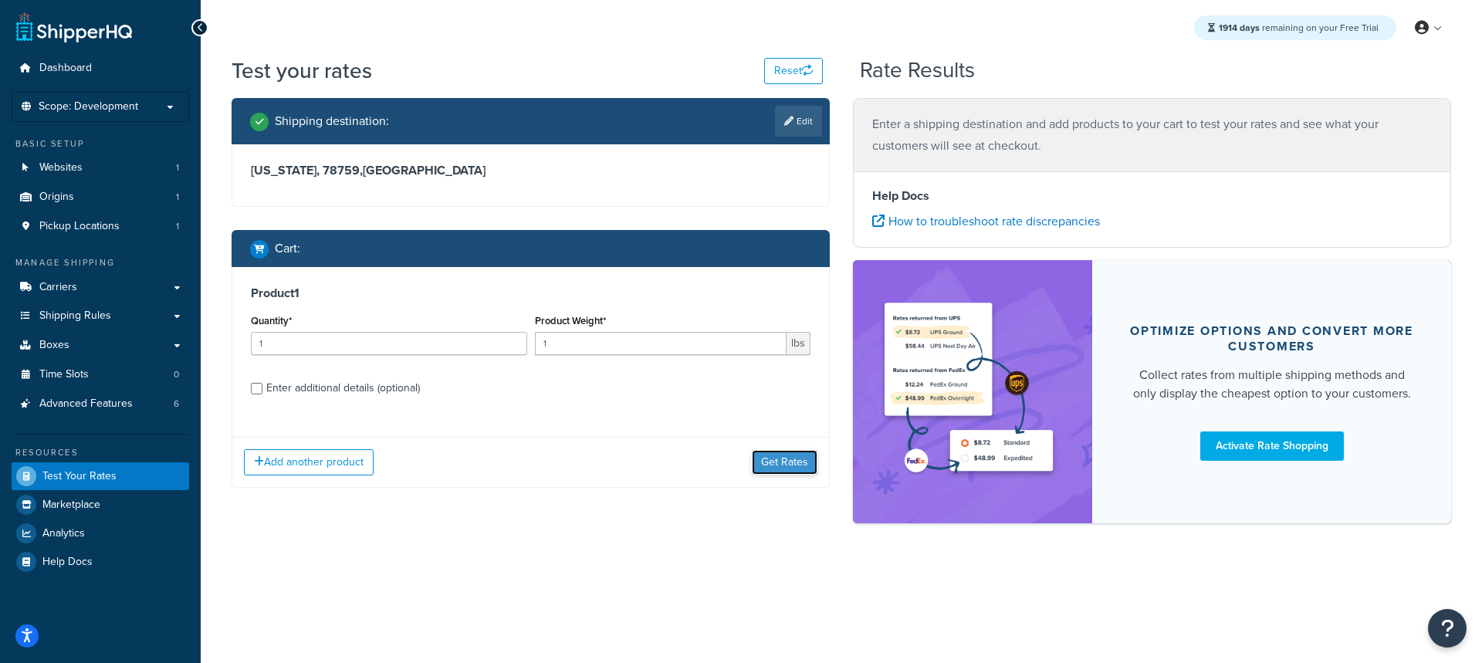
click at [802, 469] on button "Get Rates" at bounding box center [785, 462] width 66 height 25
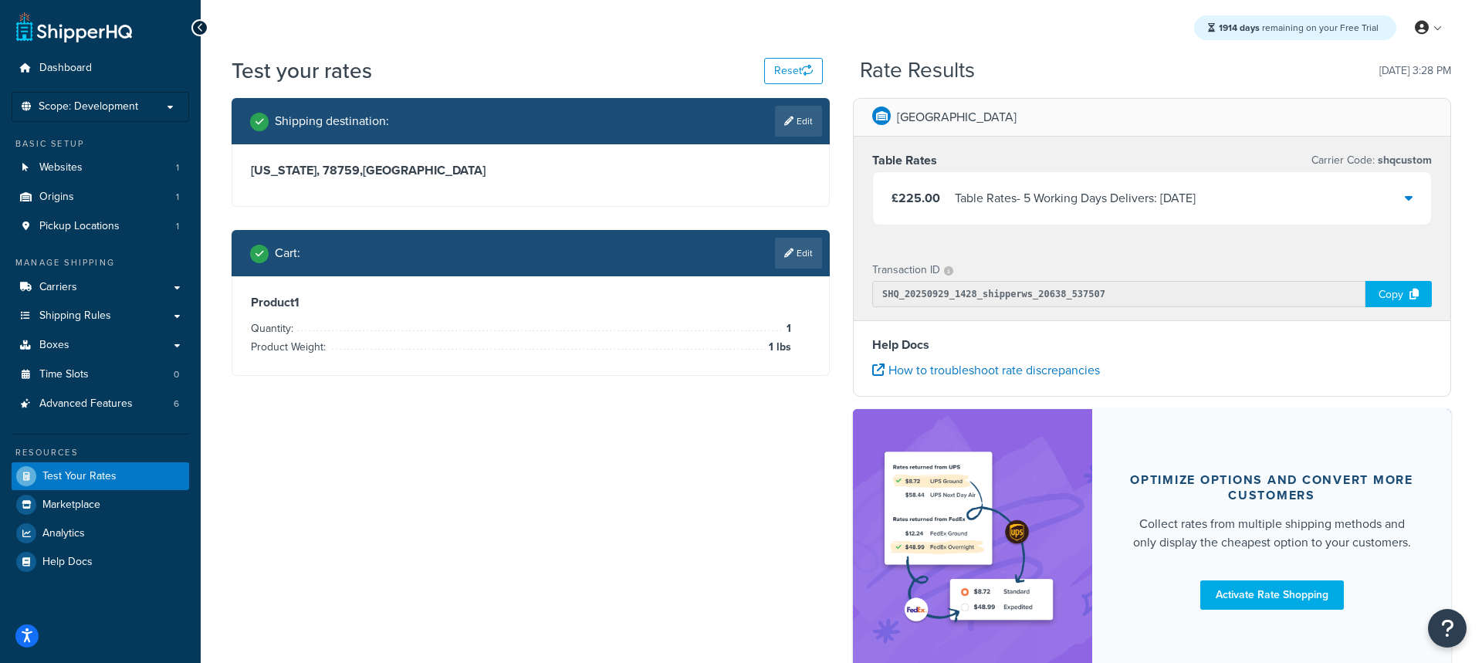
click at [1086, 209] on div "£225.00 Table Rates - 5 Working Days Delivers: [DATE]" at bounding box center [1152, 198] width 558 height 52
